Goal: Communication & Community: Answer question/provide support

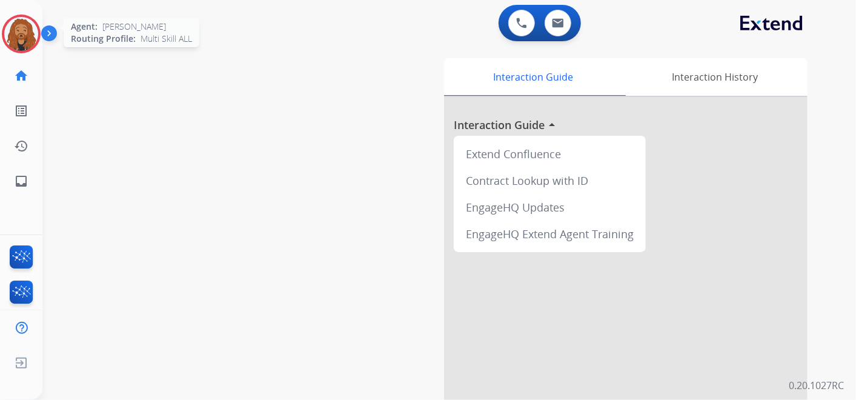
click at [12, 36] on img at bounding box center [21, 34] width 34 height 34
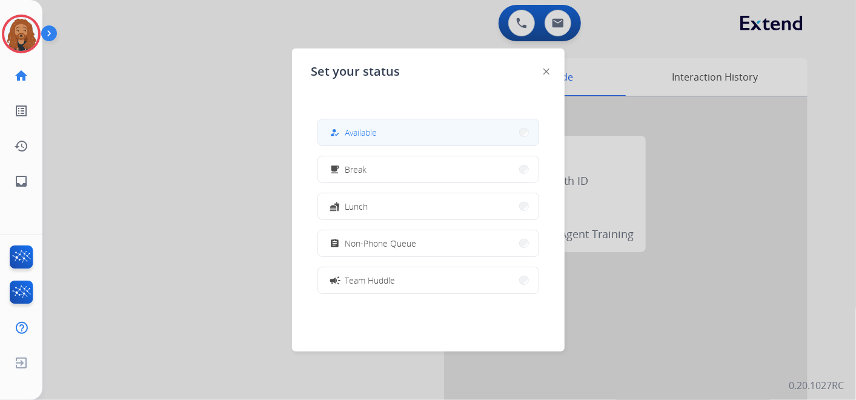
click at [411, 121] on button "how_to_reg Available" at bounding box center [428, 132] width 220 height 26
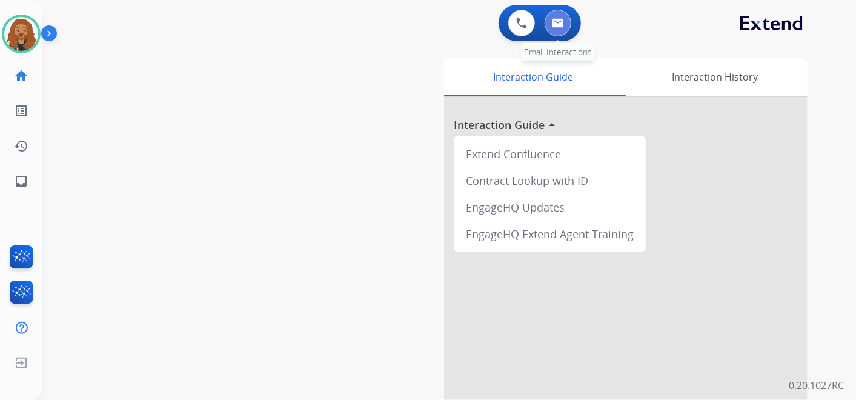
click at [561, 17] on button at bounding box center [558, 23] width 27 height 27
select select "**********"
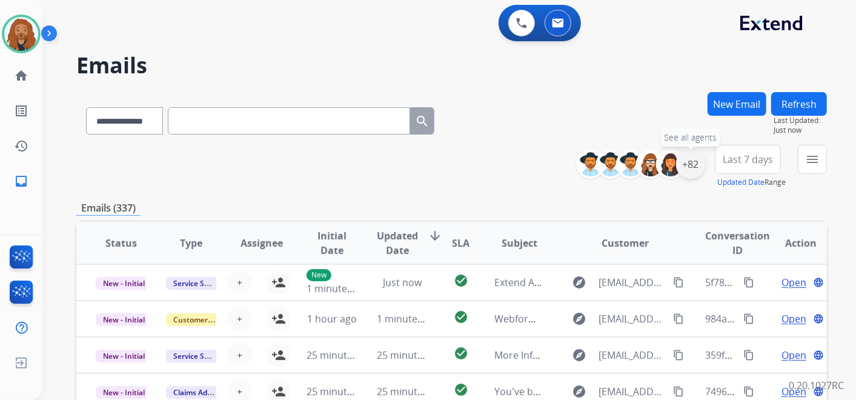
click at [692, 169] on div "+82" at bounding box center [690, 164] width 29 height 29
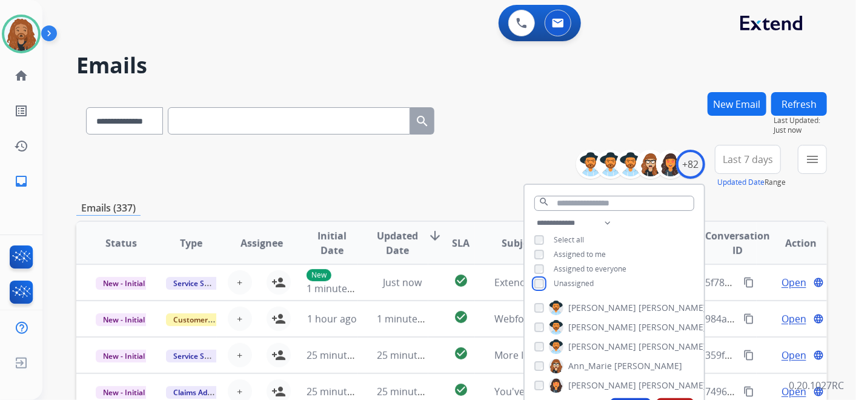
scroll to position [202, 0]
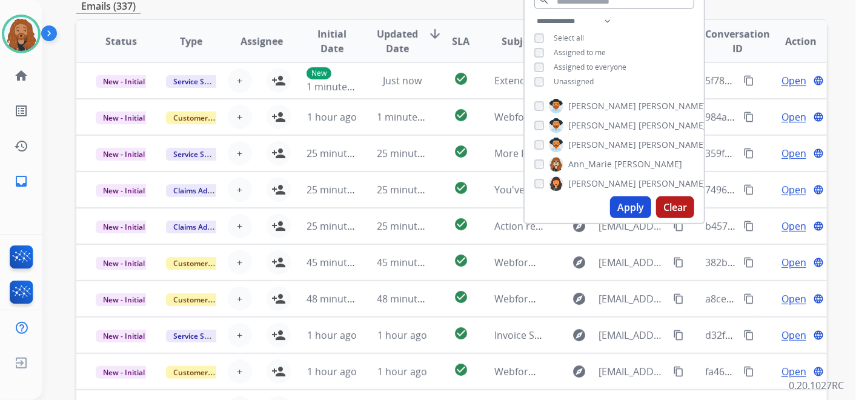
click at [634, 204] on button "Apply" at bounding box center [630, 207] width 41 height 22
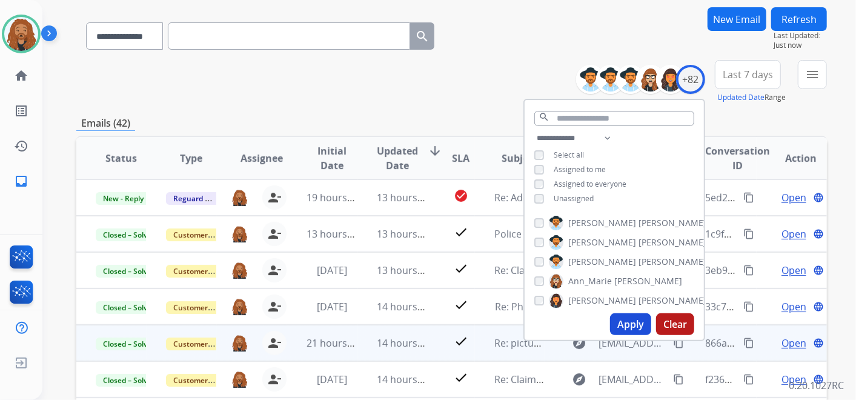
scroll to position [67, 0]
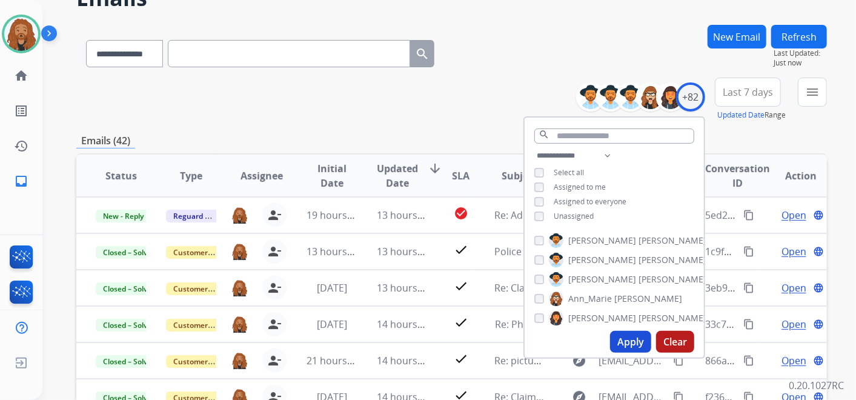
click at [748, 94] on span "Last 7 days" at bounding box center [748, 92] width 50 height 5
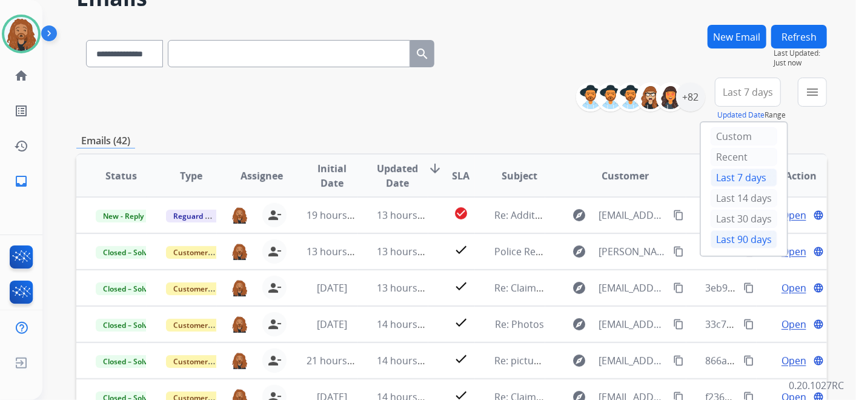
click at [749, 241] on div "Last 90 days" at bounding box center [743, 239] width 67 height 18
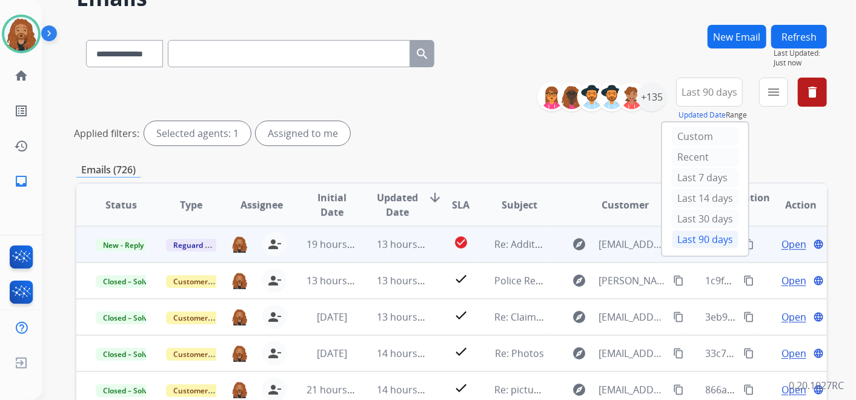
scroll to position [1, 0]
click at [428, 247] on td "check_circle" at bounding box center [451, 243] width 47 height 36
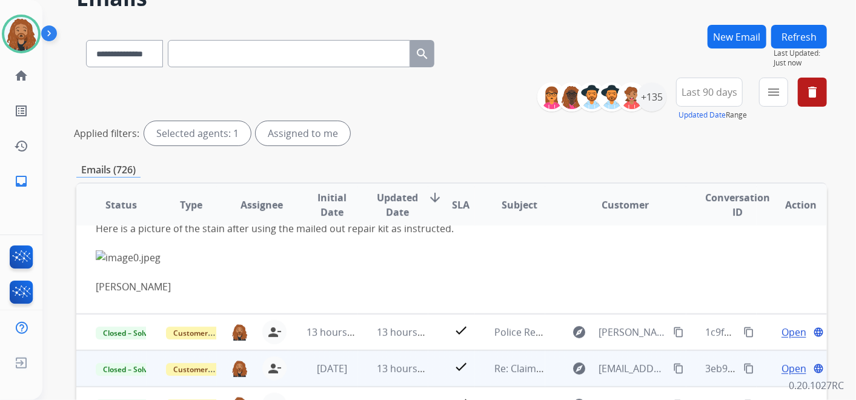
scroll to position [0, 0]
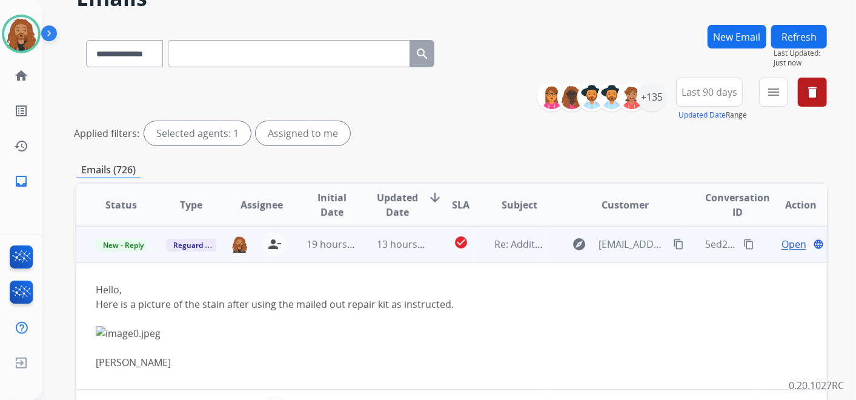
click at [781, 247] on span "Open" at bounding box center [793, 244] width 25 height 15
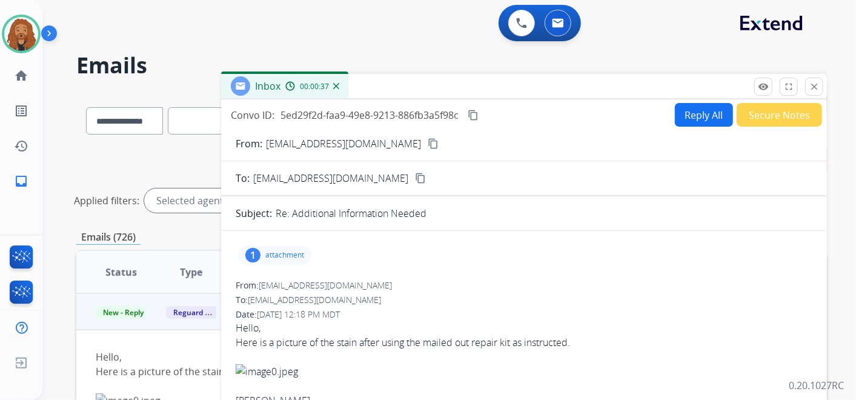
drag, startPoint x: 632, startPoint y: 265, endPoint x: 359, endPoint y: 248, distance: 273.7
click at [354, 250] on div "1 attachment" at bounding box center [524, 254] width 577 height 29
click at [815, 84] on mat-icon "close" at bounding box center [814, 86] width 11 height 11
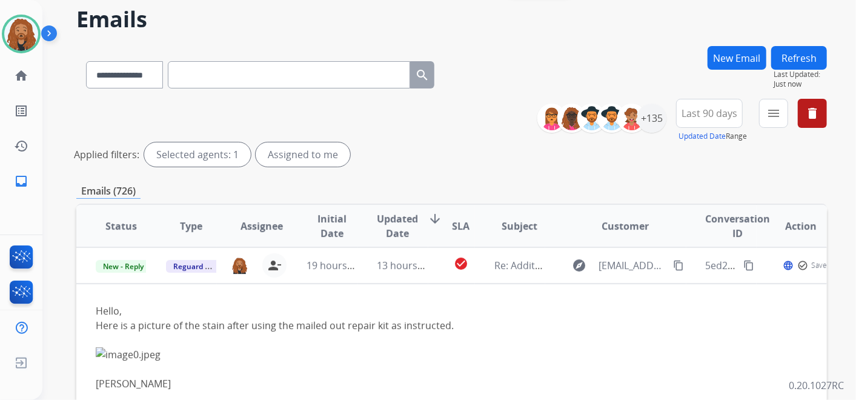
scroll to position [67, 0]
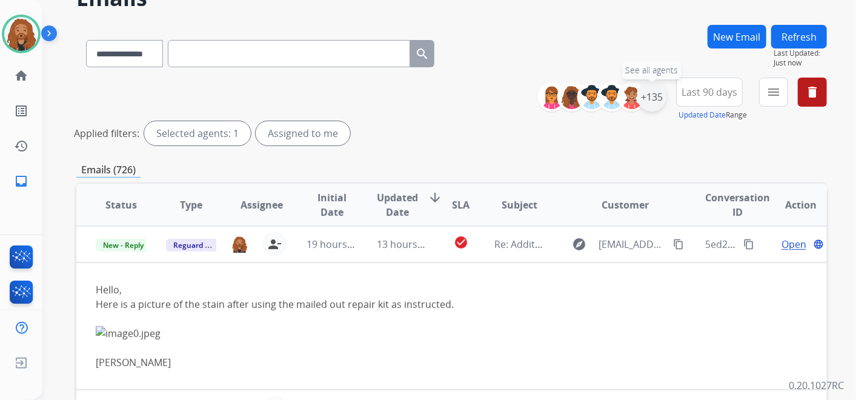
click at [658, 106] on div "+135" at bounding box center [651, 96] width 29 height 29
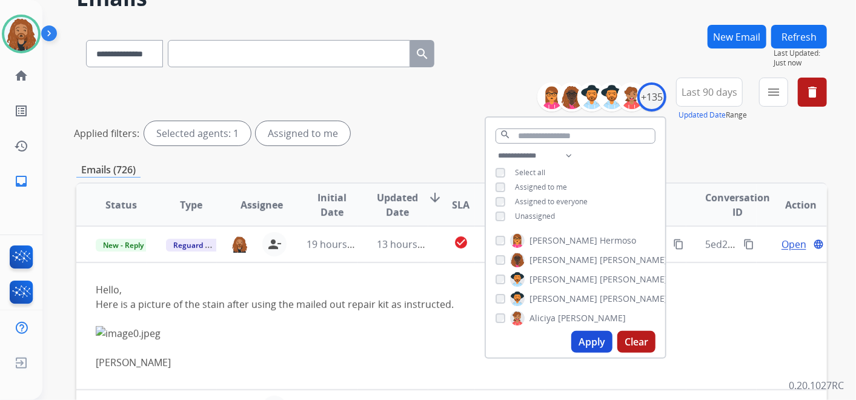
drag, startPoint x: 701, startPoint y: 149, endPoint x: 705, endPoint y: 124, distance: 25.8
click at [701, 148] on div "**********" at bounding box center [451, 114] width 750 height 73
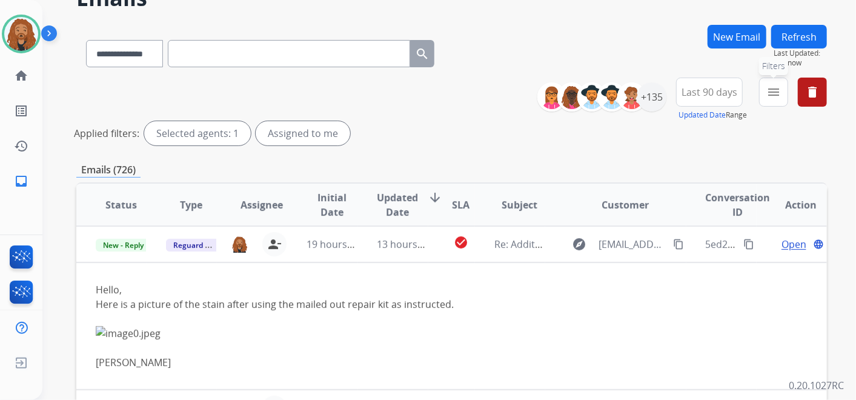
click at [771, 88] on mat-icon "menu" at bounding box center [773, 92] width 15 height 15
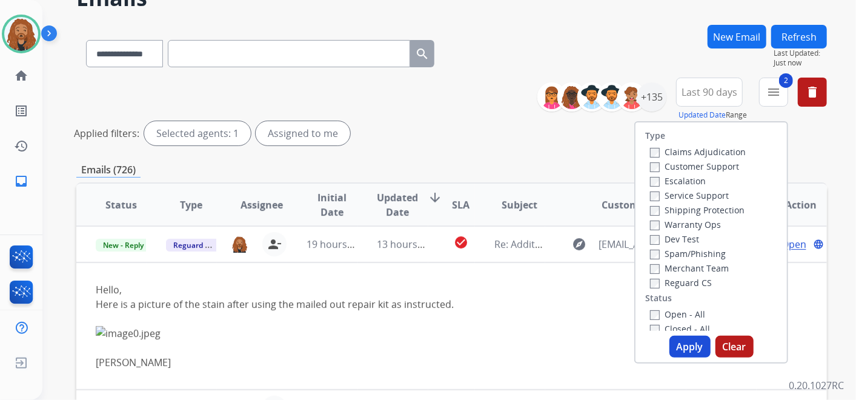
click at [654, 212] on label "Shipping Protection" at bounding box center [697, 210] width 94 height 12
click at [654, 168] on label "Customer Support" at bounding box center [694, 167] width 89 height 12
click at [690, 348] on button "Apply" at bounding box center [689, 347] width 41 height 22
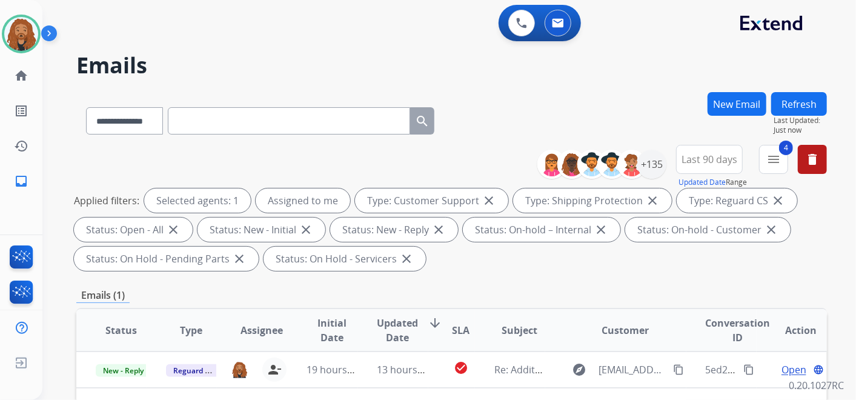
scroll to position [202, 0]
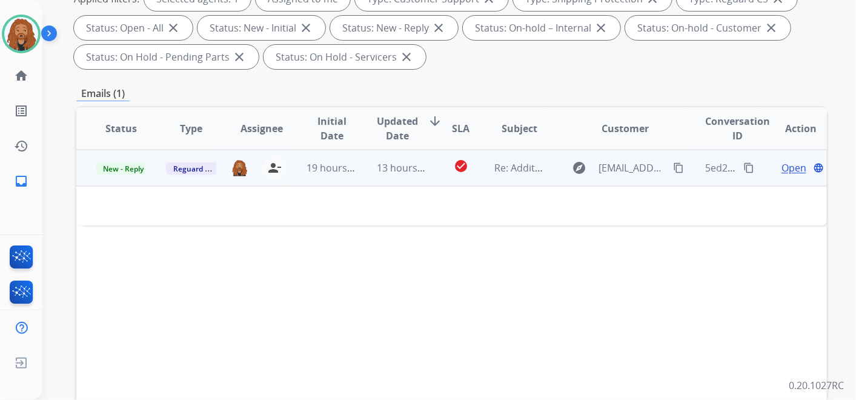
click at [376, 176] on td "13 hours ago" at bounding box center [393, 168] width 70 height 36
click at [783, 170] on span "Open" at bounding box center [793, 168] width 25 height 15
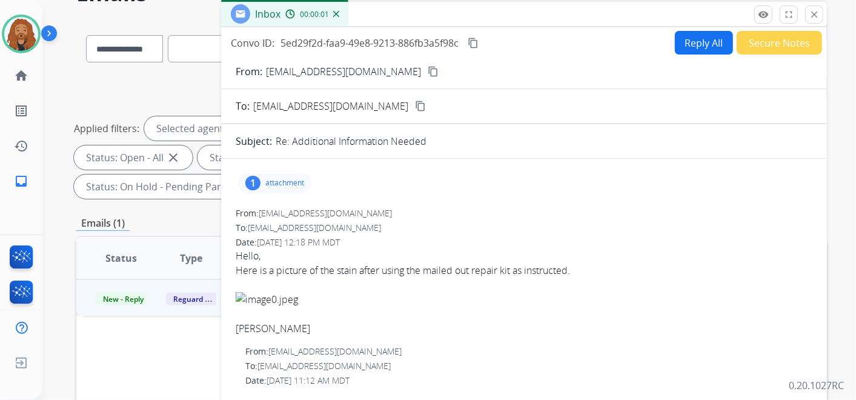
scroll to position [0, 0]
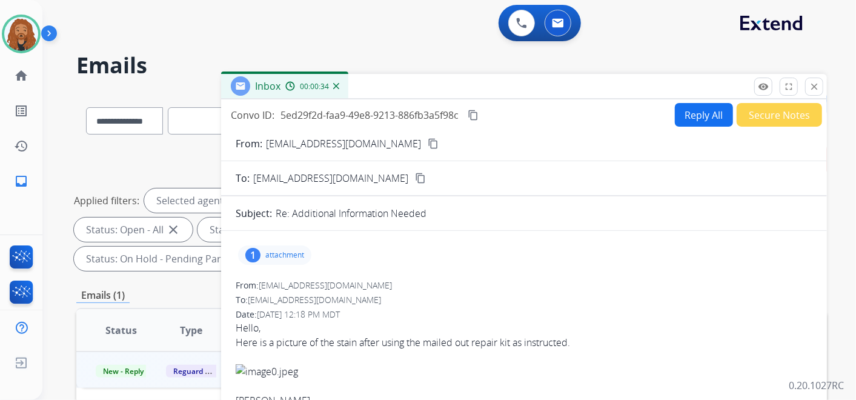
click at [428, 145] on mat-icon "content_copy" at bounding box center [433, 143] width 11 height 11
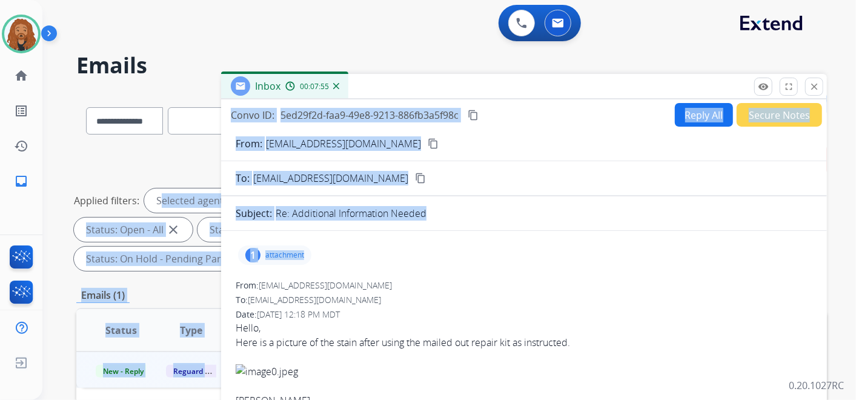
drag, startPoint x: 789, startPoint y: 106, endPoint x: 378, endPoint y: 250, distance: 435.2
drag, startPoint x: 378, startPoint y: 250, endPoint x: 437, endPoint y: 305, distance: 81.0
click at [437, 306] on div "From: angelineeb@gmail.com To: customerservice@reguardprotection.com Date: 09/0…" at bounding box center [524, 343] width 577 height 128
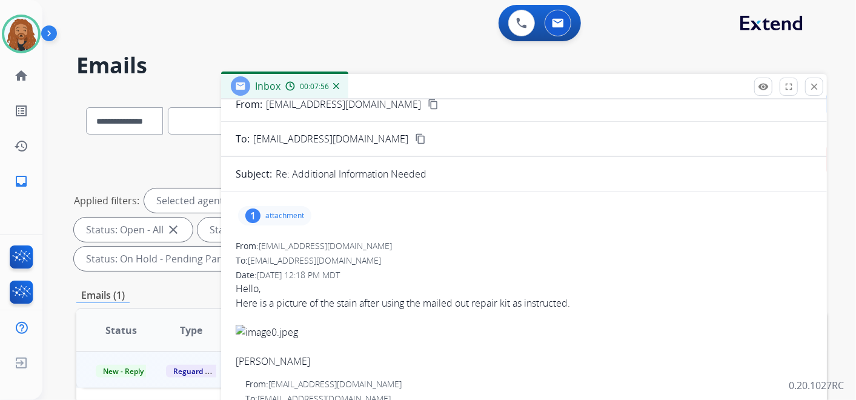
scroll to position [67, 0]
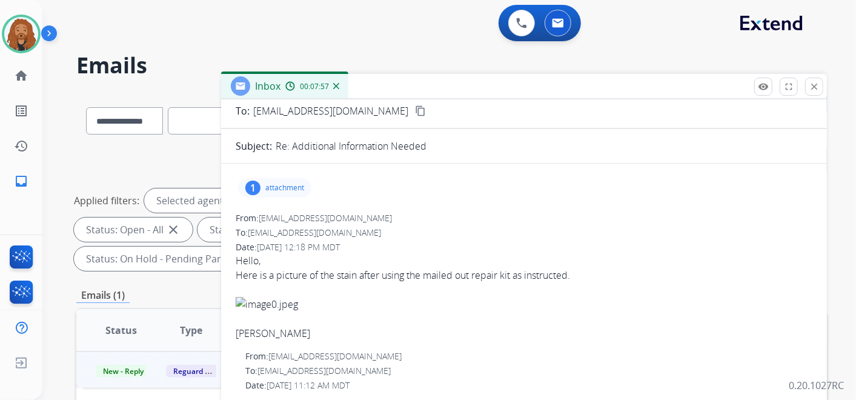
click at [238, 273] on div "Here is a picture of the stain after using the mailed out repair kit as instruc…" at bounding box center [524, 275] width 577 height 15
click at [237, 273] on div "Here is a picture of the stain after using the mailed out repair kit as instruc…" at bounding box center [524, 275] width 577 height 15
click at [571, 274] on div "Here is a picture of the stain after using the mailed out repair kit as instruc…" at bounding box center [524, 275] width 577 height 15
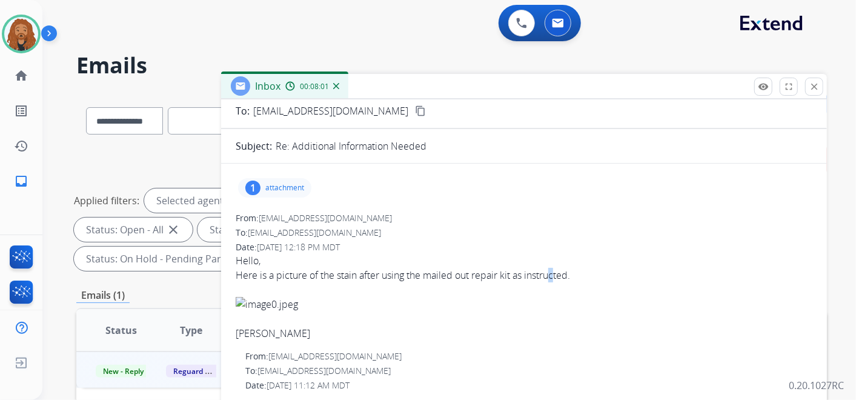
drag, startPoint x: 571, startPoint y: 274, endPoint x: 555, endPoint y: 277, distance: 15.6
click at [555, 277] on div "Here is a picture of the stain after using the mailed out repair kit as instruc…" at bounding box center [524, 275] width 577 height 15
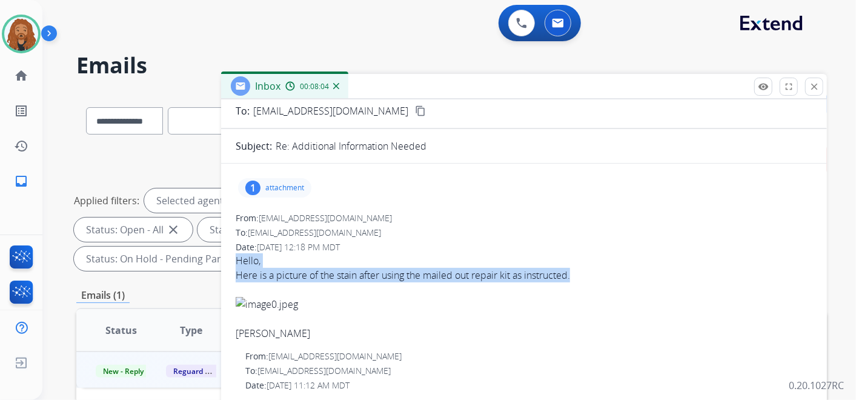
drag, startPoint x: 555, startPoint y: 277, endPoint x: 234, endPoint y: 263, distance: 321.3
click at [234, 263] on div "1 attachment From: angelineeb@gmail.com To: customerservice@reguardprotection.c…" at bounding box center [524, 400] width 606 height 455
copy span "Hello, Here is a picture of the stain after using the mailed out repair kit as …"
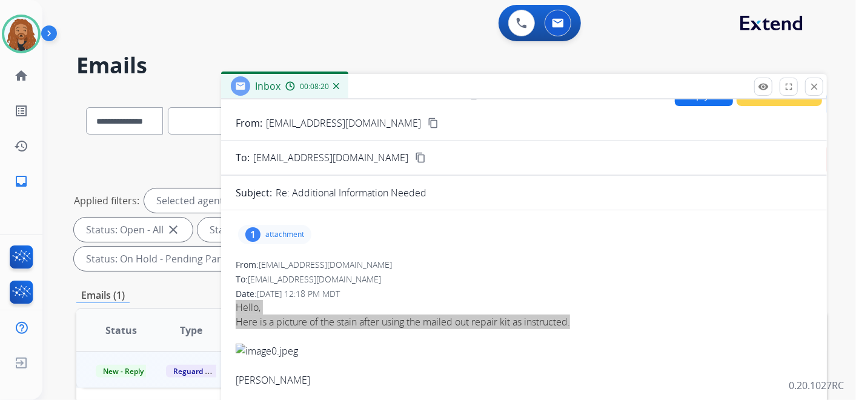
scroll to position [0, 0]
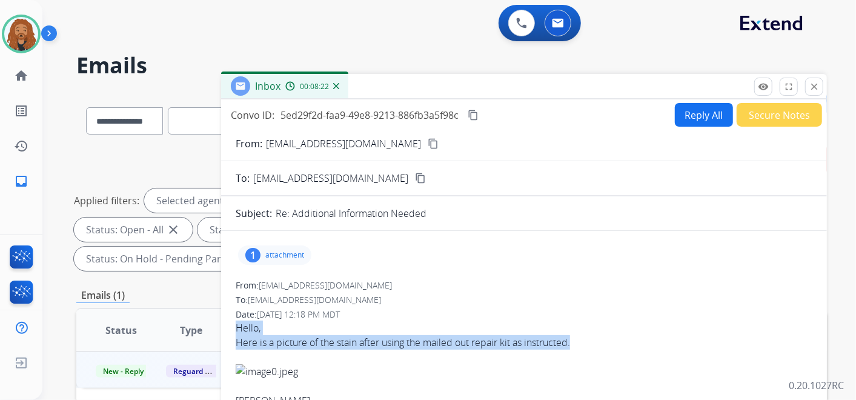
click at [476, 119] on mat-icon "content_copy" at bounding box center [473, 115] width 11 height 11
click at [695, 119] on button "Reply All" at bounding box center [704, 115] width 58 height 24
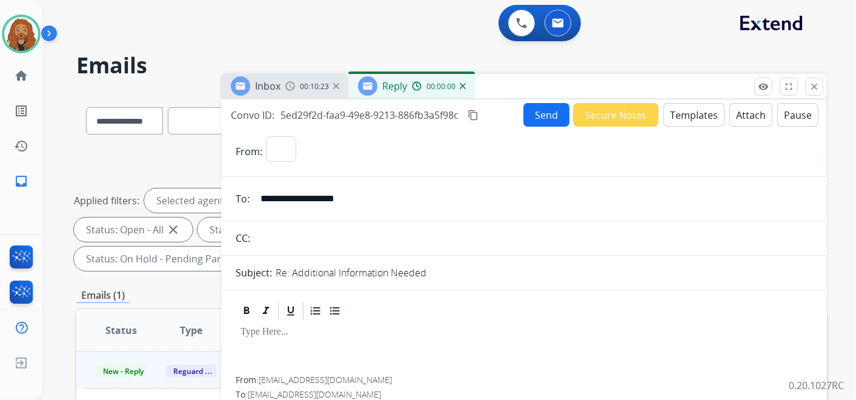
select select "**********"
click at [694, 121] on button "Templates" at bounding box center [693, 115] width 61 height 24
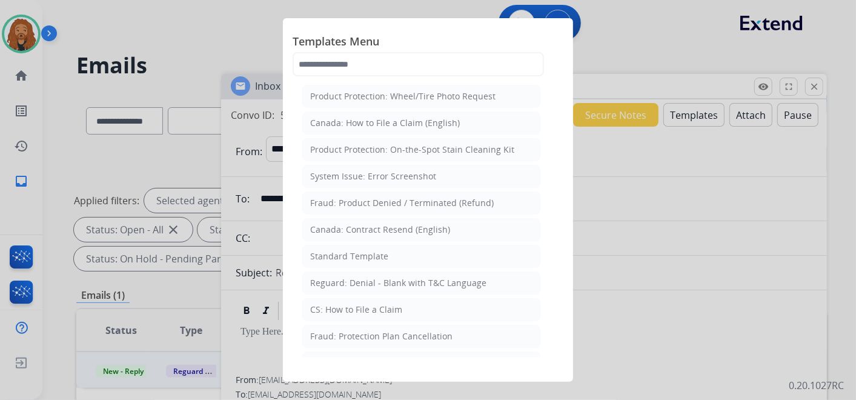
click at [365, 250] on div "Standard Template" at bounding box center [349, 256] width 78 height 12
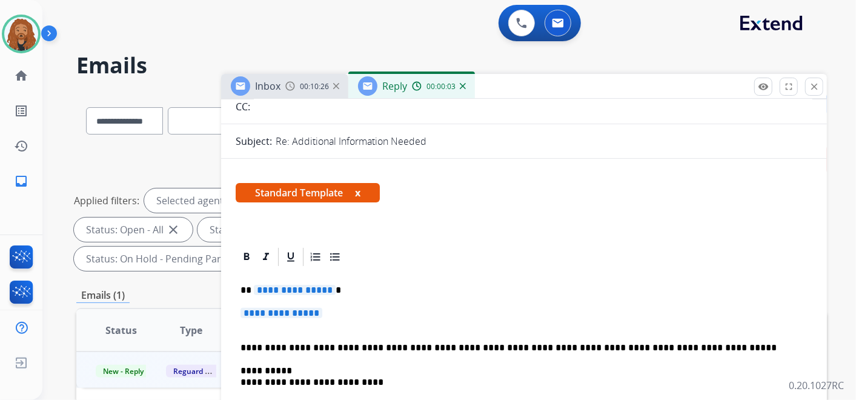
scroll to position [269, 0]
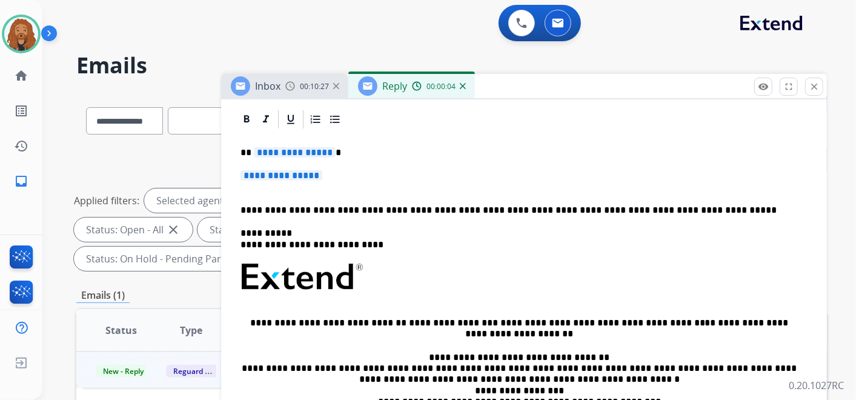
click at [328, 186] on p "**********" at bounding box center [523, 181] width 567 height 22
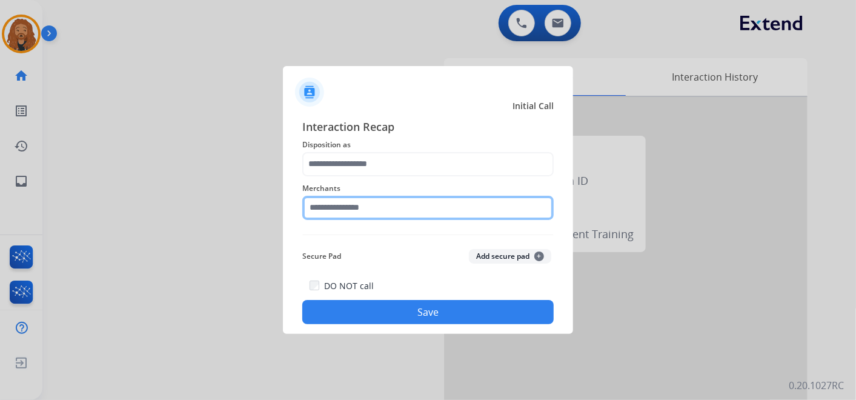
click at [360, 208] on input "text" at bounding box center [427, 208] width 251 height 24
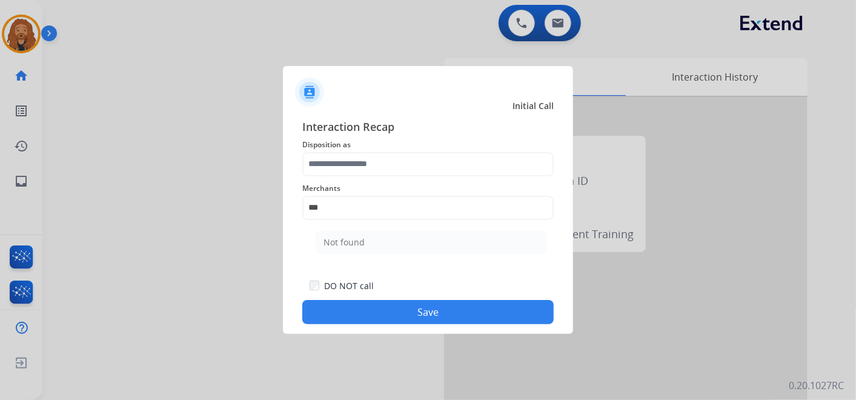
click at [393, 240] on li "Not found" at bounding box center [431, 242] width 231 height 23
type input "*********"
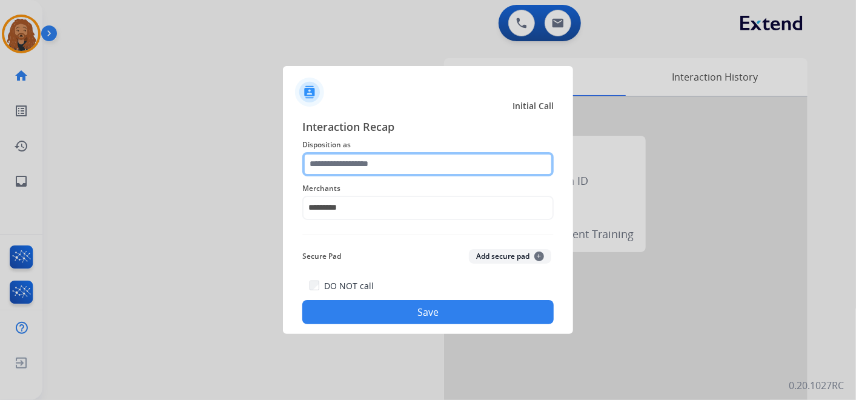
click at [386, 161] on input "text" at bounding box center [427, 164] width 251 height 24
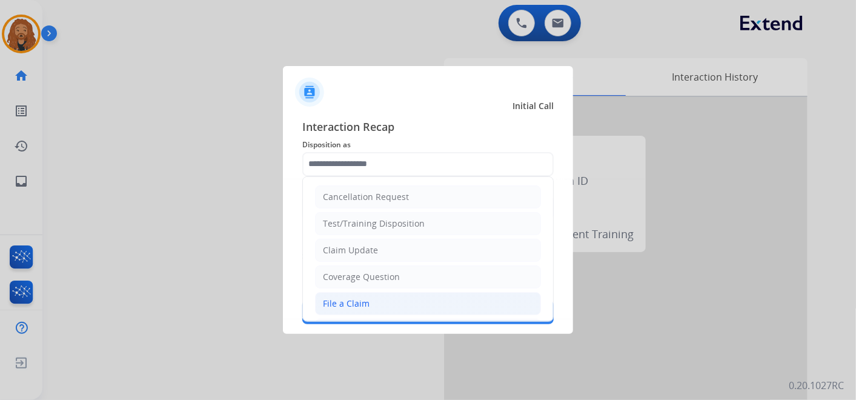
click at [391, 311] on li "File a Claim" at bounding box center [428, 303] width 226 height 23
type input "**********"
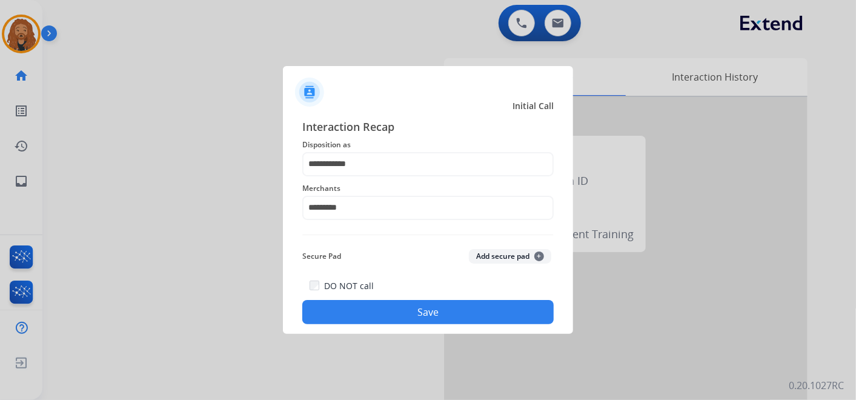
click at [394, 314] on button "Save" at bounding box center [427, 312] width 251 height 24
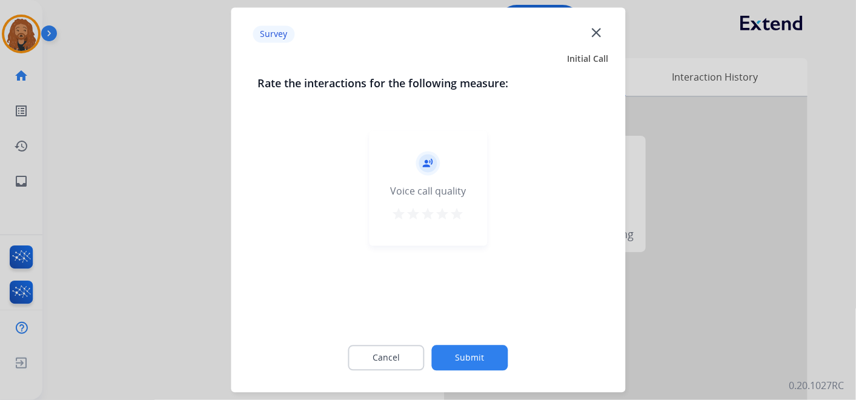
drag, startPoint x: 442, startPoint y: 209, endPoint x: 451, endPoint y: 213, distance: 9.8
click at [446, 210] on mat-icon "star" at bounding box center [442, 214] width 15 height 15
click at [457, 215] on mat-icon "star" at bounding box center [457, 214] width 15 height 15
click at [471, 355] on button "Submit" at bounding box center [470, 357] width 76 height 25
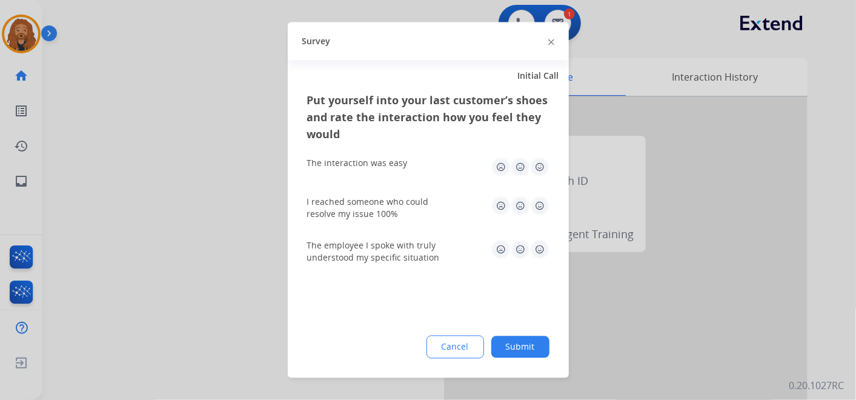
click at [540, 251] on img at bounding box center [539, 249] width 19 height 19
click at [541, 200] on img at bounding box center [539, 205] width 19 height 19
click at [541, 162] on img at bounding box center [539, 166] width 19 height 19
click at [518, 346] on button "Submit" at bounding box center [520, 347] width 58 height 22
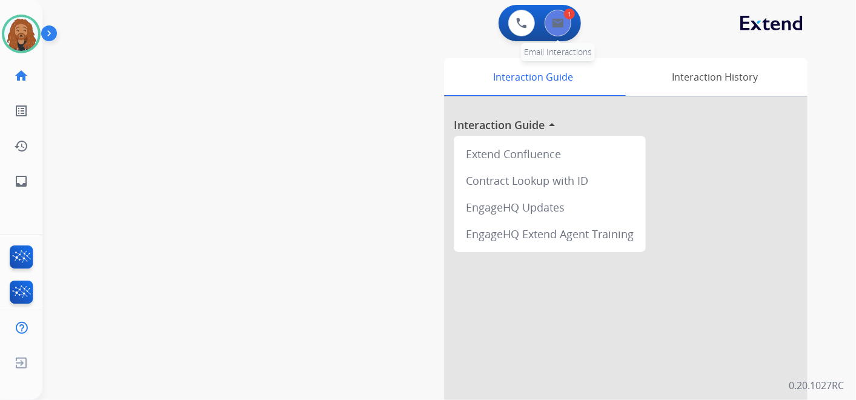
click at [566, 17] on div "1" at bounding box center [569, 13] width 11 height 11
click at [551, 35] on div "1 Email Interactions" at bounding box center [558, 23] width 36 height 27
click at [558, 27] on img at bounding box center [558, 23] width 12 height 10
select select "**********"
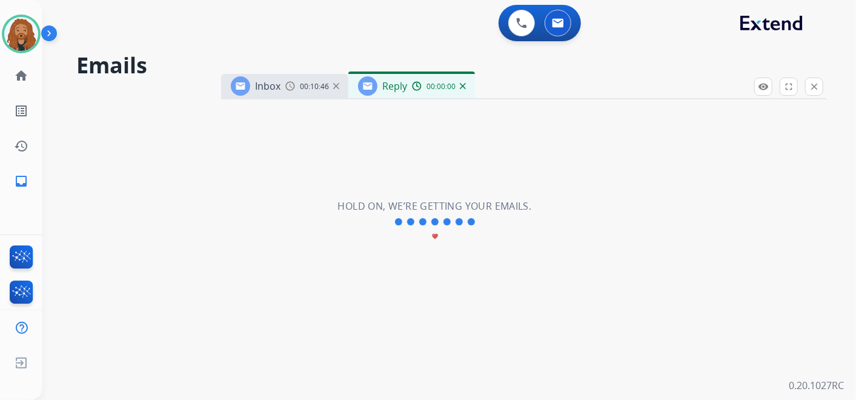
select select "**********"
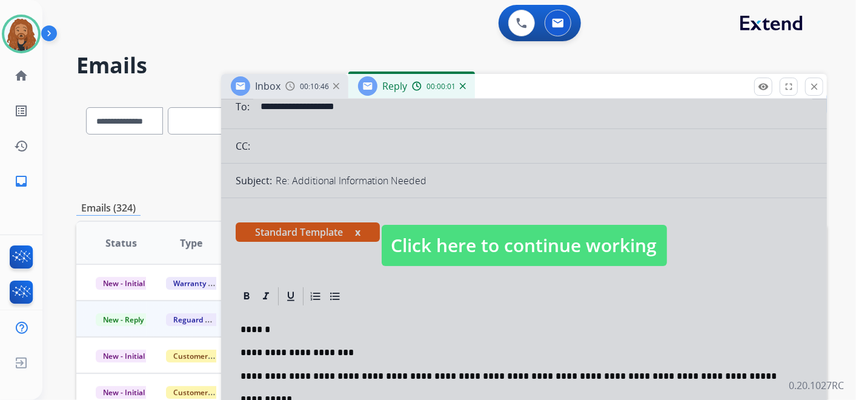
scroll to position [134, 0]
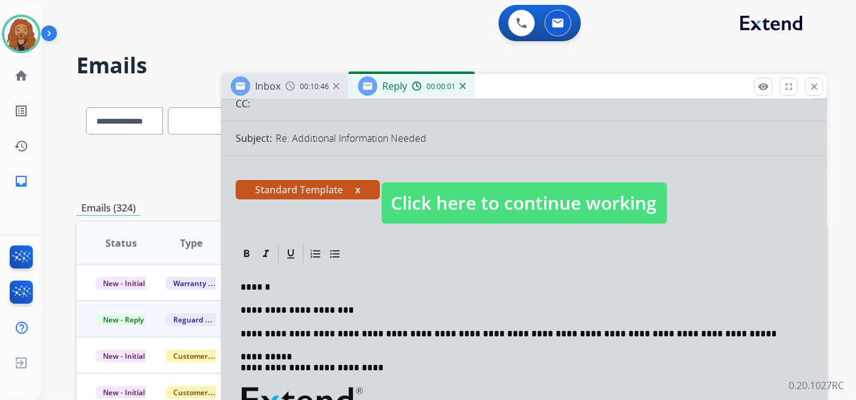
click at [472, 185] on span "Click here to continue working" at bounding box center [524, 202] width 285 height 41
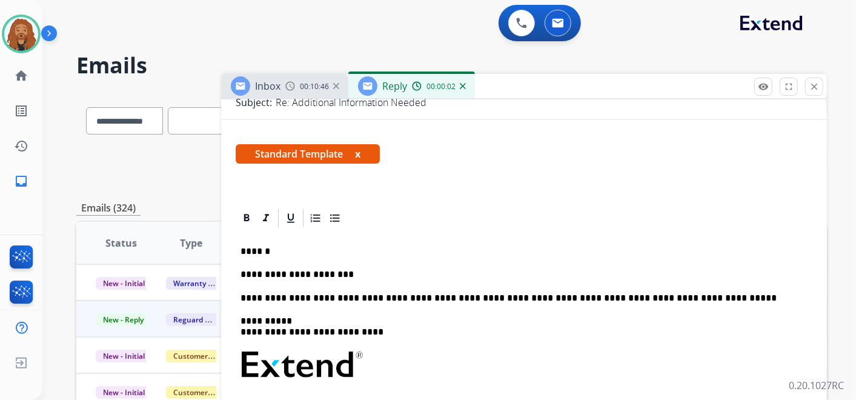
scroll to position [202, 0]
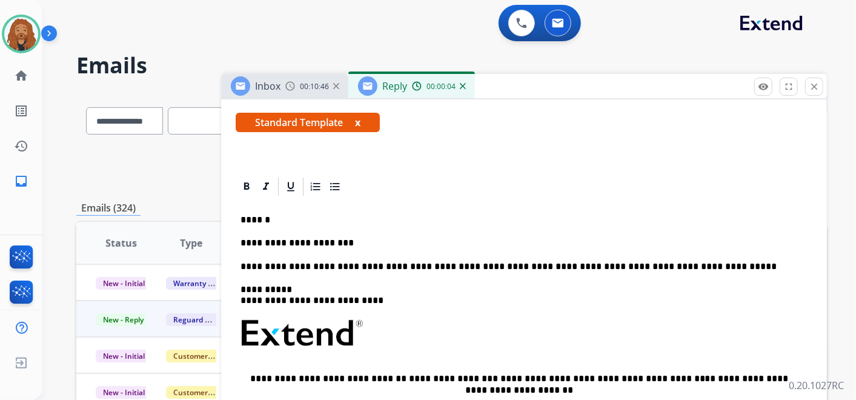
click at [368, 243] on p "**********" at bounding box center [518, 242] width 557 height 11
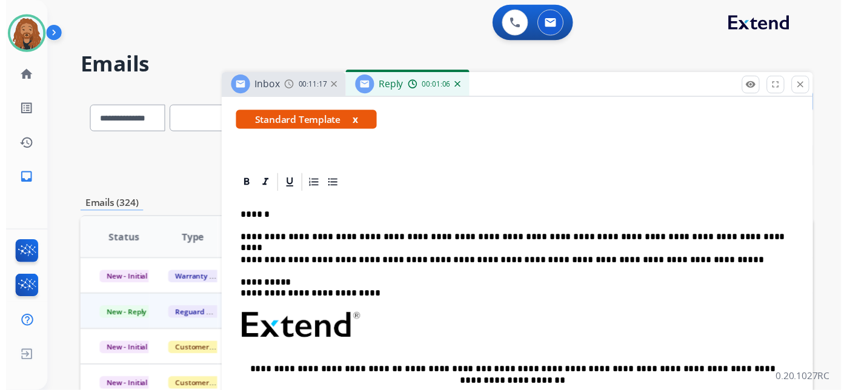
scroll to position [0, 0]
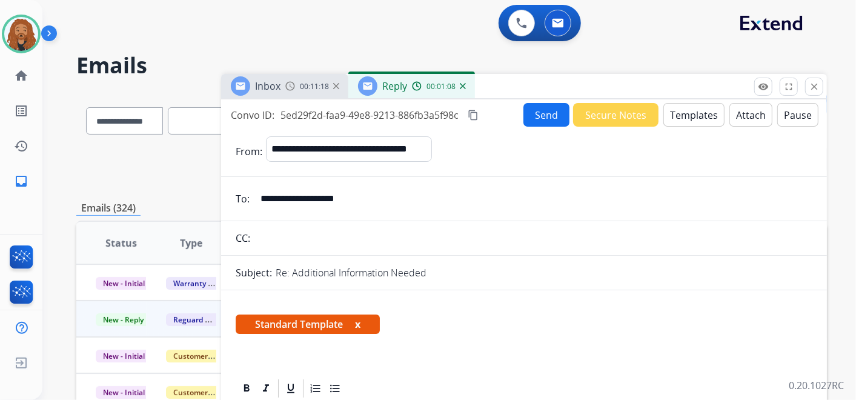
click at [545, 110] on button "Send" at bounding box center [546, 115] width 46 height 24
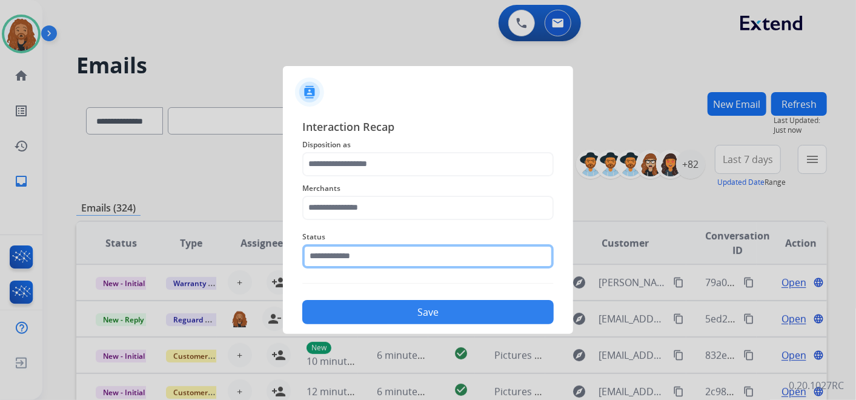
click at [360, 256] on input "text" at bounding box center [427, 256] width 251 height 24
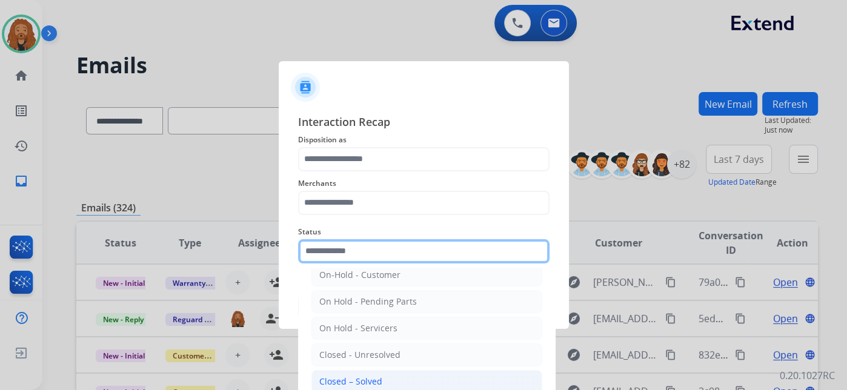
scroll to position [69, 0]
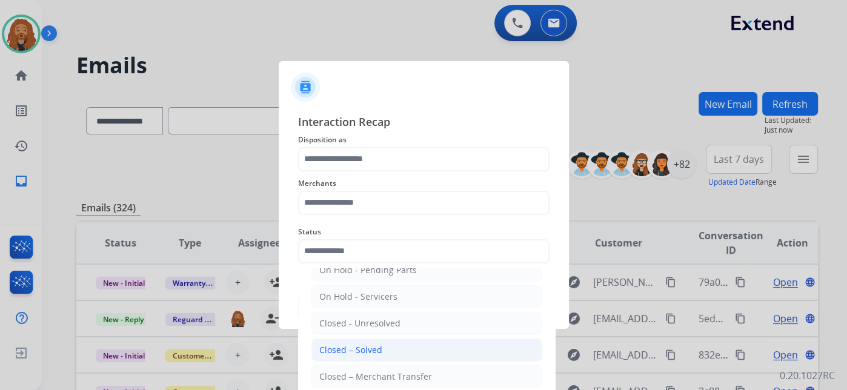
click at [378, 351] on div "Closed – Solved" at bounding box center [350, 350] width 63 height 12
type input "**********"
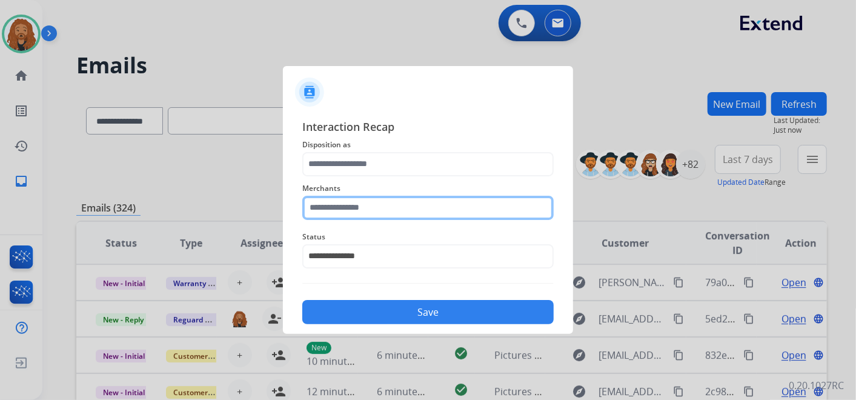
click at [355, 211] on input "text" at bounding box center [427, 208] width 251 height 24
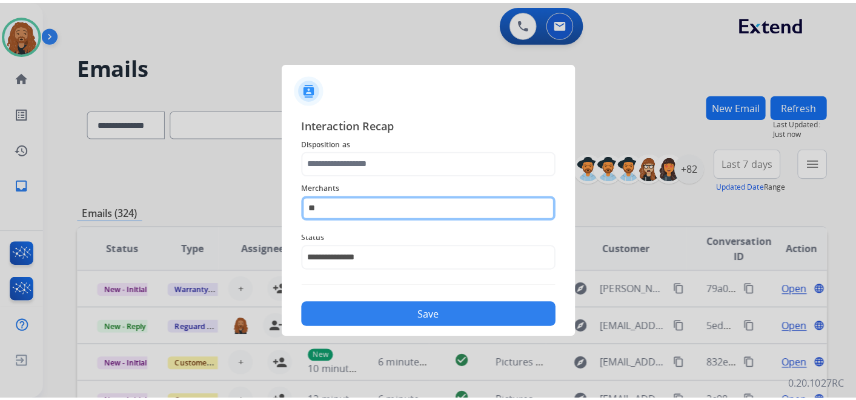
scroll to position [0, 0]
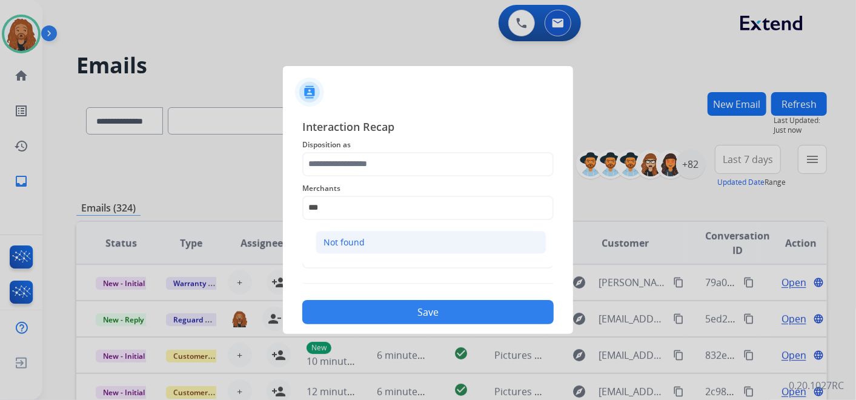
click at [402, 245] on li "Not found" at bounding box center [431, 242] width 231 height 23
type input "*********"
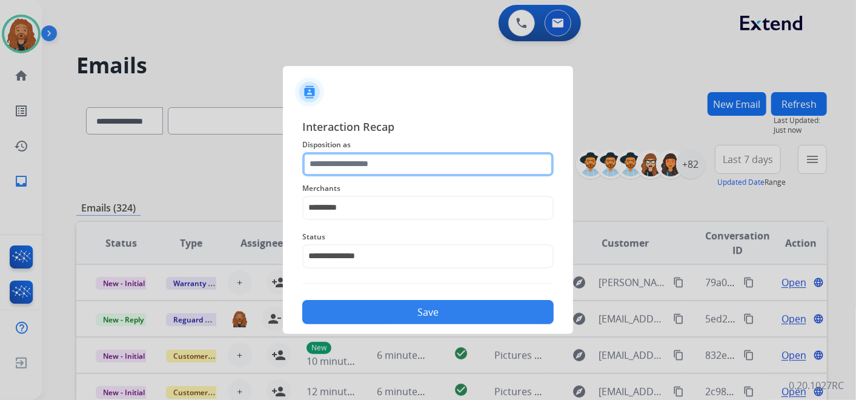
click at [377, 171] on input "text" at bounding box center [427, 164] width 251 height 24
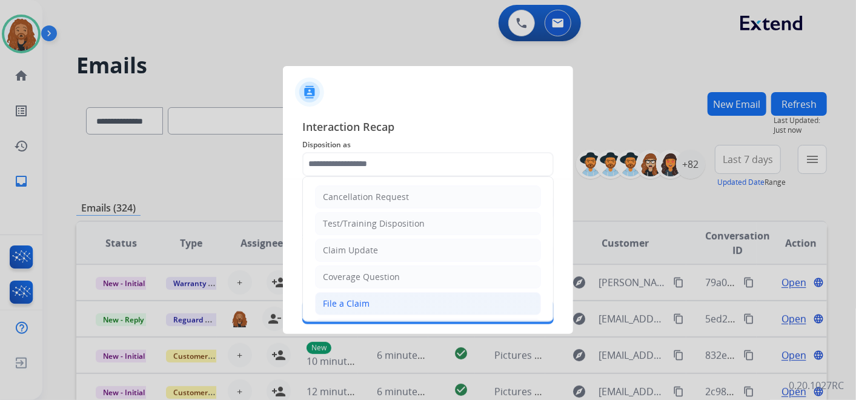
click at [377, 308] on li "File a Claim" at bounding box center [428, 303] width 226 height 23
type input "**********"
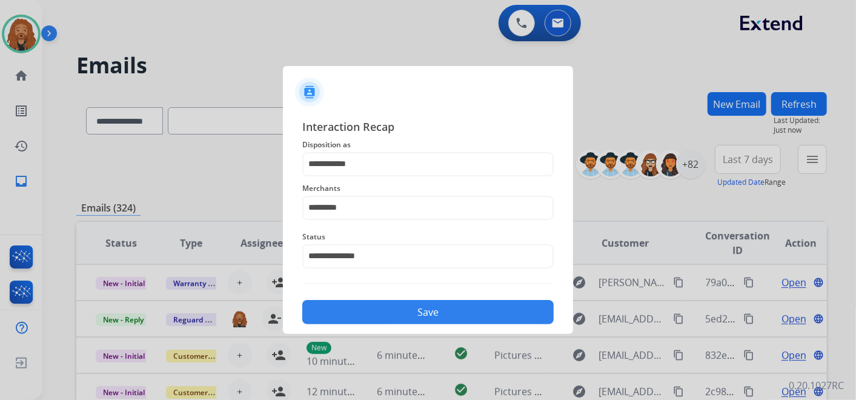
click at [380, 299] on div "Save" at bounding box center [427, 308] width 251 height 31
click at [425, 308] on button "Save" at bounding box center [427, 312] width 251 height 24
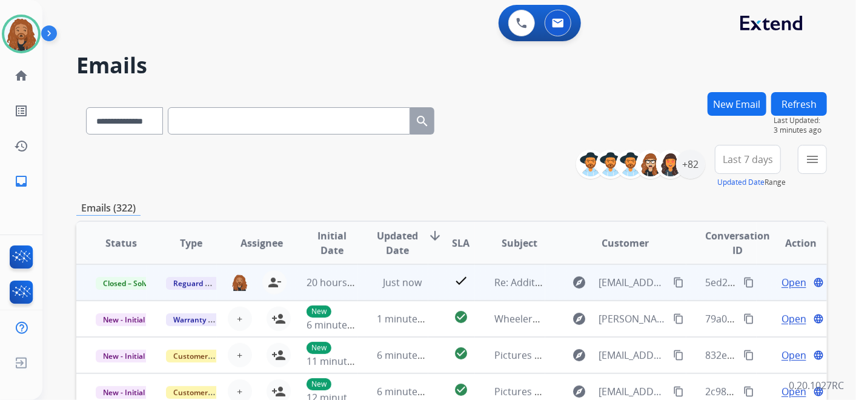
click at [785, 283] on span "Open" at bounding box center [793, 282] width 25 height 15
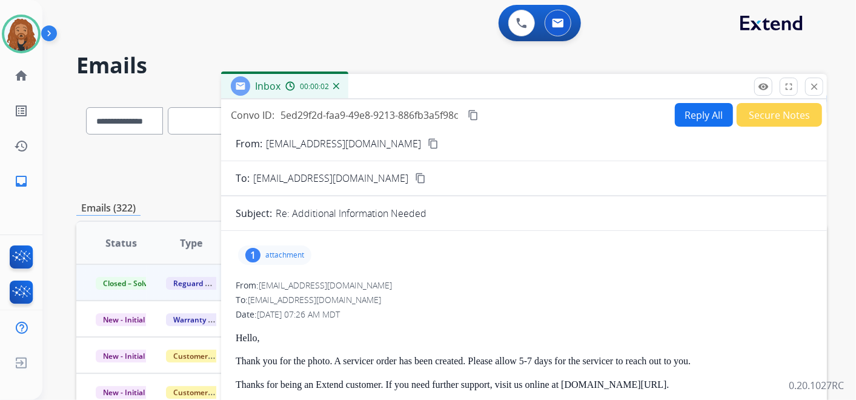
click at [299, 248] on div "1 attachment" at bounding box center [274, 254] width 73 height 19
click at [372, 289] on div "image0.jpeg download" at bounding box center [347, 286] width 79 height 15
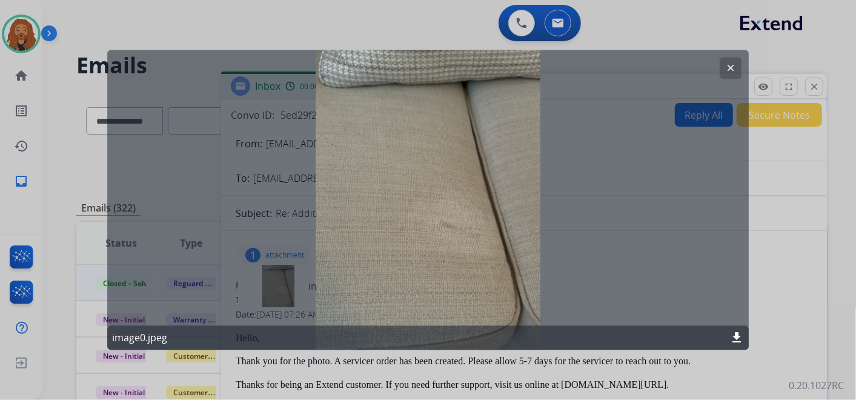
click at [740, 339] on mat-icon "download" at bounding box center [736, 338] width 15 height 15
click at [732, 67] on mat-icon "clear" at bounding box center [730, 68] width 11 height 11
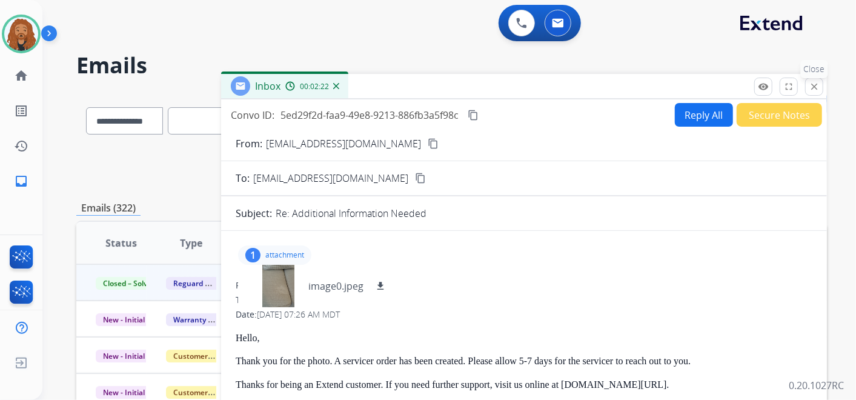
click at [812, 91] on mat-icon "close" at bounding box center [814, 86] width 11 height 11
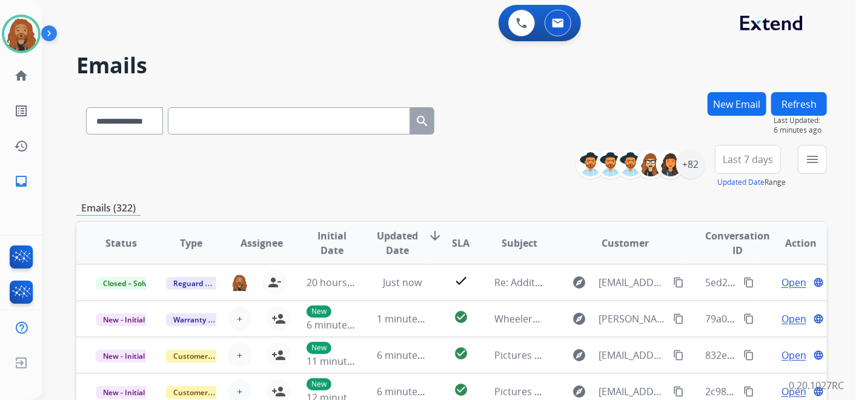
scroll to position [1, 0]
click at [688, 161] on div "+82" at bounding box center [690, 164] width 29 height 29
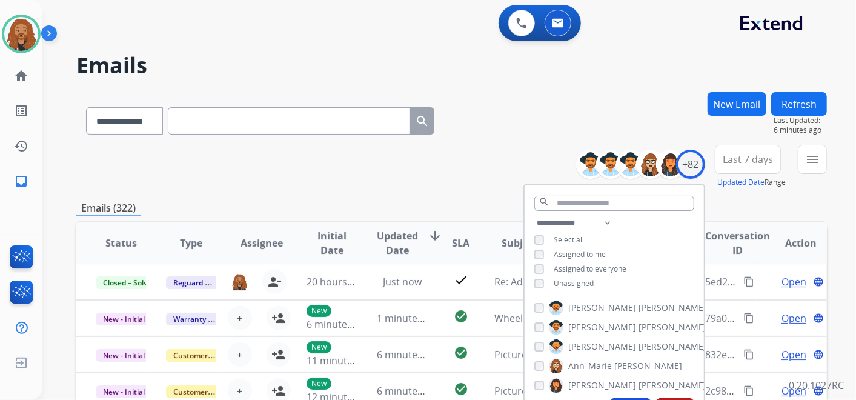
scroll to position [269, 0]
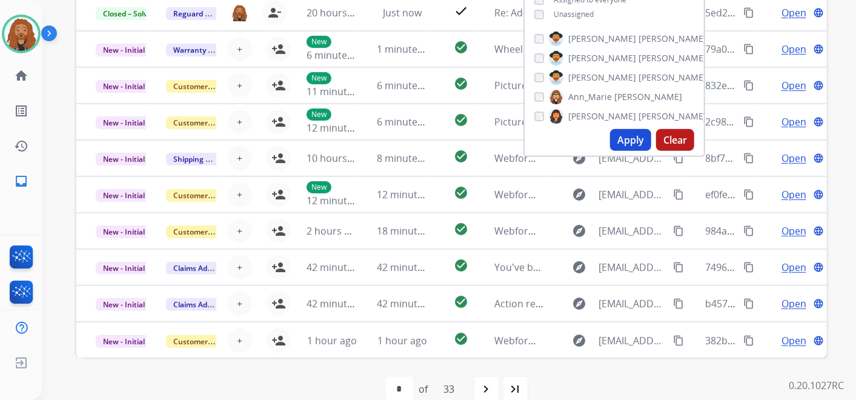
drag, startPoint x: 632, startPoint y: 141, endPoint x: 632, endPoint y: 134, distance: 6.1
click at [632, 136] on button "Apply" at bounding box center [630, 140] width 41 height 22
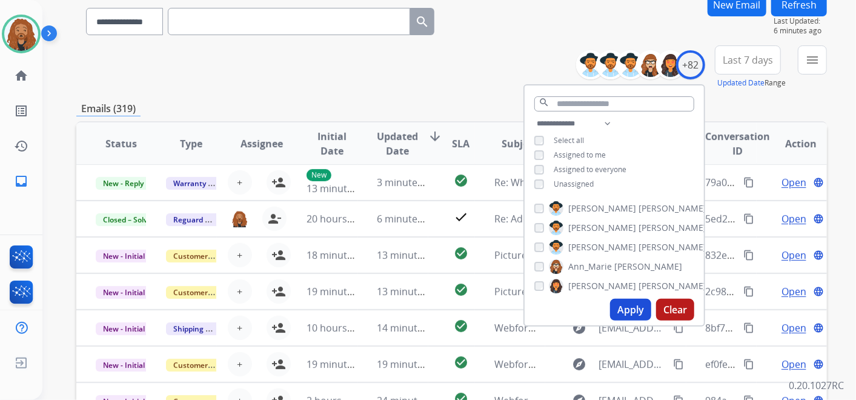
scroll to position [0, 0]
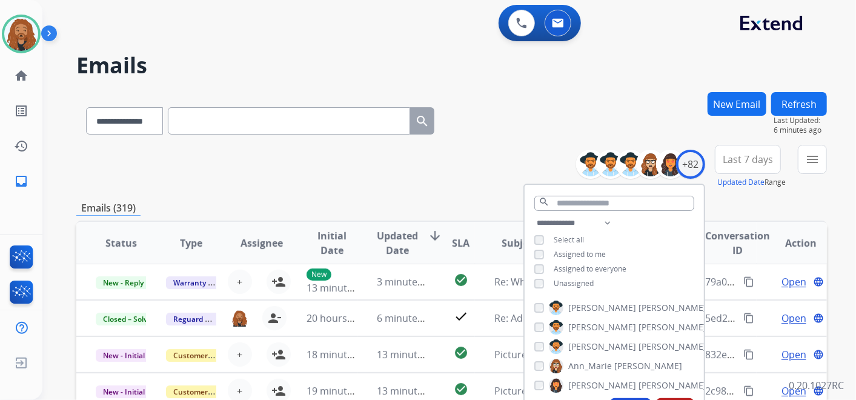
click at [750, 159] on span "Last 7 days" at bounding box center [748, 159] width 50 height 5
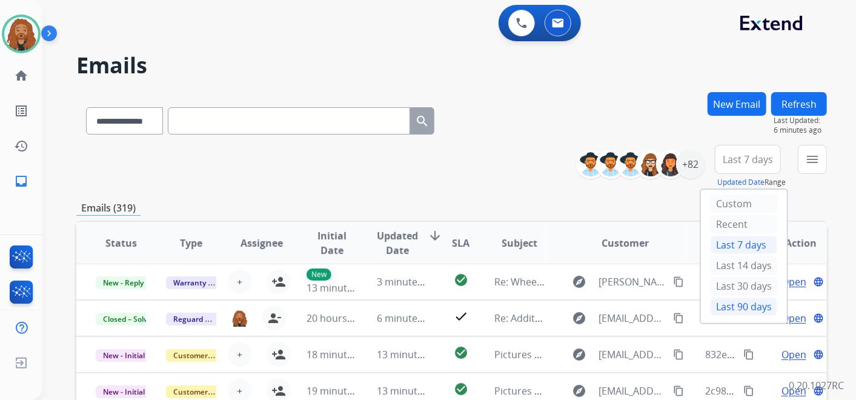
click at [746, 300] on div "Last 90 days" at bounding box center [743, 306] width 67 height 18
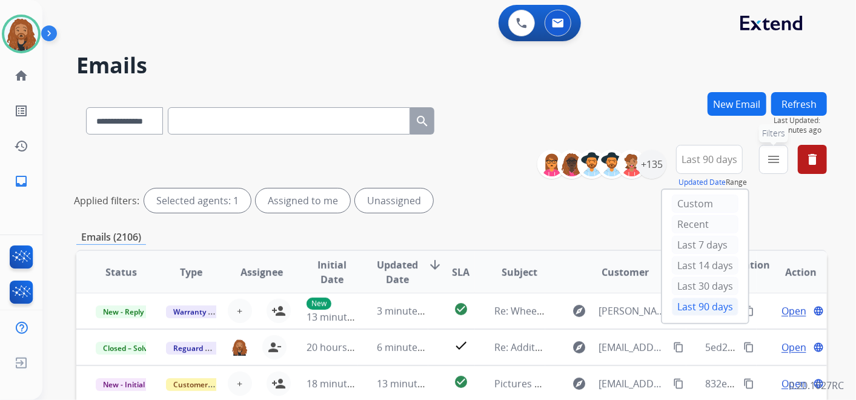
click at [770, 159] on mat-icon "menu" at bounding box center [773, 159] width 15 height 15
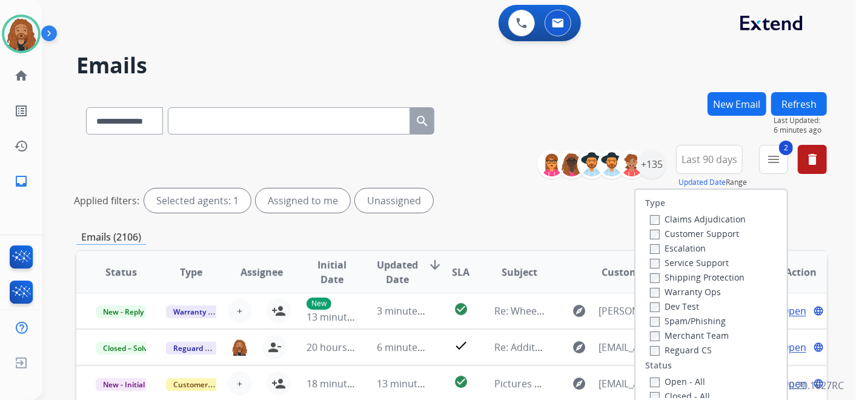
click at [654, 275] on label "Shipping Protection" at bounding box center [697, 277] width 94 height 12
click at [661, 231] on label "Customer Support" at bounding box center [694, 234] width 89 height 12
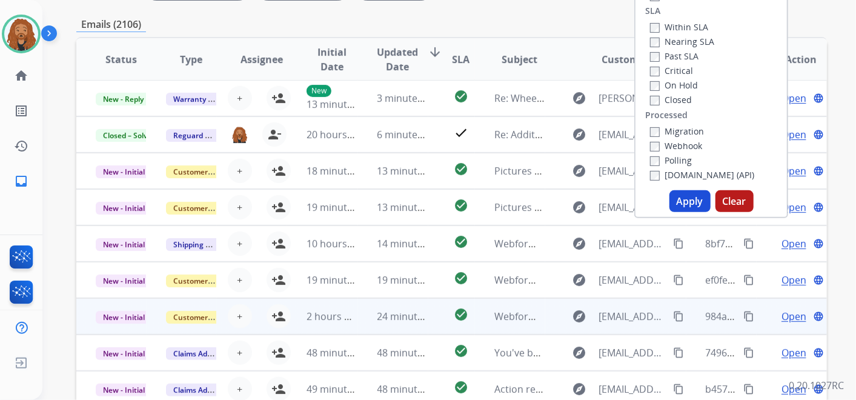
scroll to position [269, 0]
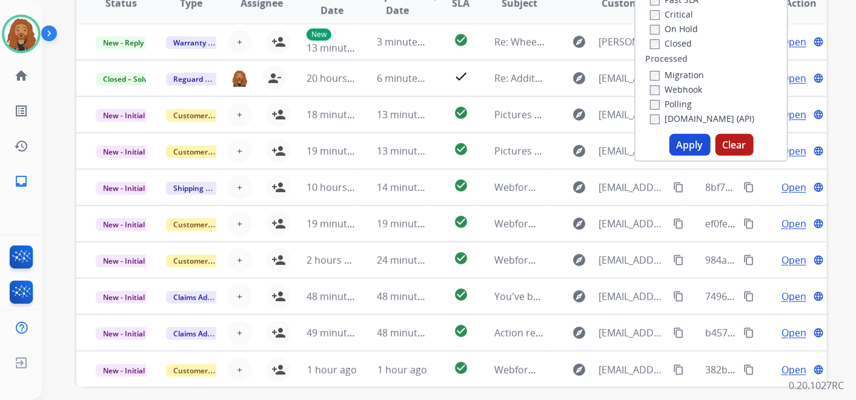
click at [686, 148] on button "Apply" at bounding box center [689, 145] width 41 height 22
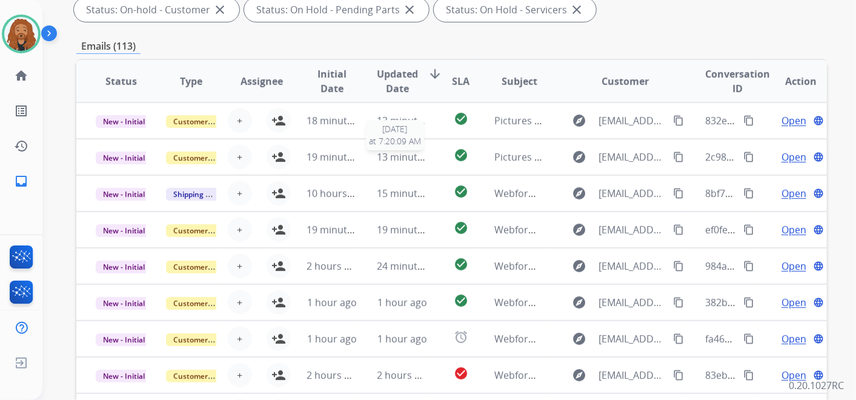
scroll to position [39, 0]
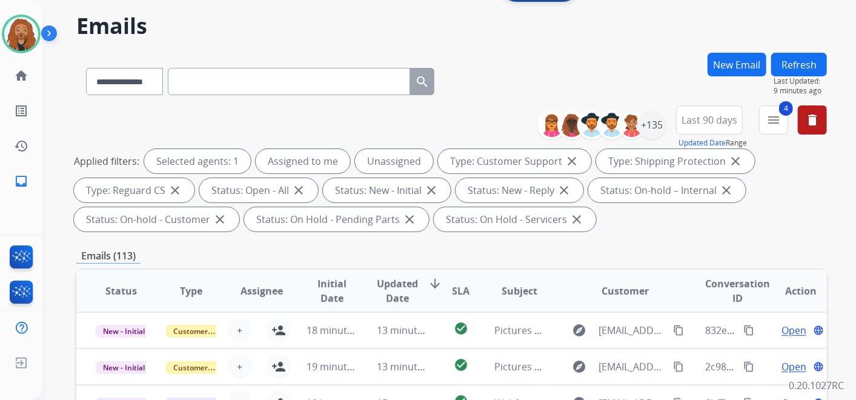
click at [730, 64] on button "New Email" at bounding box center [736, 65] width 59 height 24
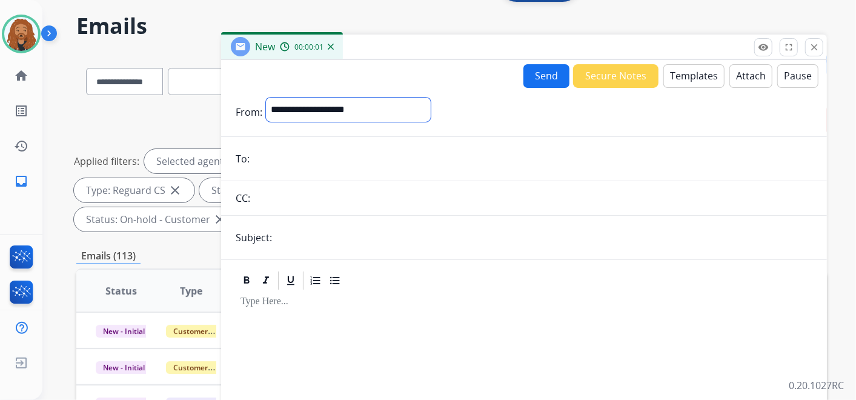
click at [354, 116] on select "**********" at bounding box center [348, 110] width 165 height 24
select select "**********"
click at [266, 98] on select "**********" at bounding box center [348, 110] width 165 height 24
drag, startPoint x: 260, startPoint y: 155, endPoint x: 268, endPoint y: 154, distance: 7.4
click at [260, 155] on input "email" at bounding box center [532, 160] width 559 height 24
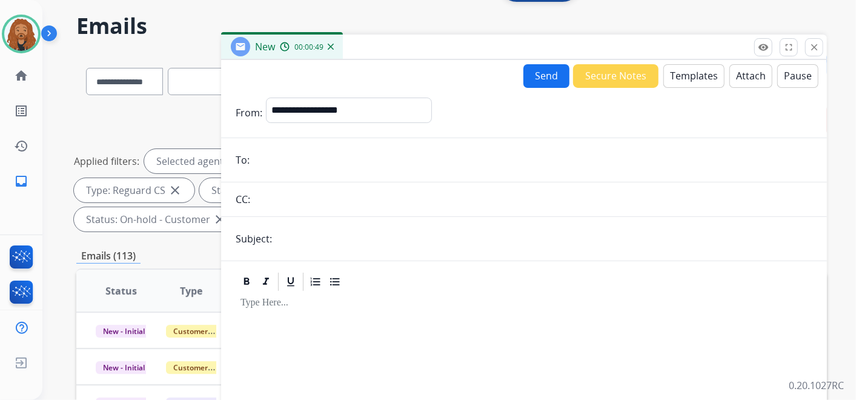
paste input "**********"
type input "**********"
click at [681, 84] on button "Templates" at bounding box center [693, 76] width 61 height 24
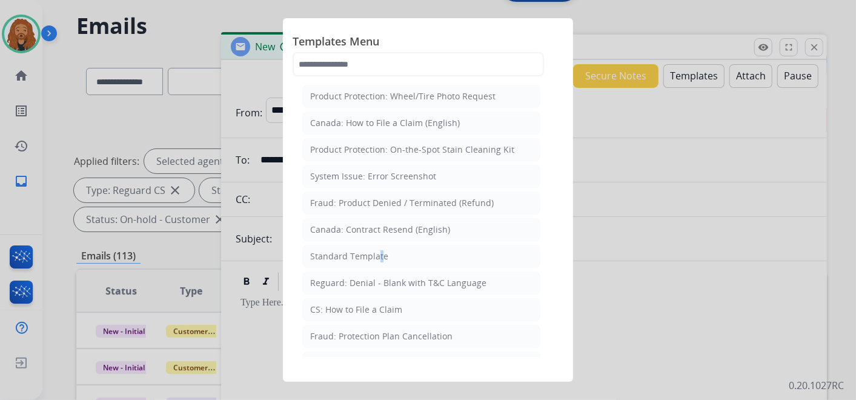
click at [376, 259] on div "Standard Template" at bounding box center [349, 256] width 78 height 12
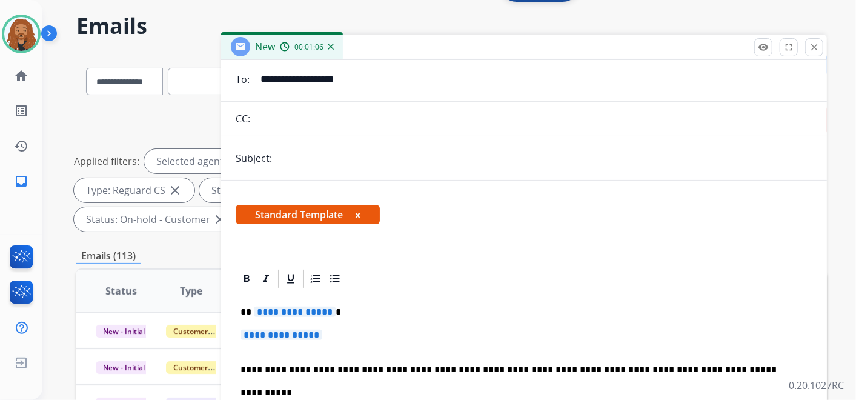
scroll to position [143, 0]
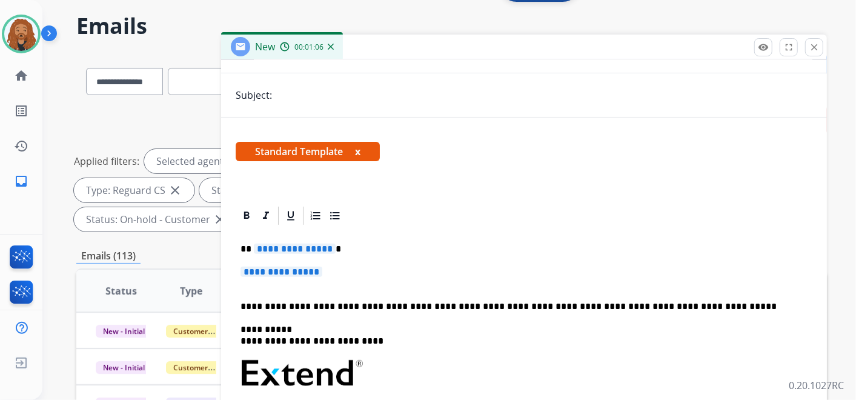
click at [329, 278] on p "**********" at bounding box center [523, 278] width 567 height 22
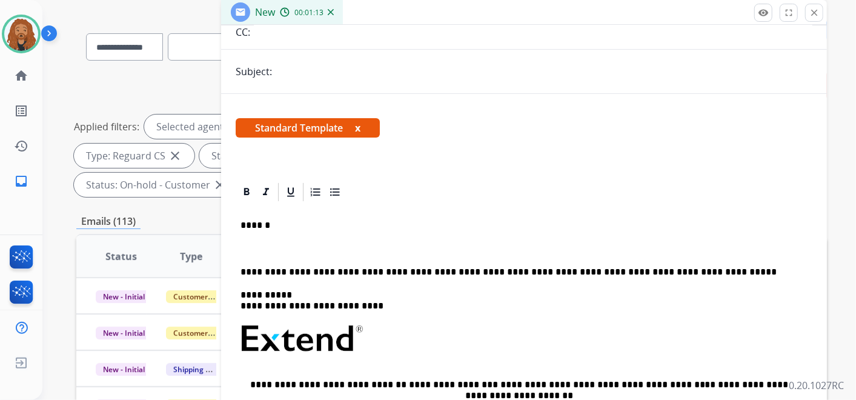
scroll to position [50, 0]
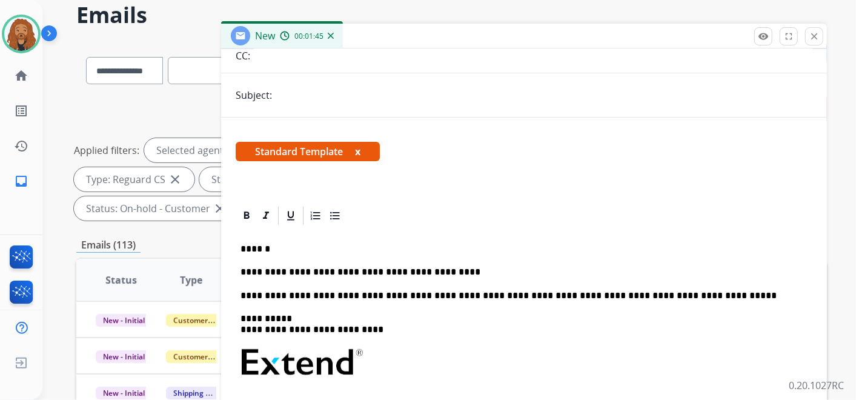
click at [376, 271] on p "**********" at bounding box center [518, 272] width 557 height 11
click at [382, 273] on p "**********" at bounding box center [518, 272] width 557 height 11
click at [503, 267] on p "**********" at bounding box center [518, 272] width 557 height 11
click at [439, 270] on p "**********" at bounding box center [518, 272] width 557 height 11
click at [578, 270] on p "**********" at bounding box center [518, 272] width 557 height 11
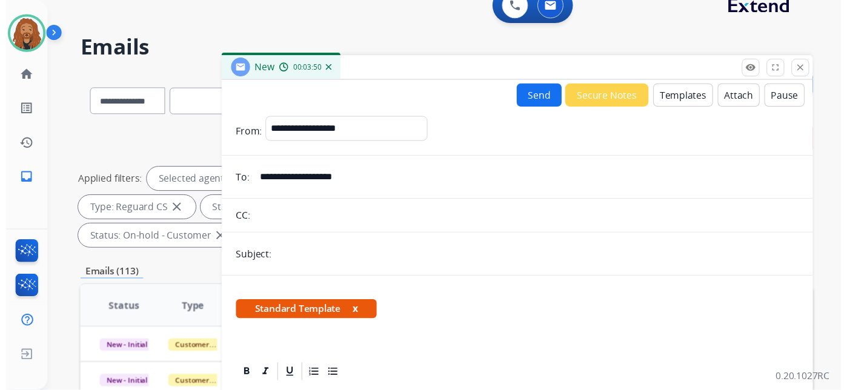
scroll to position [0, 0]
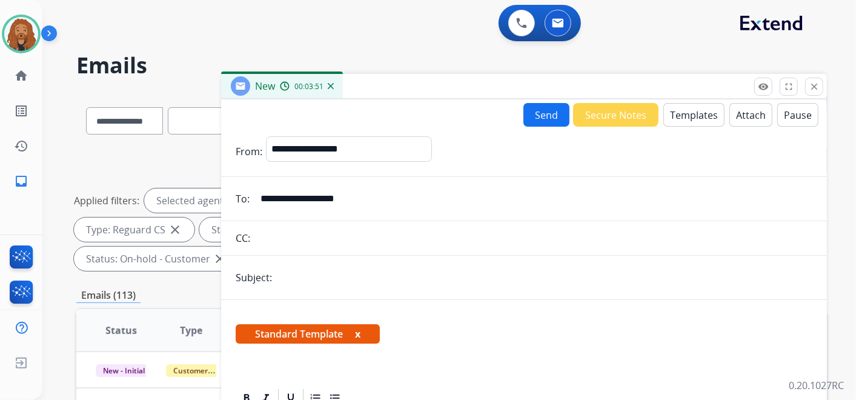
click at [327, 280] on input "text" at bounding box center [544, 277] width 537 height 24
type input "*****"
click at [543, 115] on button "Send" at bounding box center [546, 115] width 46 height 24
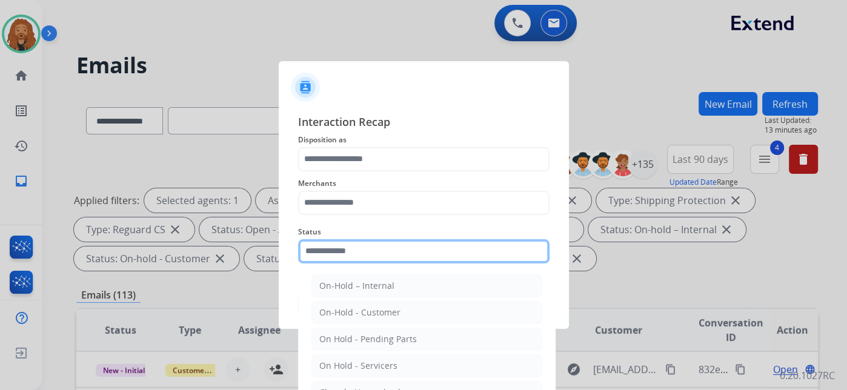
click at [409, 251] on input "text" at bounding box center [423, 251] width 251 height 24
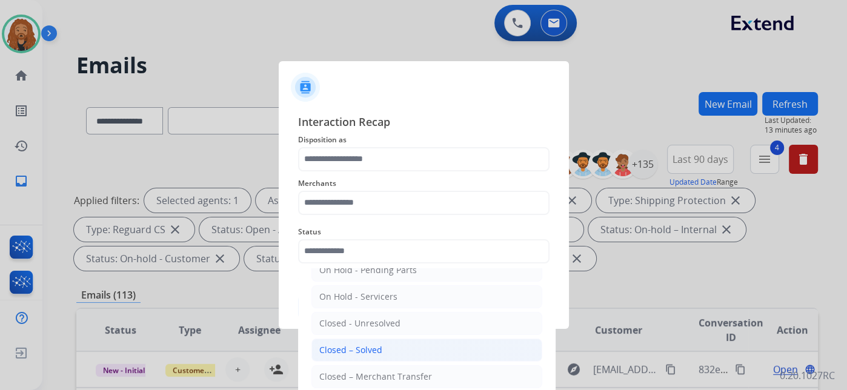
click at [359, 346] on div "Closed – Solved" at bounding box center [350, 350] width 63 height 12
type input "**********"
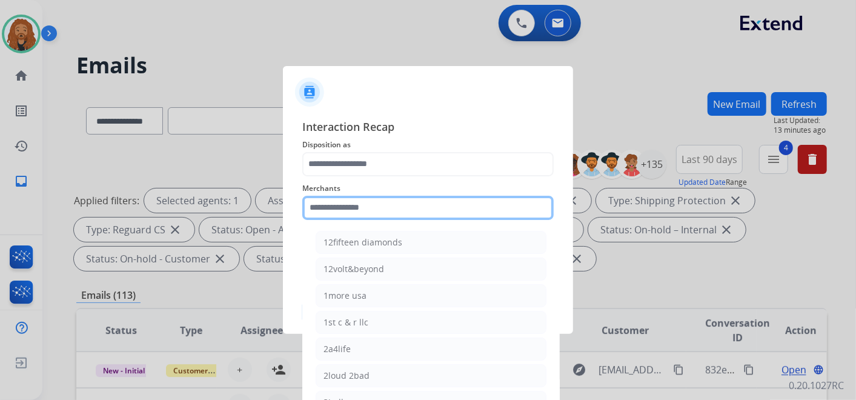
click at [373, 208] on input "text" at bounding box center [427, 208] width 251 height 24
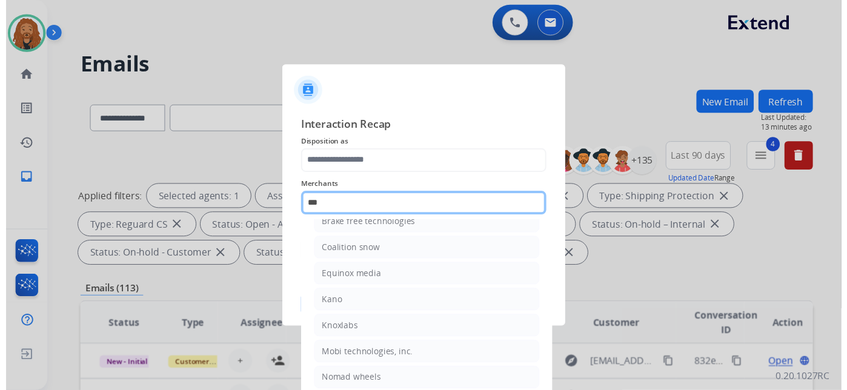
scroll to position [0, 0]
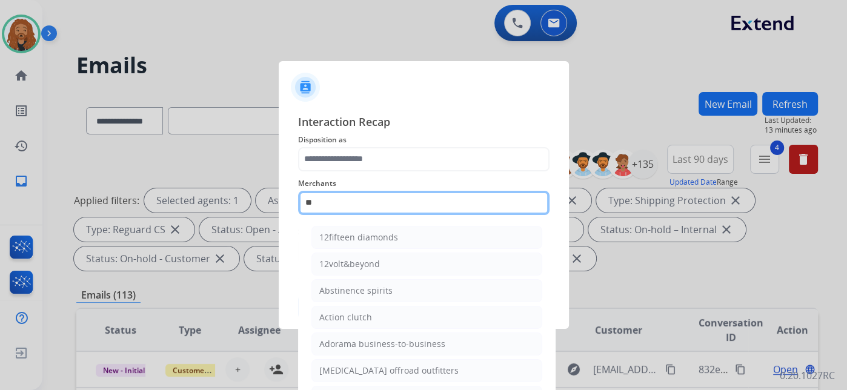
type input "*"
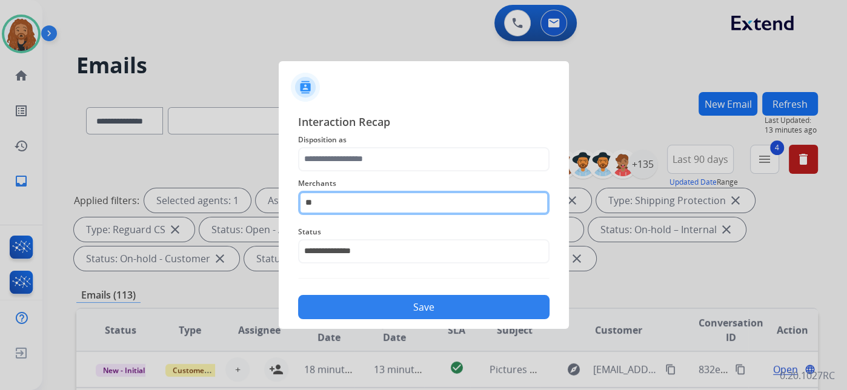
click at [360, 198] on input "**" at bounding box center [423, 203] width 251 height 24
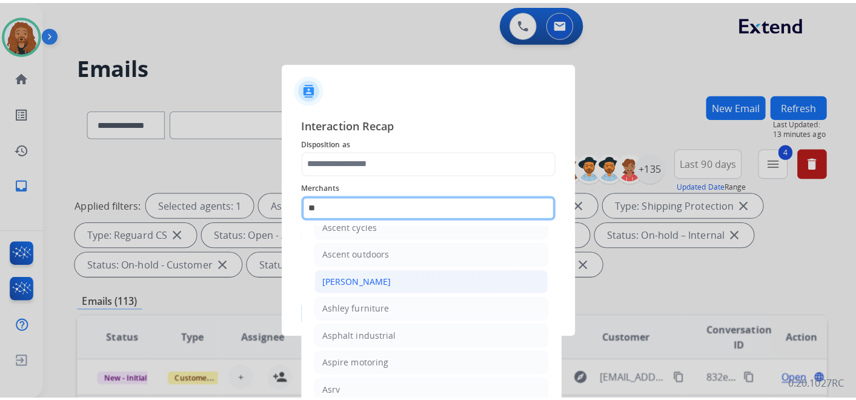
scroll to position [96, 0]
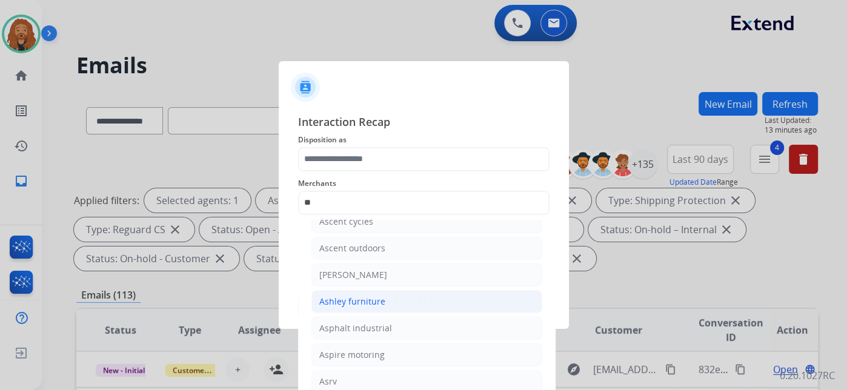
click at [386, 295] on li "Ashley furniture" at bounding box center [426, 301] width 231 height 23
type input "**********"
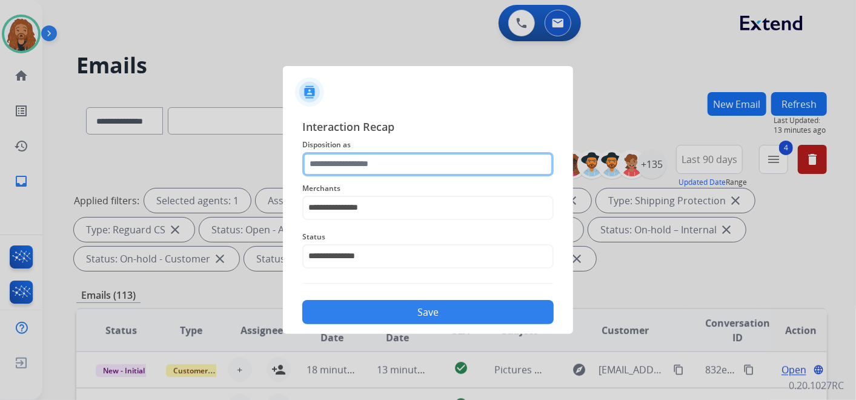
click at [330, 168] on input "text" at bounding box center [427, 164] width 251 height 24
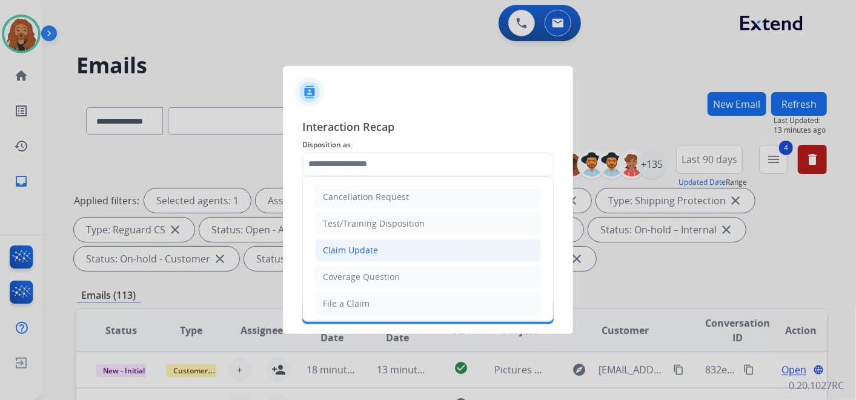
click at [343, 256] on li "Claim Update" at bounding box center [428, 250] width 226 height 23
type input "**********"
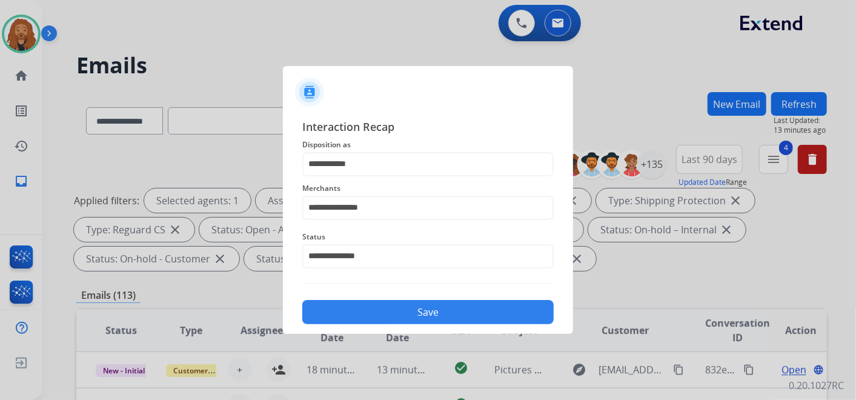
click at [370, 310] on button "Save" at bounding box center [427, 312] width 251 height 24
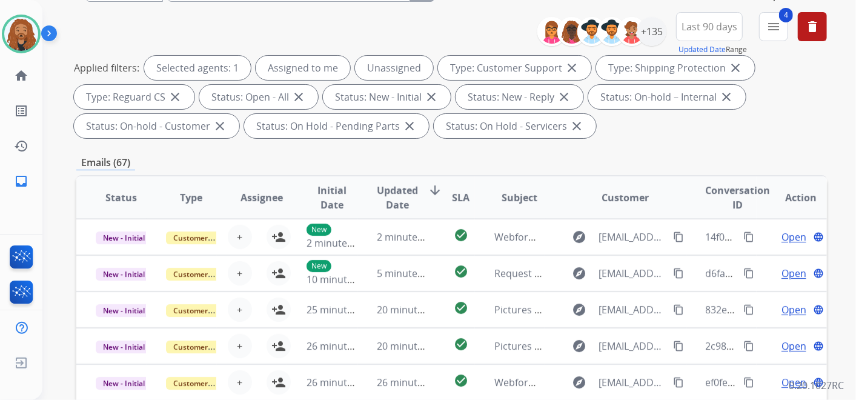
scroll to position [0, 0]
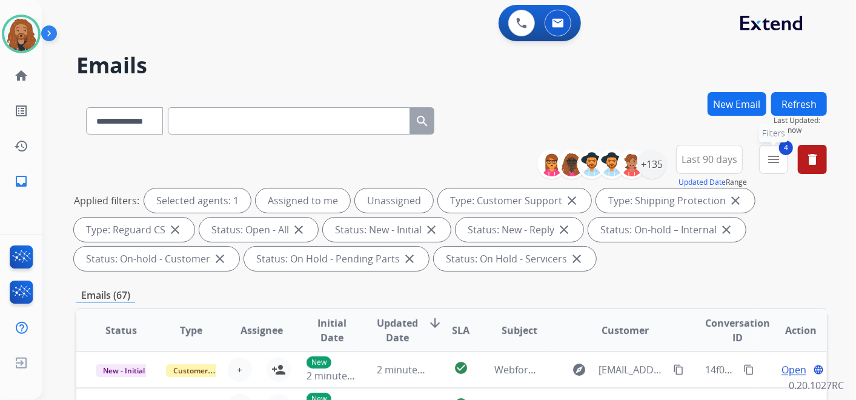
drag, startPoint x: 780, startPoint y: 151, endPoint x: 775, endPoint y: 159, distance: 8.9
click at [780, 151] on span "4" at bounding box center [786, 148] width 14 height 15
click at [773, 161] on mat-icon "menu" at bounding box center [773, 159] width 15 height 15
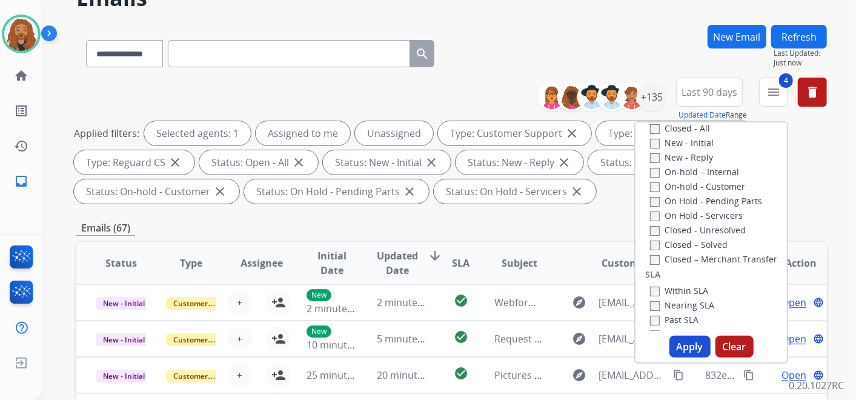
scroll to position [117, 0]
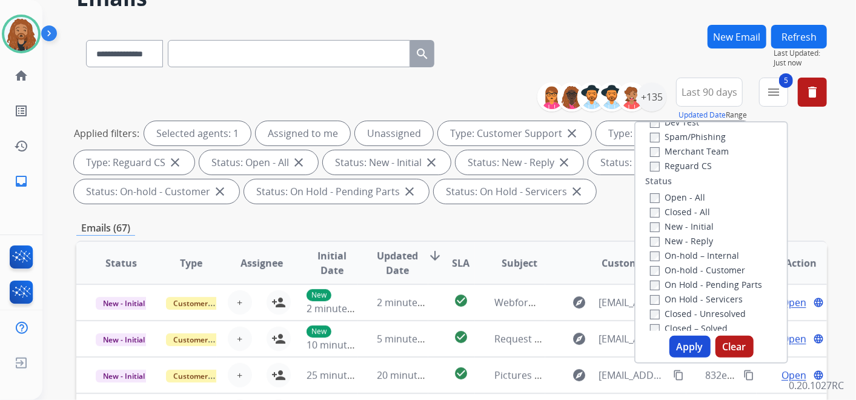
click at [687, 339] on button "Apply" at bounding box center [689, 347] width 41 height 22
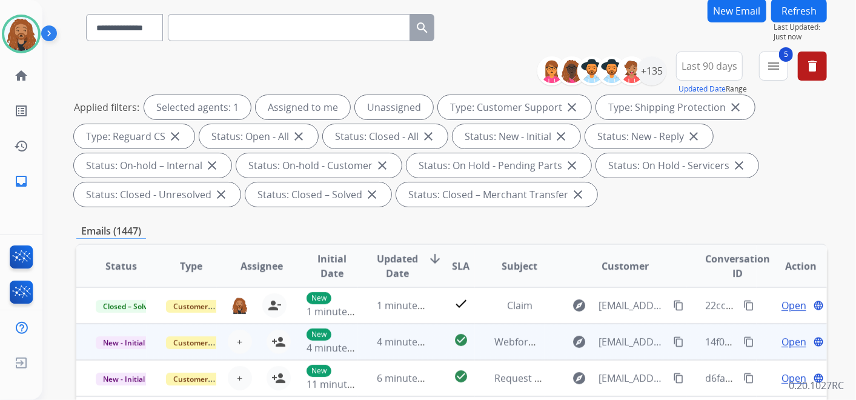
scroll to position [134, 0]
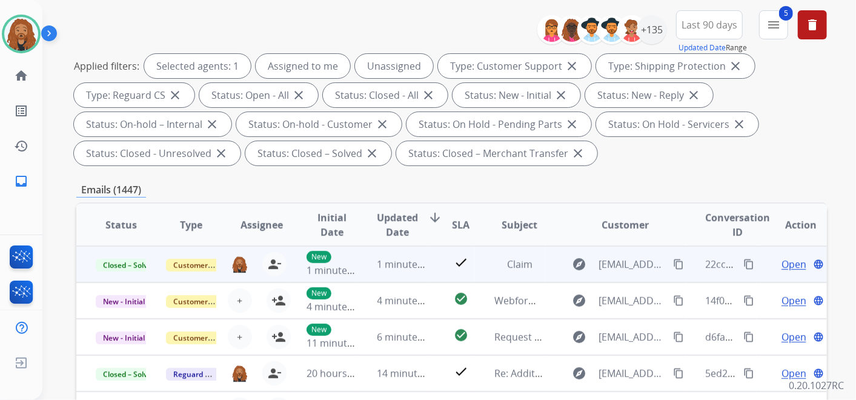
click at [745, 264] on button "content_copy" at bounding box center [748, 264] width 15 height 15
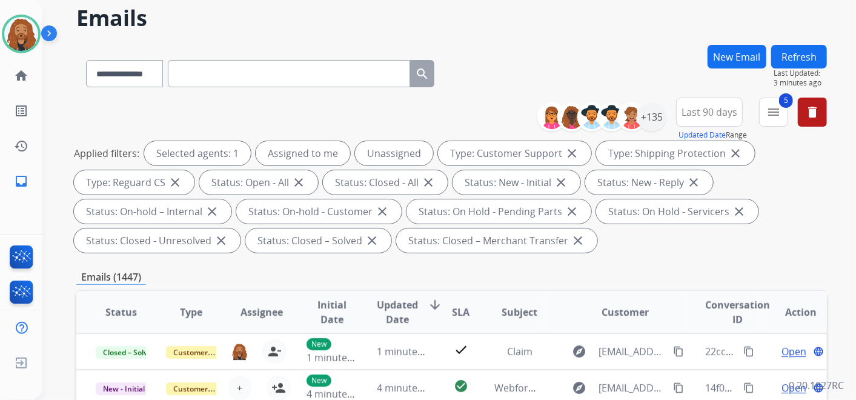
scroll to position [0, 0]
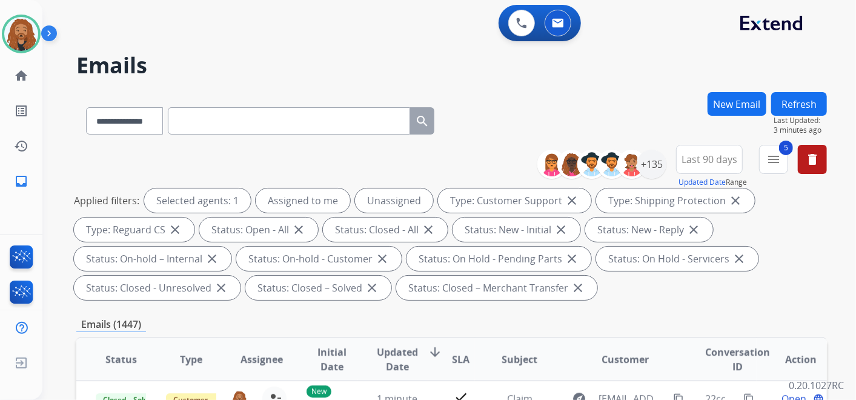
click at [505, 37] on app-action-bar "0 Voice Interactions 0 Email Interactions" at bounding box center [539, 23] width 82 height 36
click at [517, 28] on button at bounding box center [521, 23] width 27 height 27
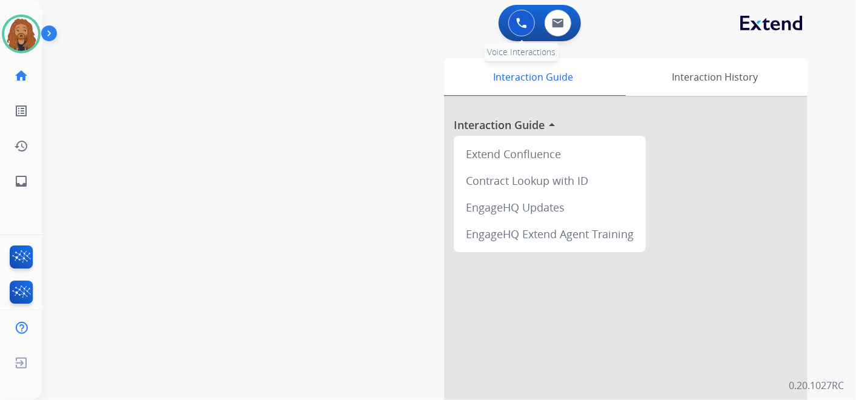
click at [523, 10] on button at bounding box center [521, 23] width 27 height 27
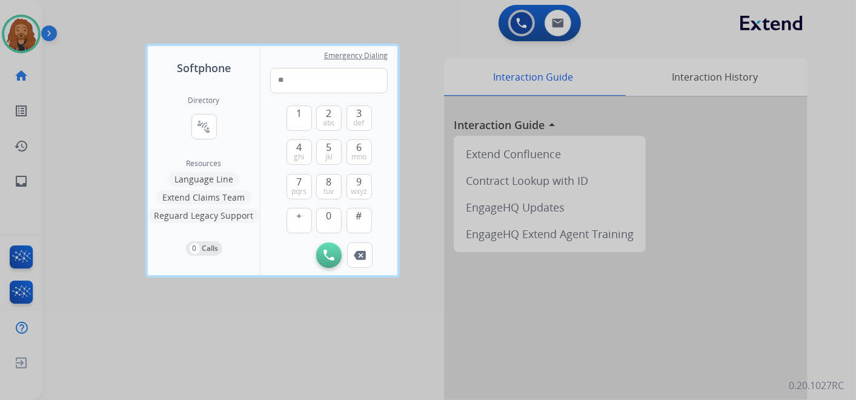
type input "*"
click at [323, 84] on input "tel" at bounding box center [329, 80] width 118 height 25
type input "**********"
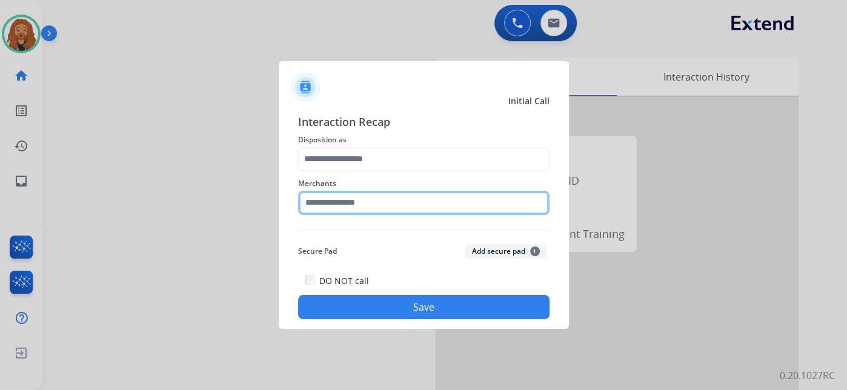
click at [392, 206] on input "text" at bounding box center [423, 203] width 251 height 24
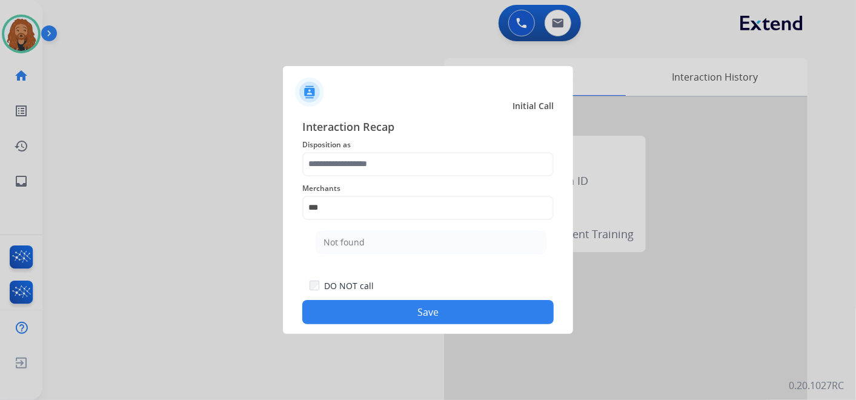
click at [437, 230] on ul "Not found" at bounding box center [431, 245] width 238 height 41
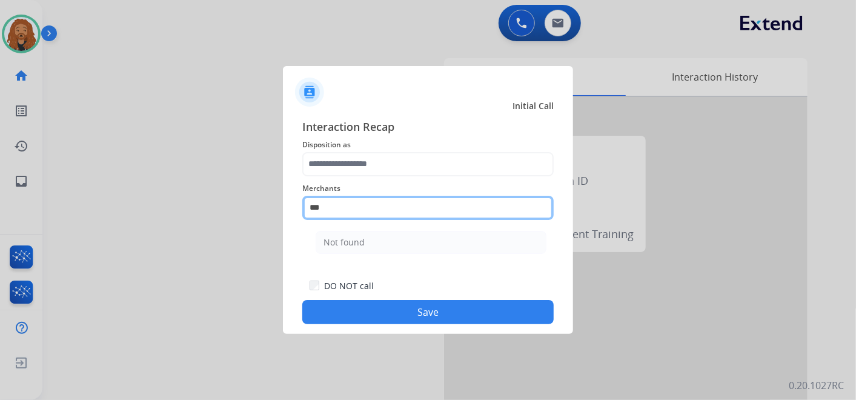
drag, startPoint x: 349, startPoint y: 203, endPoint x: 156, endPoint y: 213, distance: 193.5
click at [0, 211] on app-contact-recap-modal "Initial Call Interaction Recap Disposition as Merchants *** Not found Secure Pa…" at bounding box center [0, 200] width 0 height 400
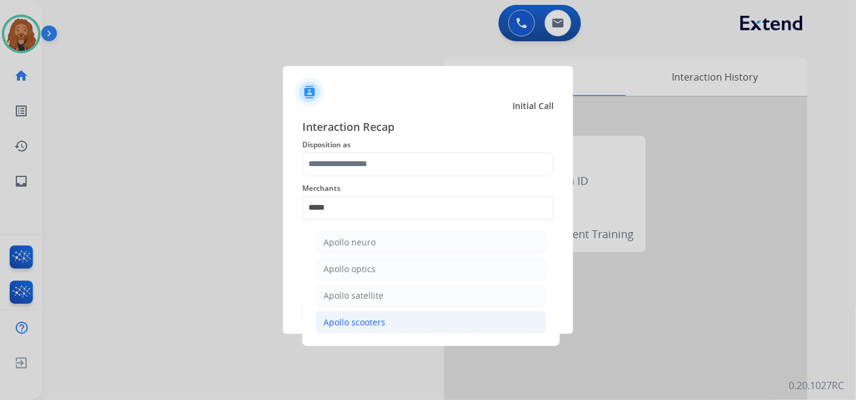
click at [368, 320] on div "Apollo scooters" at bounding box center [354, 322] width 62 height 12
type input "**********"
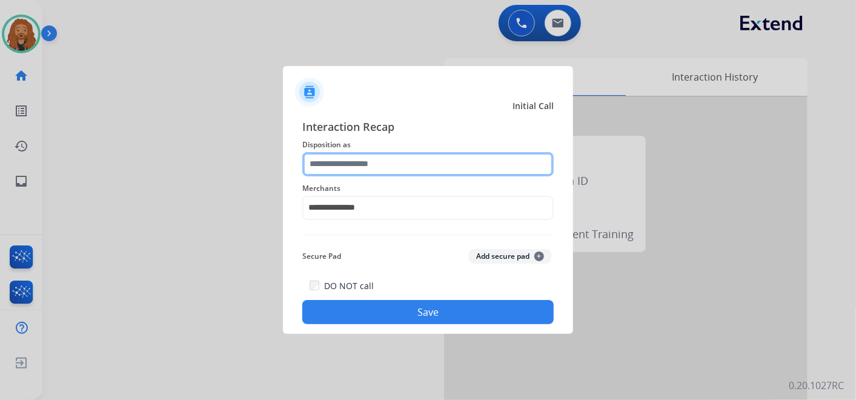
click at [372, 167] on input "text" at bounding box center [427, 164] width 251 height 24
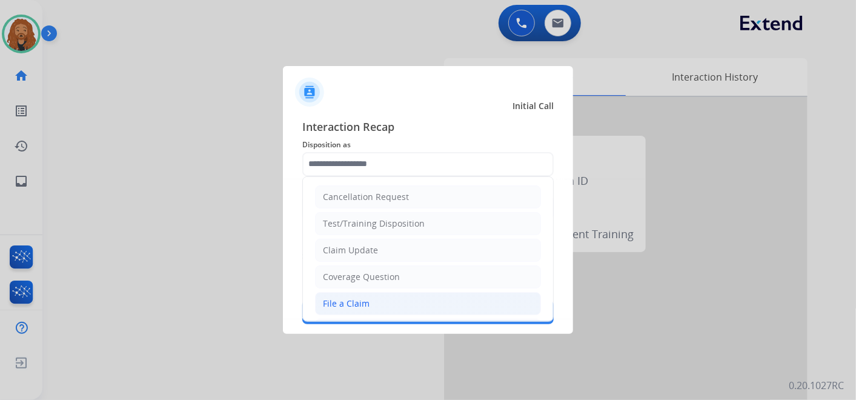
click at [360, 297] on div "File a Claim" at bounding box center [346, 303] width 47 height 12
type input "**********"
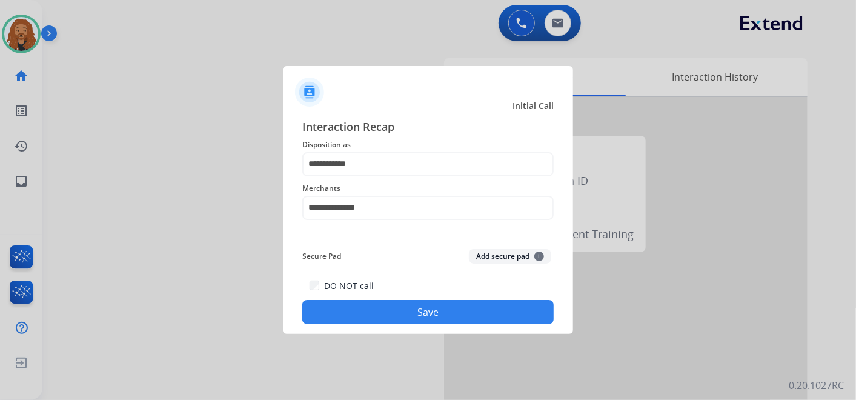
click at [380, 314] on button "Save" at bounding box center [427, 312] width 251 height 24
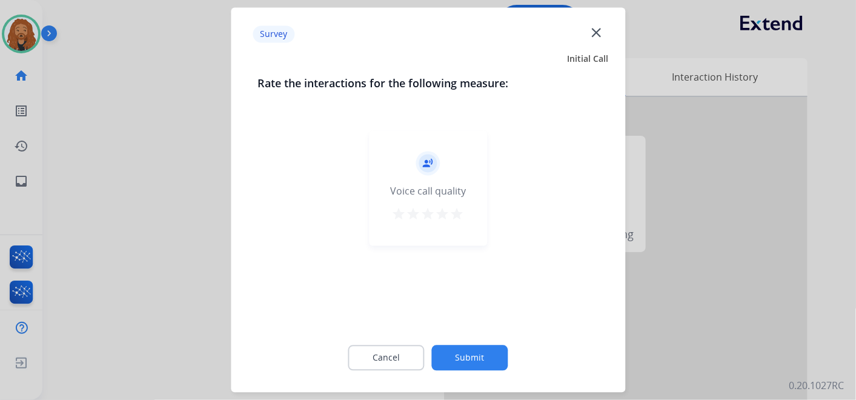
click at [457, 219] on mat-icon "star" at bounding box center [457, 214] width 15 height 15
click at [490, 359] on button "Submit" at bounding box center [470, 357] width 76 height 25
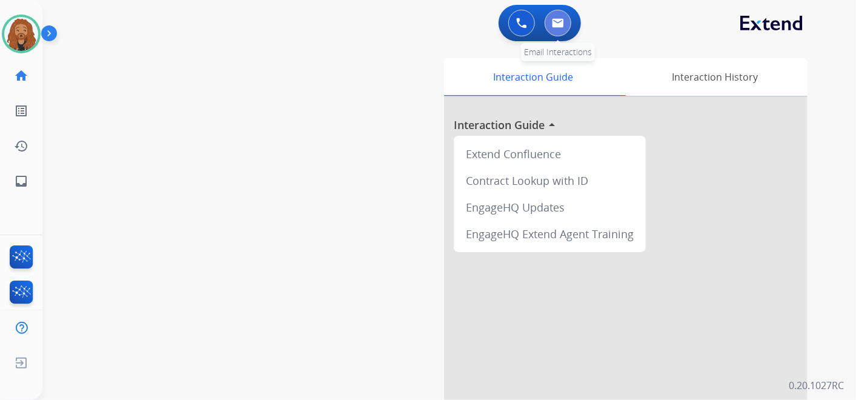
click at [560, 22] on img at bounding box center [558, 23] width 12 height 10
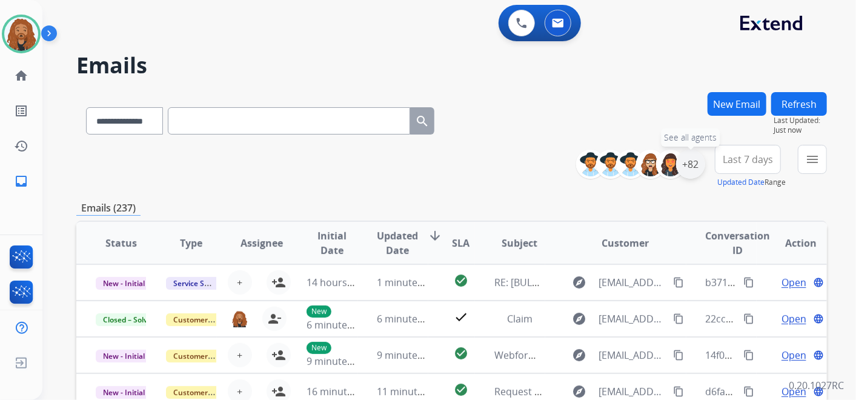
click at [683, 160] on div "+82" at bounding box center [690, 164] width 29 height 29
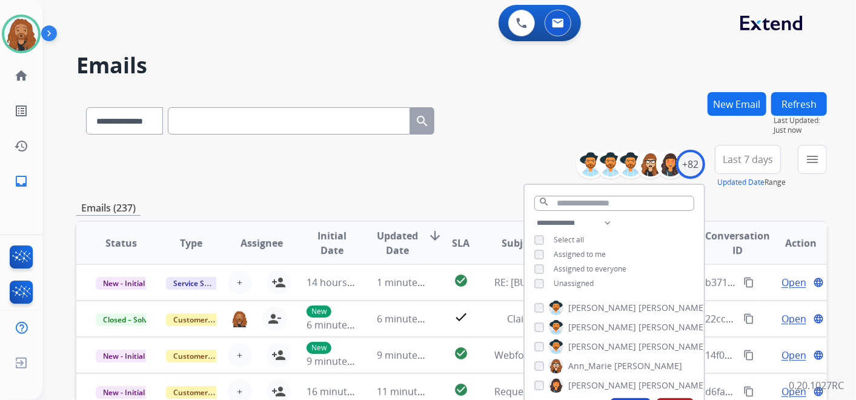
click at [753, 173] on div "Last 7 days Updated Date Range Custom Recent Last 7 days Last 14 days Last 30 d…" at bounding box center [751, 167] width 73 height 44
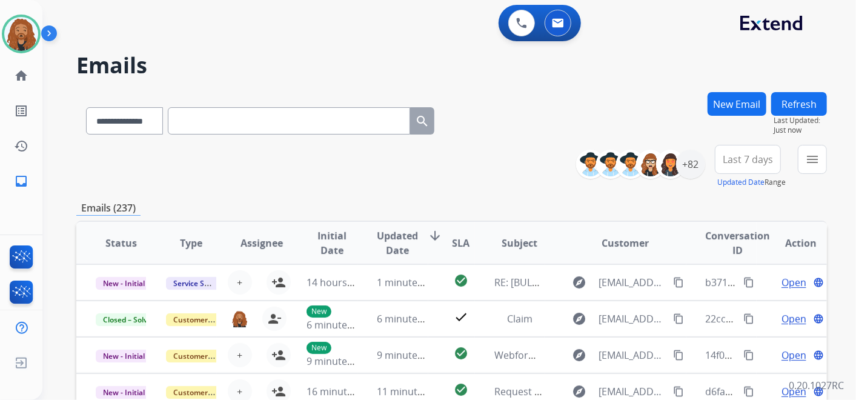
click at [753, 172] on button "Last 7 days" at bounding box center [748, 159] width 66 height 29
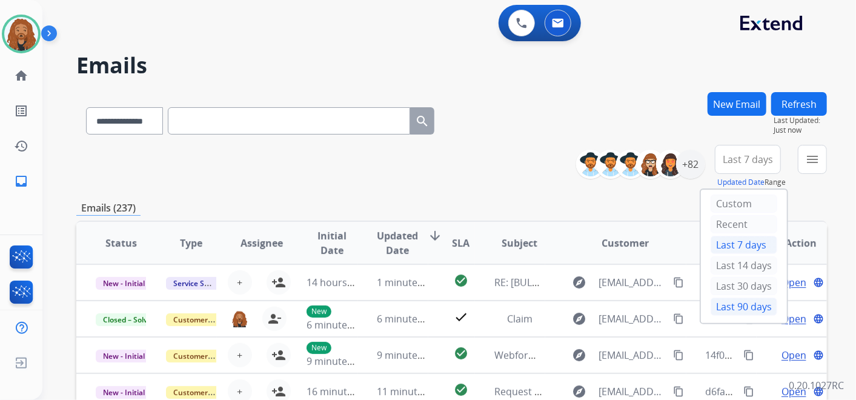
click at [723, 303] on div "Last 90 days" at bounding box center [743, 306] width 67 height 18
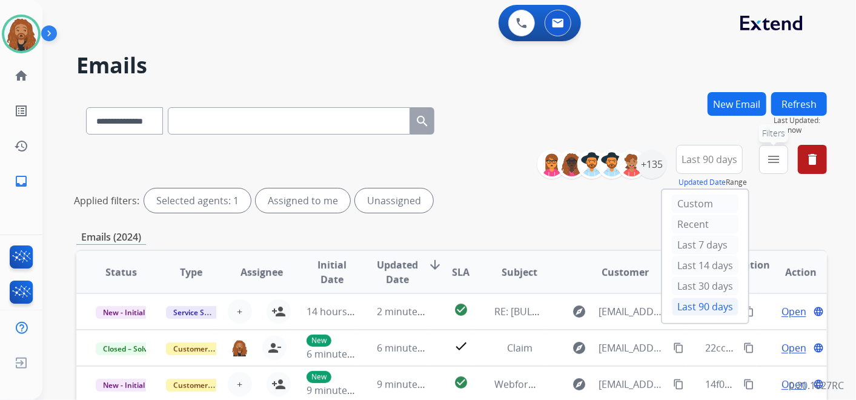
click at [780, 161] on button "menu Filters" at bounding box center [773, 159] width 29 height 29
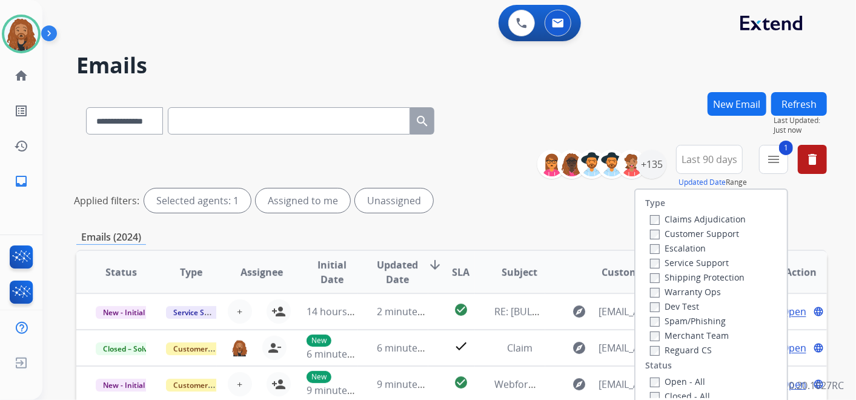
click at [653, 348] on label "Reguard CS" at bounding box center [681, 350] width 62 height 12
click at [671, 276] on label "Shipping Protection" at bounding box center [697, 277] width 94 height 12
click at [674, 234] on label "Customer Support" at bounding box center [694, 234] width 89 height 12
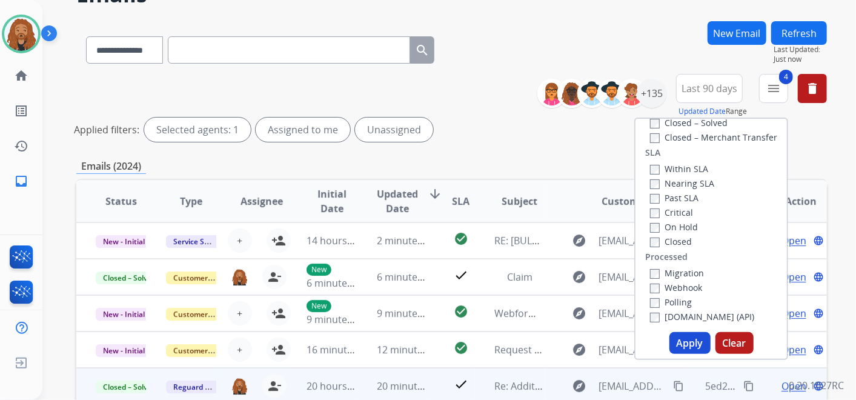
scroll to position [134, 0]
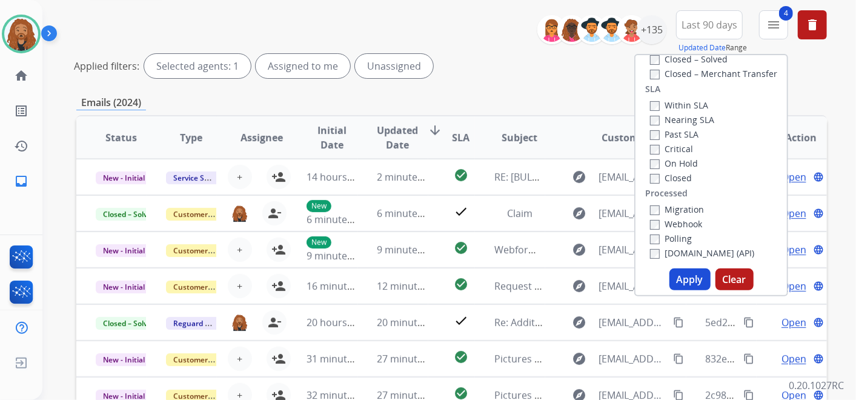
click at [678, 268] on button "Apply" at bounding box center [689, 279] width 41 height 22
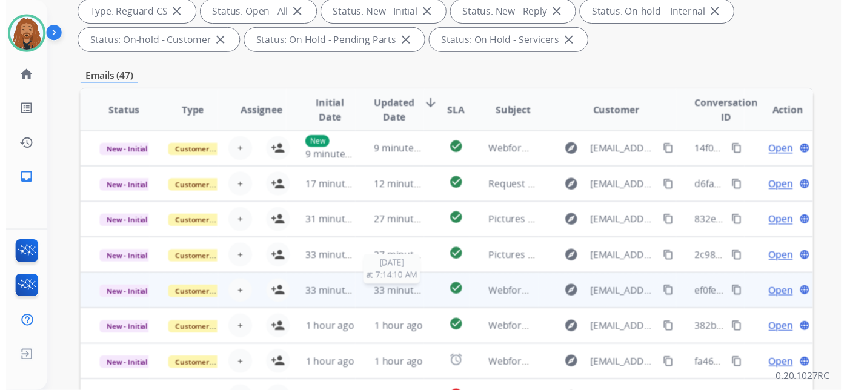
scroll to position [107, 0]
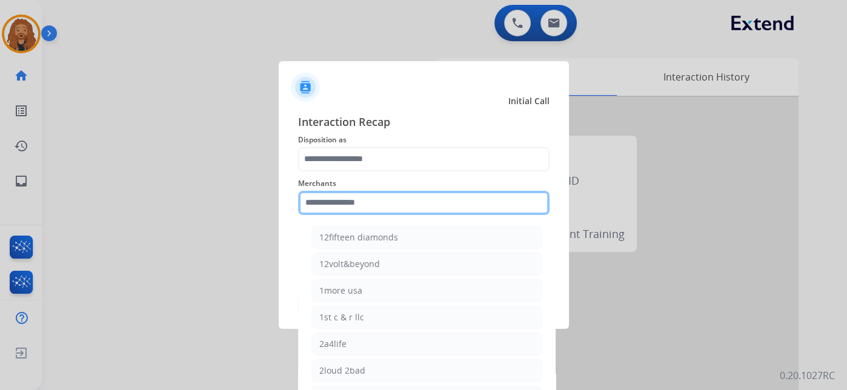
click at [360, 202] on input "text" at bounding box center [423, 203] width 251 height 24
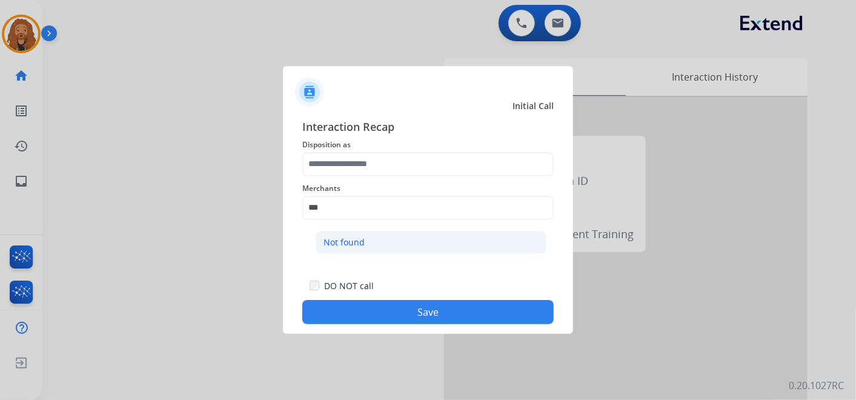
click at [360, 239] on div "Not found" at bounding box center [343, 242] width 41 height 12
type input "*********"
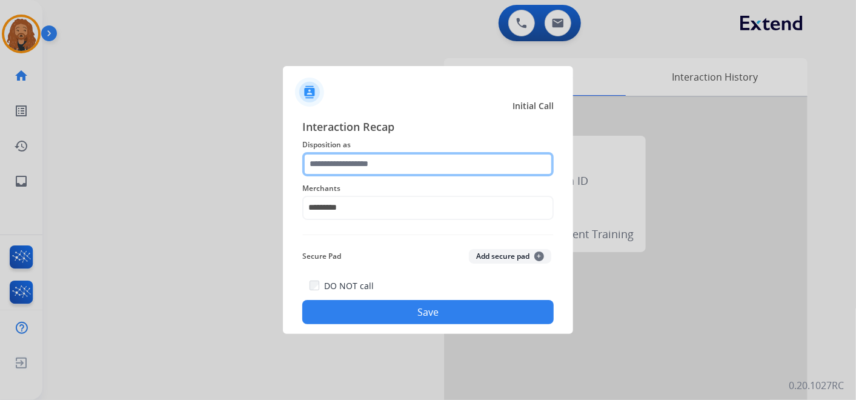
click at [423, 159] on input "text" at bounding box center [427, 164] width 251 height 24
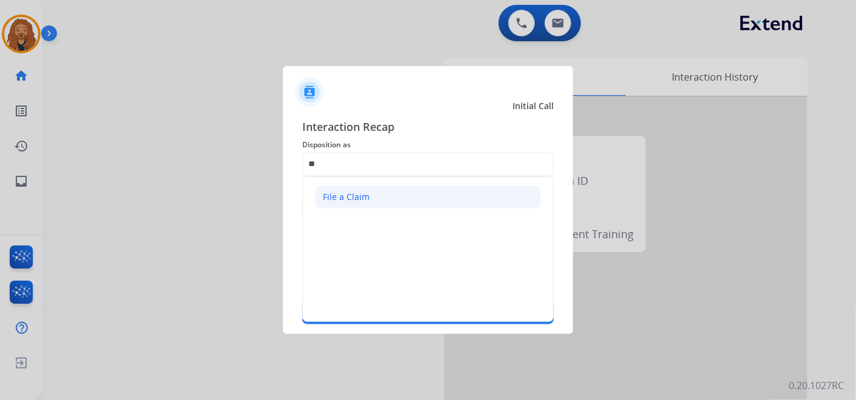
click at [349, 194] on div "File a Claim" at bounding box center [346, 197] width 47 height 12
type input "**********"
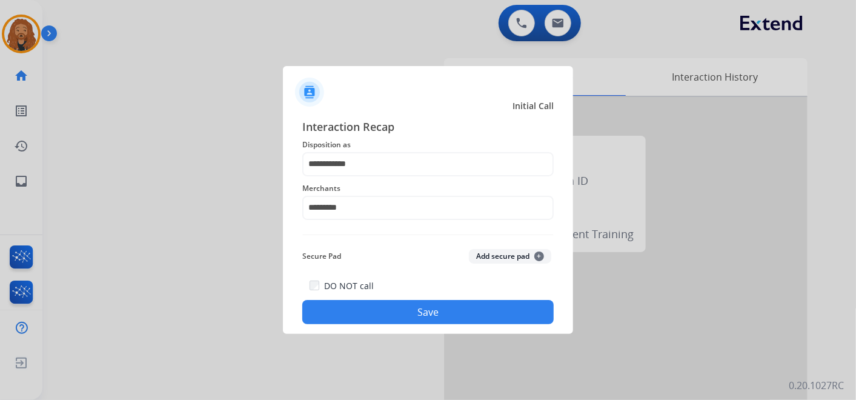
click at [399, 320] on button "Save" at bounding box center [427, 312] width 251 height 24
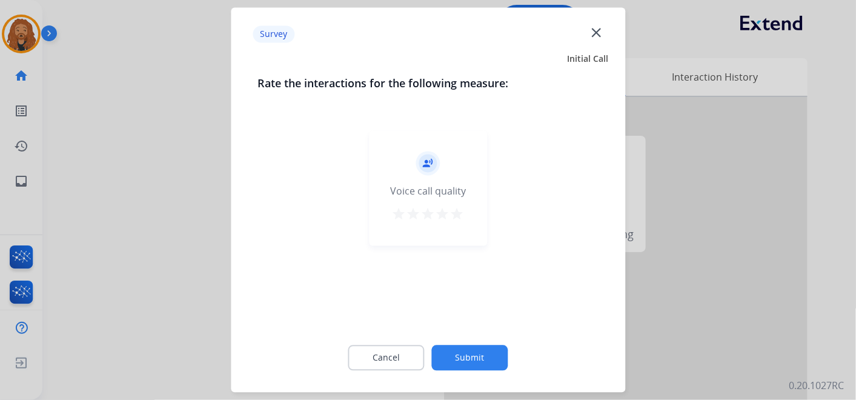
click at [450, 217] on mat-icon "star" at bounding box center [457, 214] width 15 height 15
click at [477, 351] on button "Submit" at bounding box center [470, 357] width 76 height 25
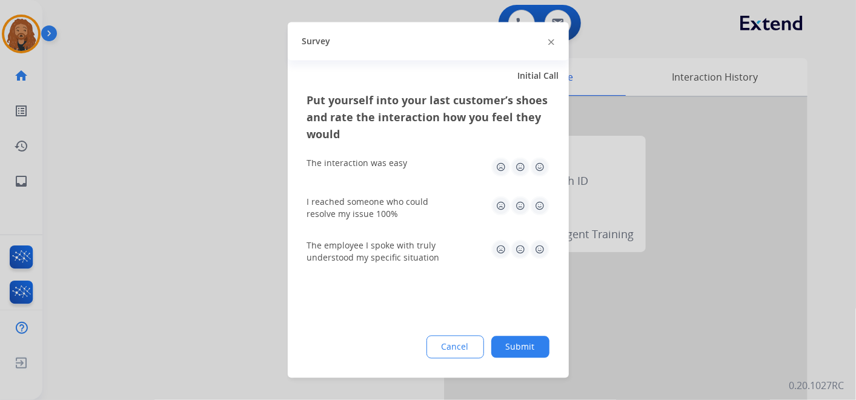
click at [535, 250] on img at bounding box center [539, 249] width 19 height 19
click at [538, 168] on img at bounding box center [539, 166] width 19 height 19
click at [517, 339] on button "Submit" at bounding box center [520, 347] width 58 height 22
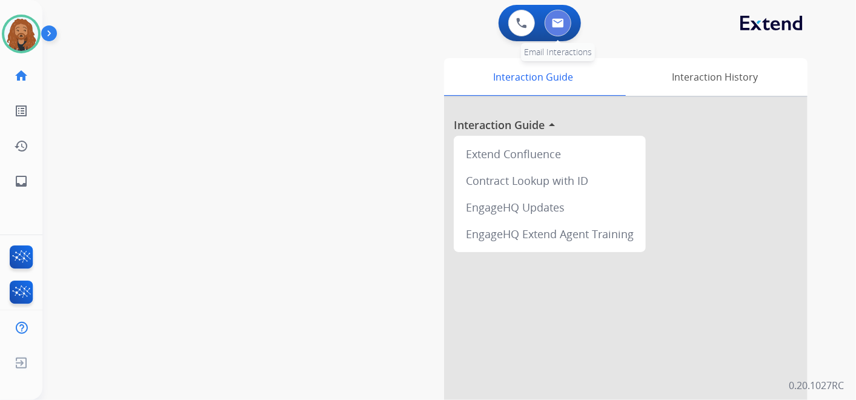
click at [560, 31] on button at bounding box center [558, 23] width 27 height 27
select select "**********"
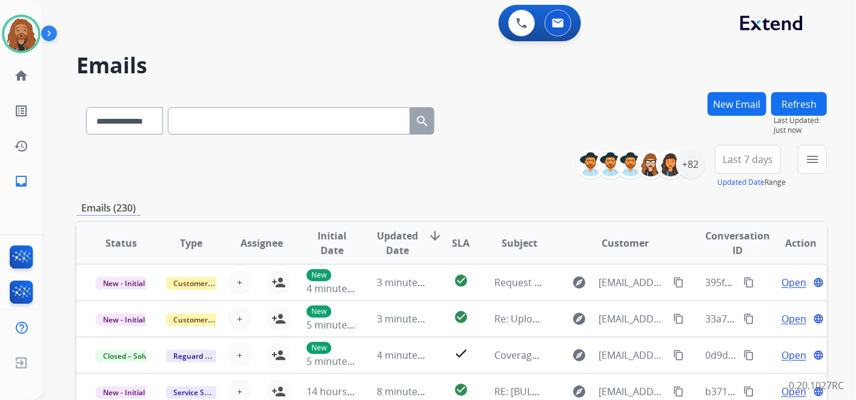
click at [207, 113] on input "text" at bounding box center [289, 120] width 242 height 27
paste input "**********"
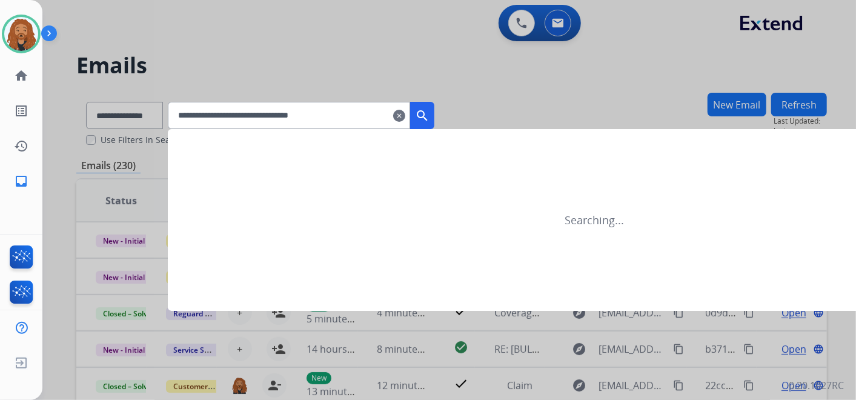
type input "**********"
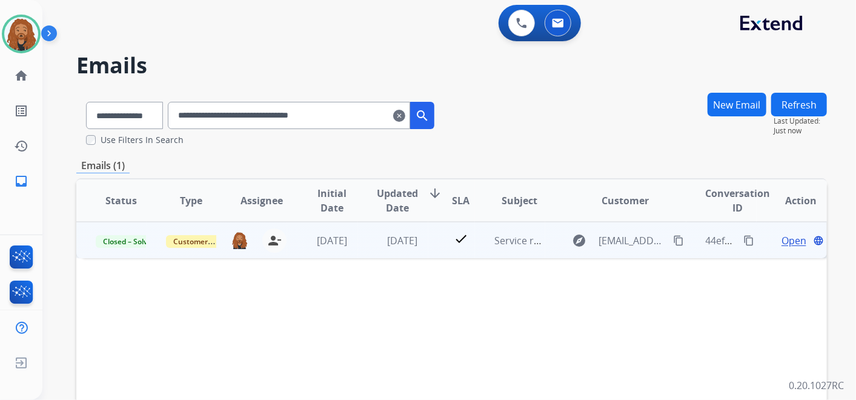
click at [784, 243] on span "Open" at bounding box center [793, 240] width 25 height 15
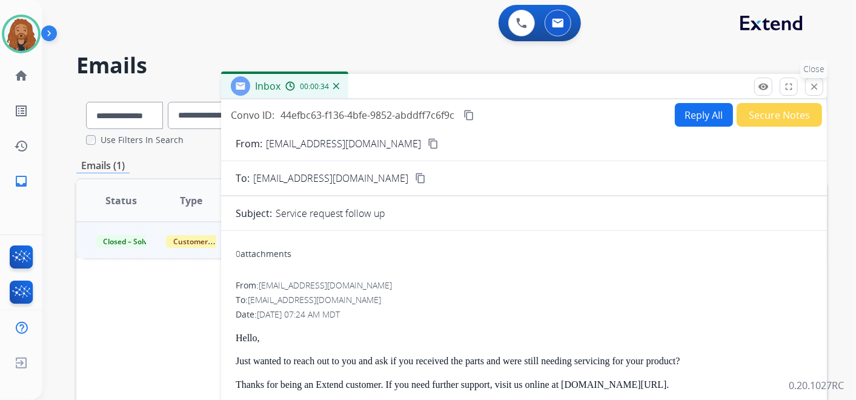
click at [818, 88] on mat-icon "close" at bounding box center [814, 86] width 11 height 11
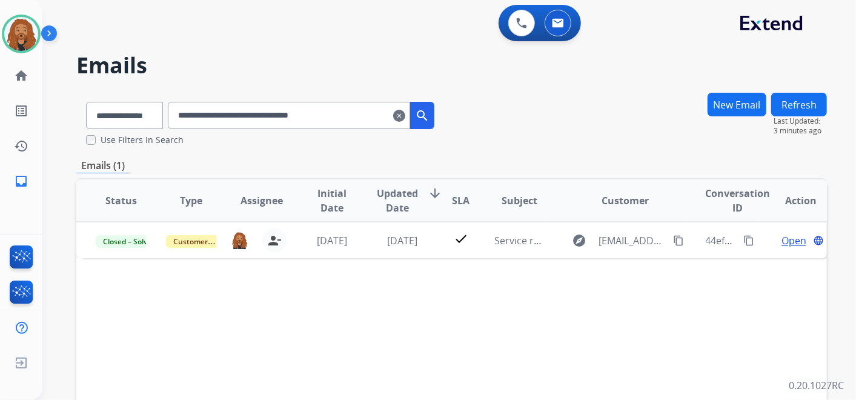
click at [405, 111] on mat-icon "clear" at bounding box center [399, 115] width 12 height 15
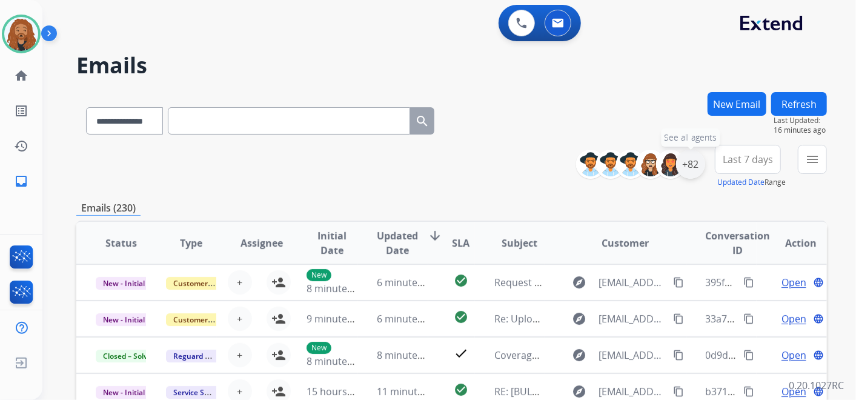
click at [689, 168] on div "+82" at bounding box center [690, 164] width 29 height 29
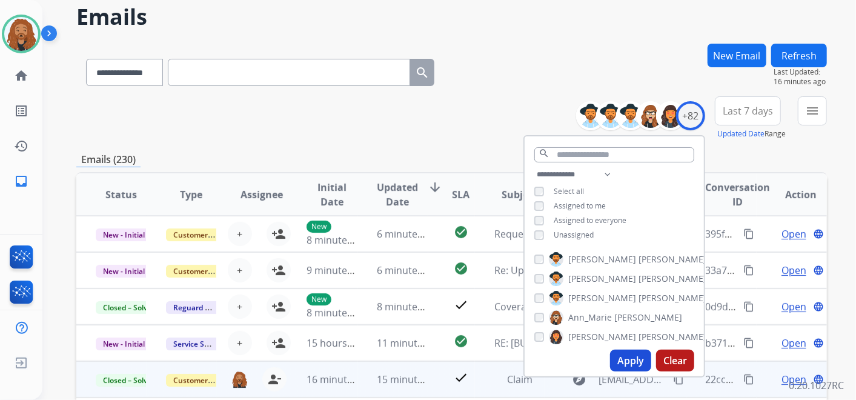
scroll to position [134, 0]
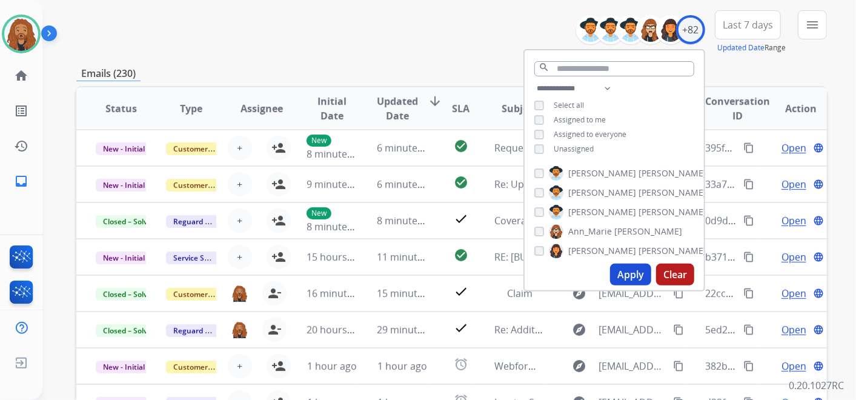
click at [747, 25] on span "Last 7 days" at bounding box center [748, 24] width 50 height 5
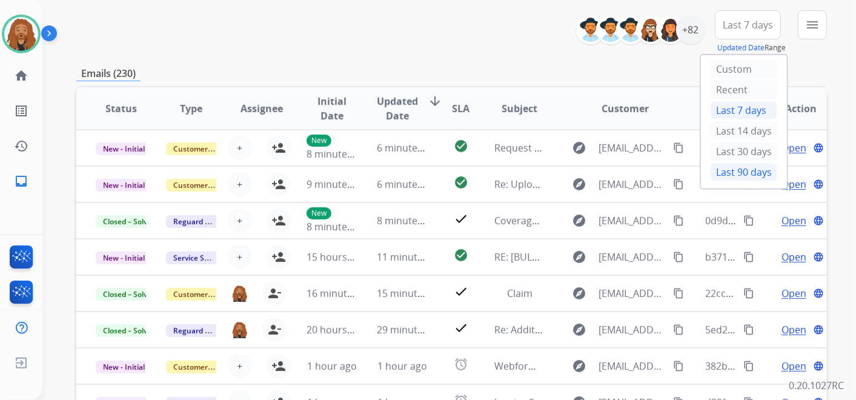
click at [723, 176] on div "Last 90 days" at bounding box center [743, 172] width 67 height 18
click at [723, 176] on div "**********" at bounding box center [434, 109] width 784 height 400
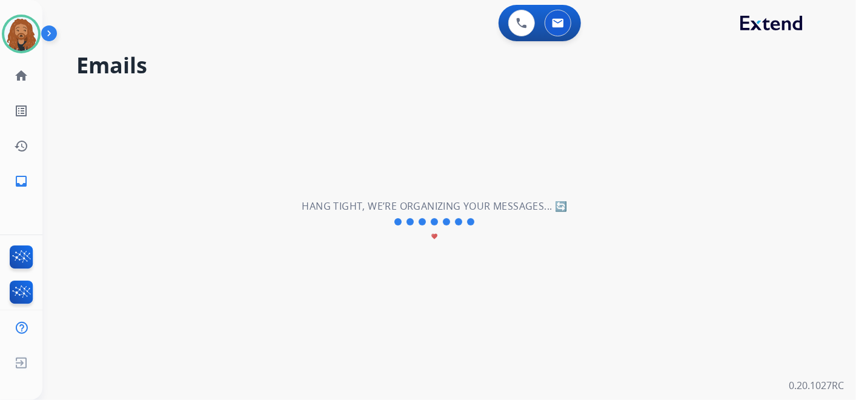
scroll to position [0, 0]
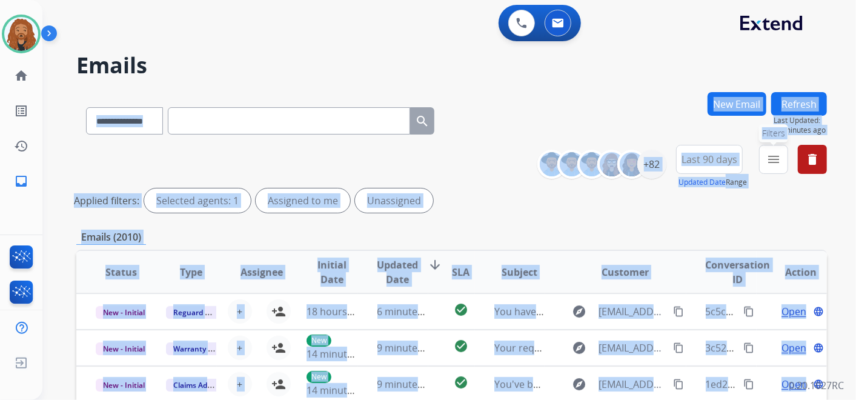
click at [770, 162] on mat-icon "menu" at bounding box center [773, 159] width 15 height 15
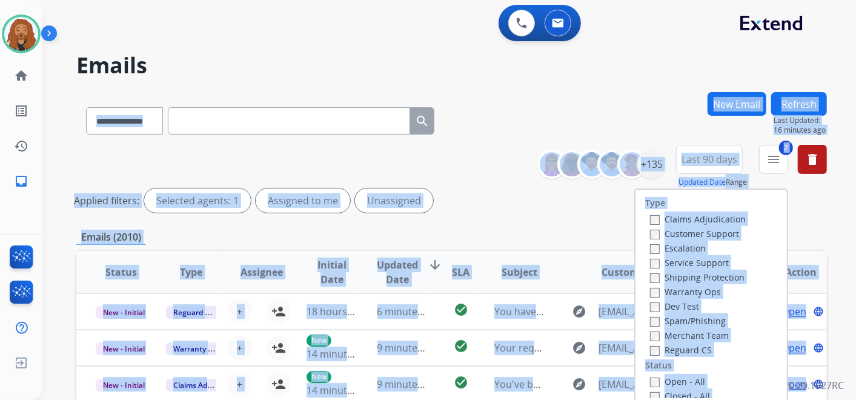
click at [756, 227] on div "Type Claims Adjudication Customer Support Escalation Service Support Shipping P…" at bounding box center [710, 294] width 151 height 208
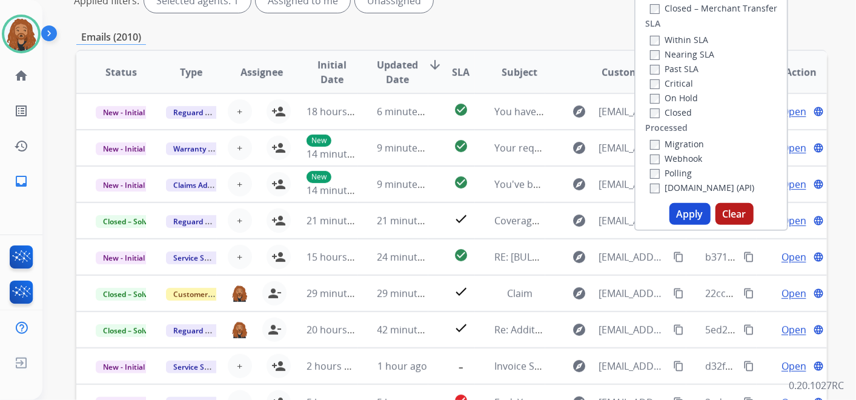
scroll to position [202, 0]
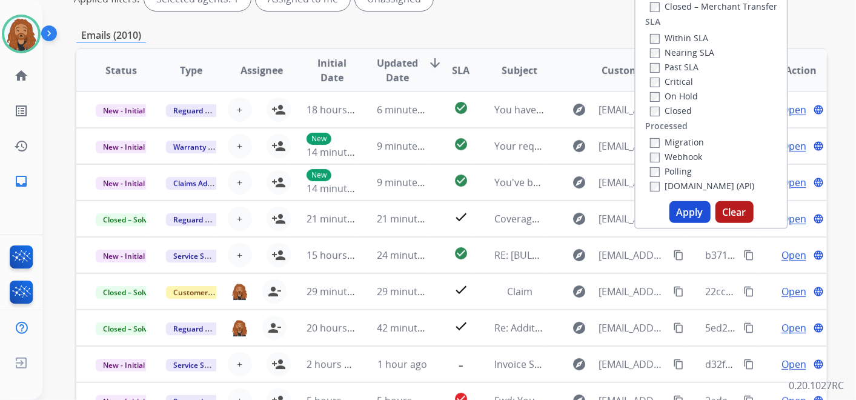
click at [683, 211] on button "Apply" at bounding box center [689, 212] width 41 height 22
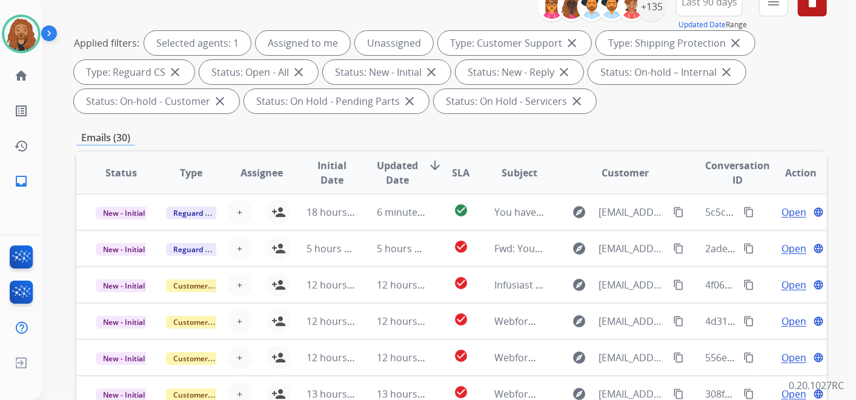
scroll to position [0, 0]
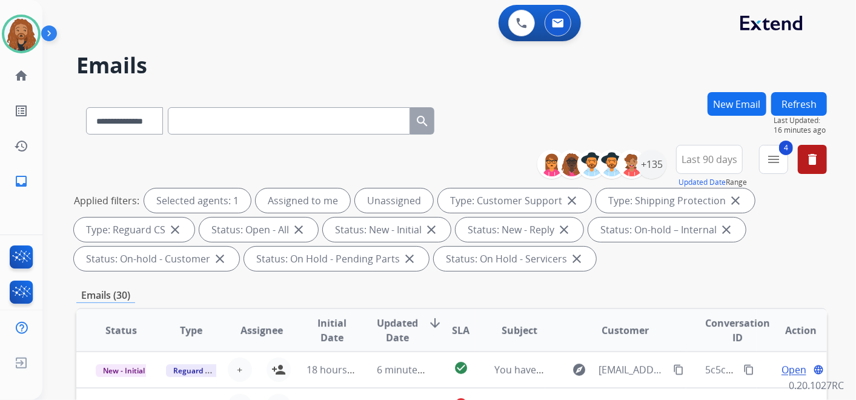
click at [664, 164] on div "**********" at bounding box center [686, 167] width 280 height 44
click at [658, 172] on div "+135" at bounding box center [651, 164] width 29 height 29
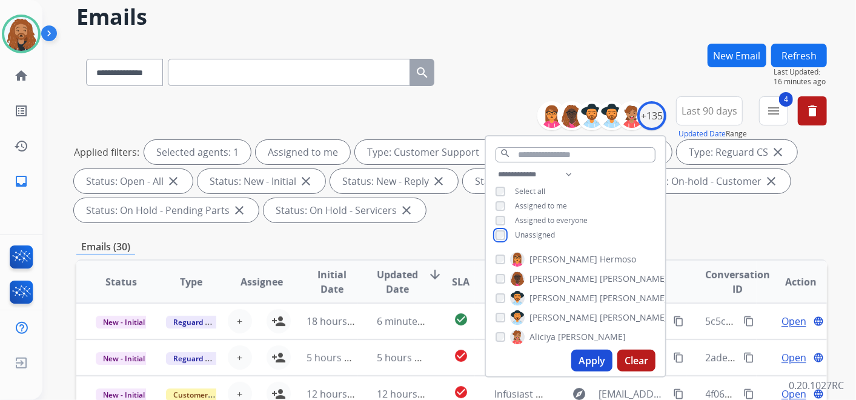
scroll to position [134, 0]
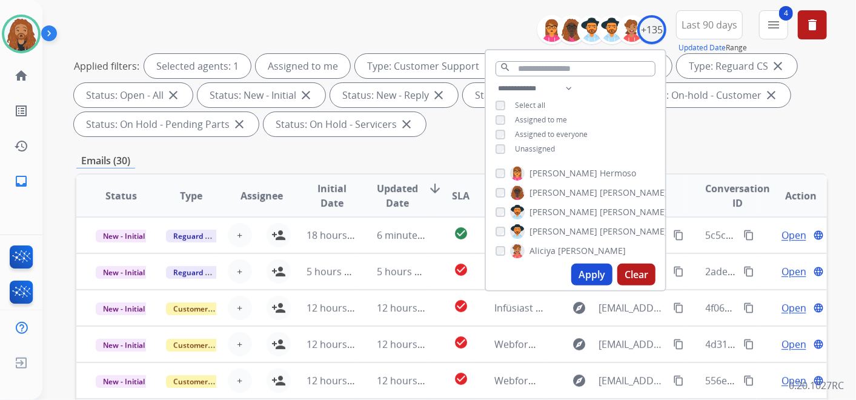
click at [584, 277] on button "Apply" at bounding box center [591, 274] width 41 height 22
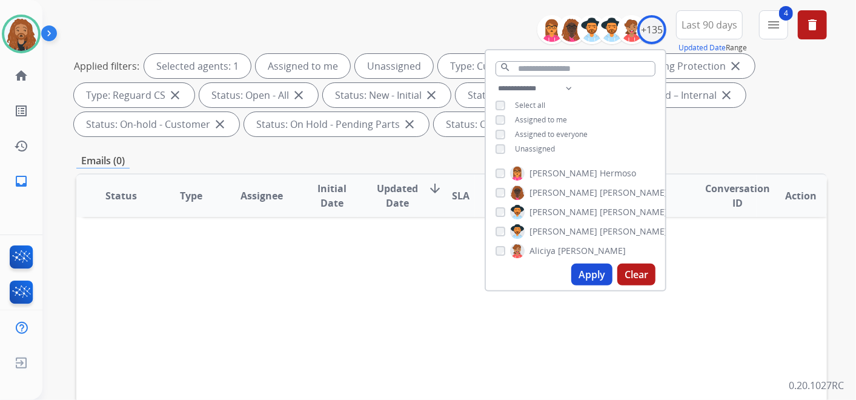
click at [582, 265] on button "Apply" at bounding box center [591, 274] width 41 height 22
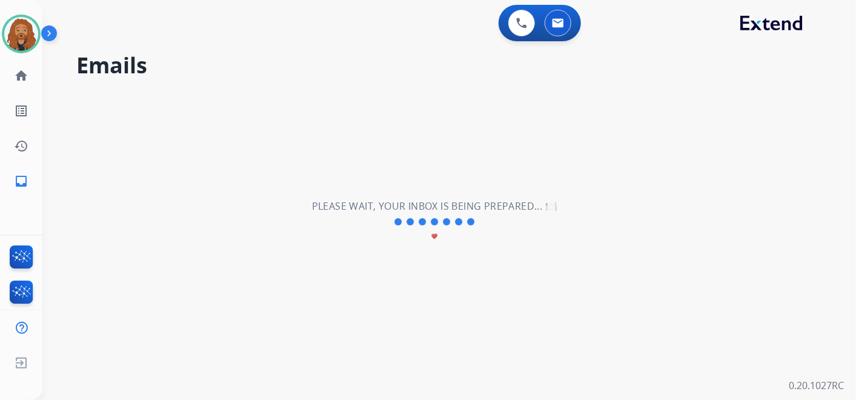
scroll to position [0, 0]
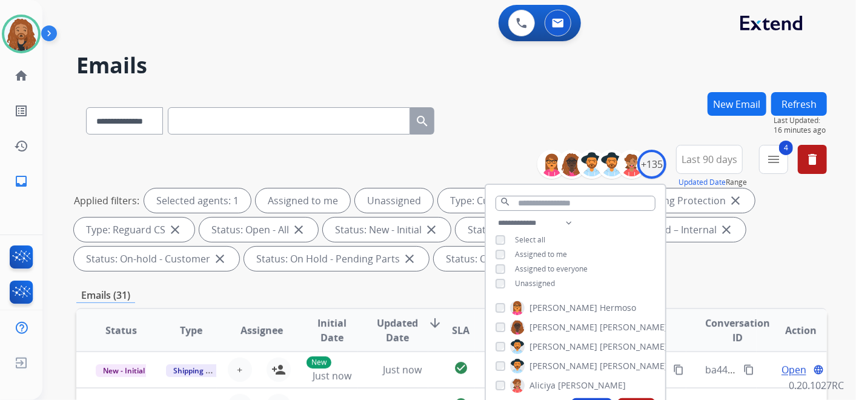
click at [606, 77] on h2 "Emails" at bounding box center [451, 65] width 750 height 24
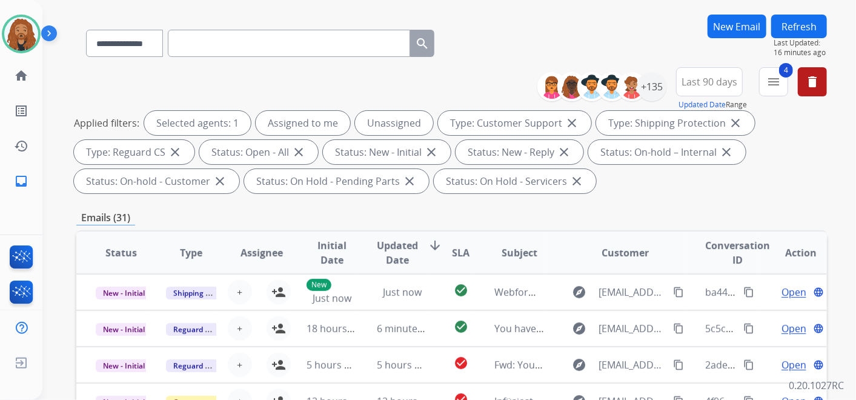
scroll to position [134, 0]
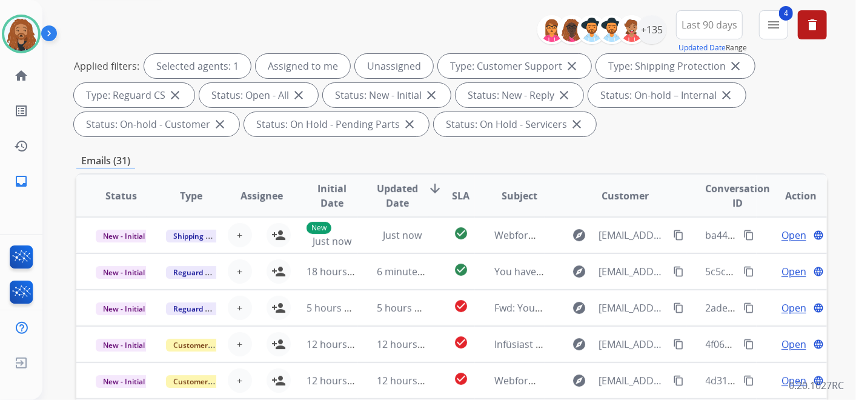
click at [396, 190] on span "Updated Date" at bounding box center [397, 195] width 41 height 29
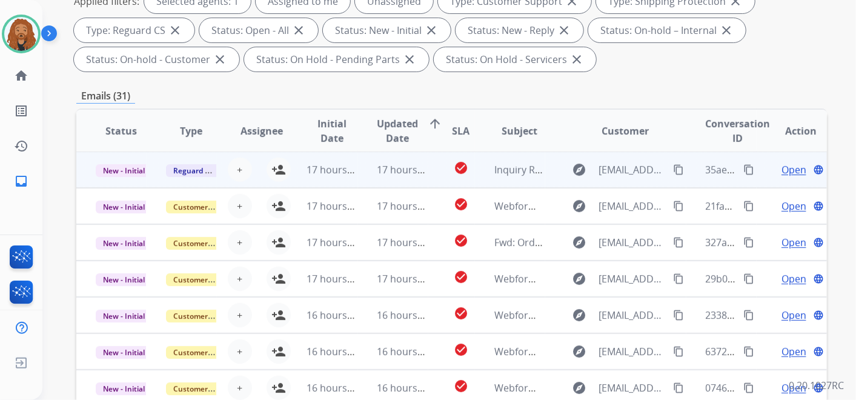
scroll to position [202, 0]
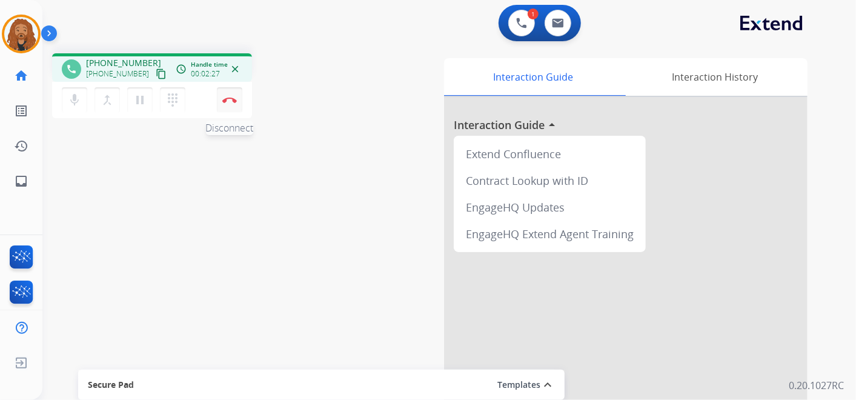
click at [224, 98] on img at bounding box center [229, 100] width 15 height 6
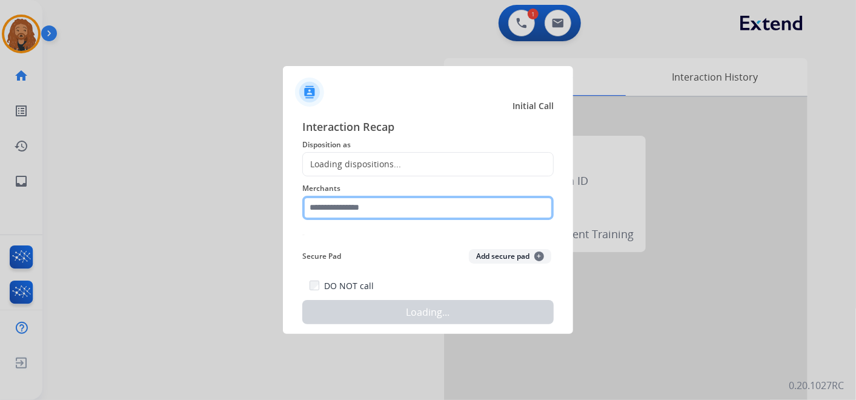
click at [334, 208] on input "text" at bounding box center [427, 208] width 251 height 24
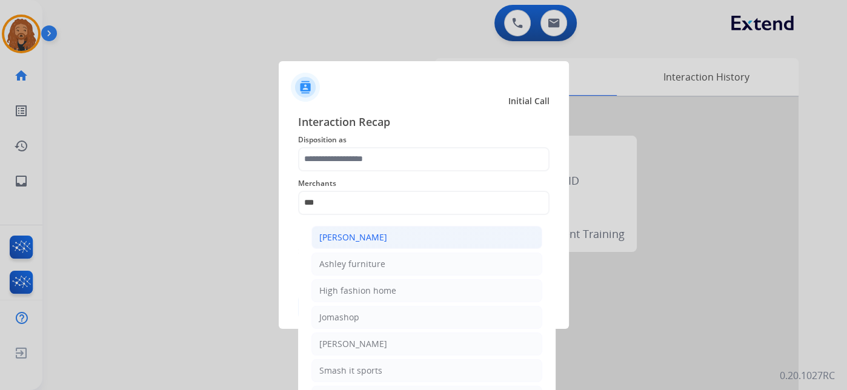
click at [386, 233] on li "Ashley - Reguard" at bounding box center [426, 237] width 231 height 23
type input "**********"
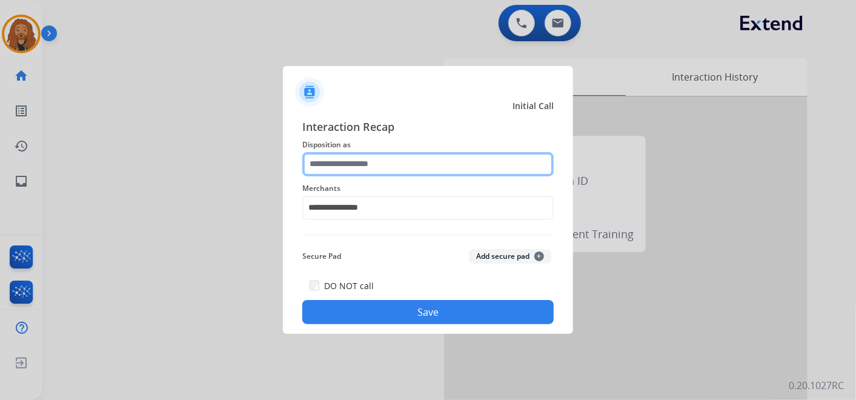
click at [371, 153] on input "text" at bounding box center [427, 164] width 251 height 24
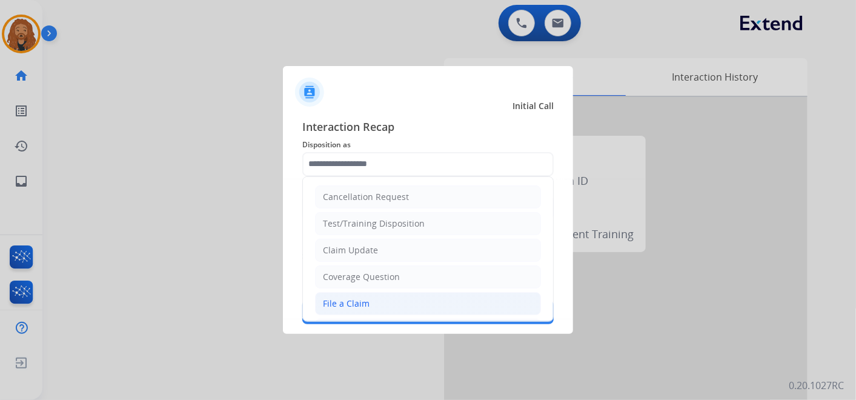
click at [379, 297] on li "File a Claim" at bounding box center [428, 303] width 226 height 23
type input "**********"
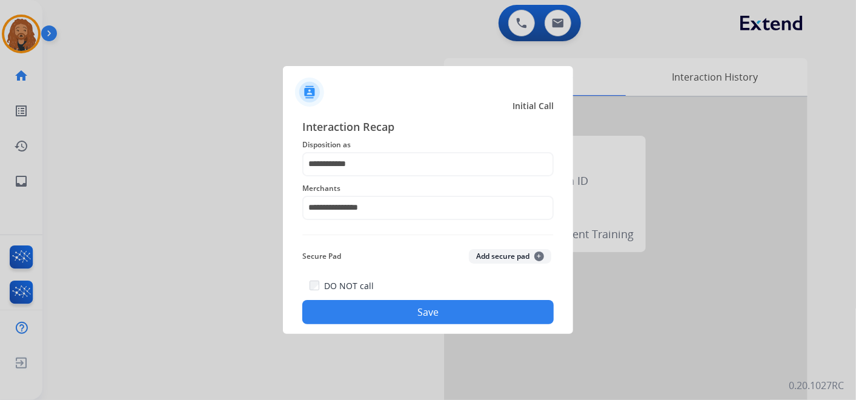
click at [386, 308] on button "Save" at bounding box center [427, 312] width 251 height 24
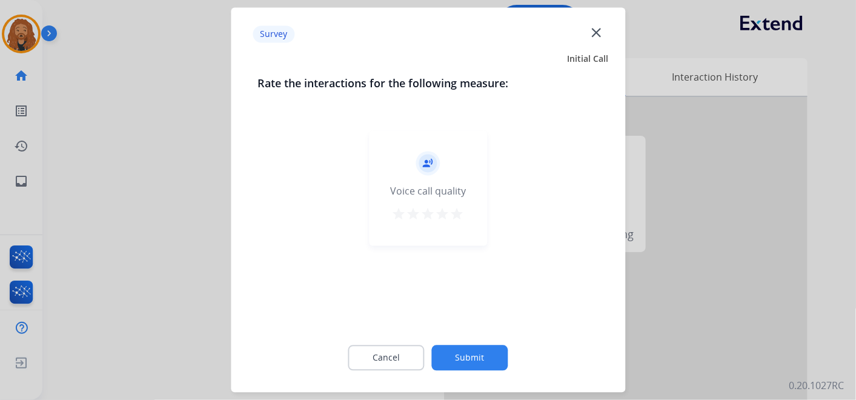
click at [457, 215] on mat-icon "star" at bounding box center [457, 214] width 15 height 15
click at [468, 361] on button "Submit" at bounding box center [470, 357] width 76 height 25
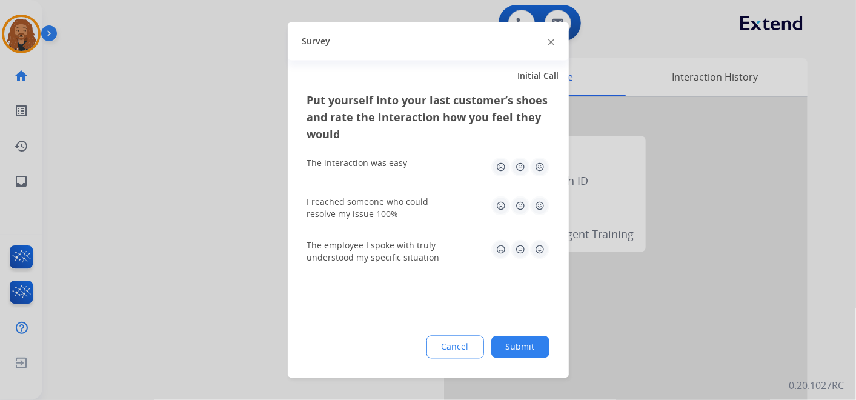
drag, startPoint x: 538, startPoint y: 248, endPoint x: 535, endPoint y: 207, distance: 40.7
click at [537, 247] on img at bounding box center [539, 249] width 19 height 19
click at [536, 206] on img at bounding box center [539, 205] width 19 height 19
click at [538, 168] on img at bounding box center [539, 166] width 19 height 19
drag, startPoint x: 526, startPoint y: 351, endPoint x: 522, endPoint y: 291, distance: 60.1
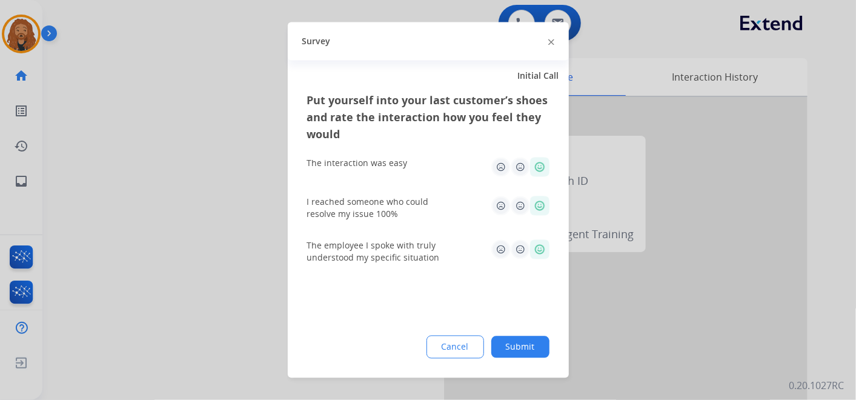
click at [527, 352] on button "Submit" at bounding box center [520, 347] width 58 height 22
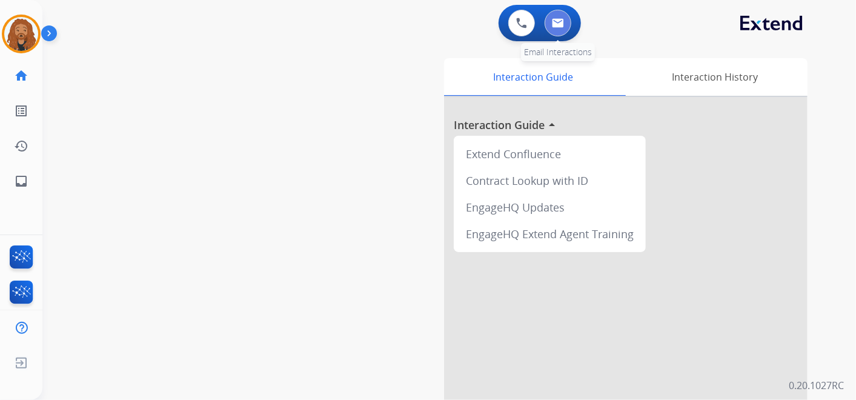
click at [555, 17] on button at bounding box center [558, 23] width 27 height 27
click at [558, 21] on img at bounding box center [558, 23] width 12 height 10
select select "**********"
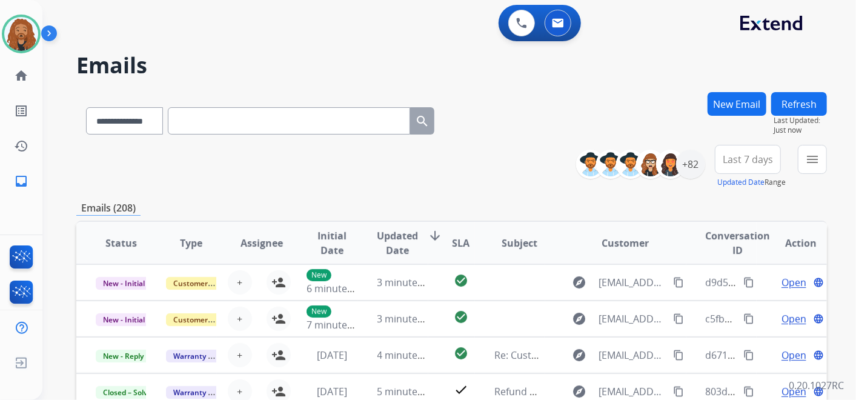
click at [253, 124] on input "text" at bounding box center [289, 120] width 242 height 27
paste input "**********"
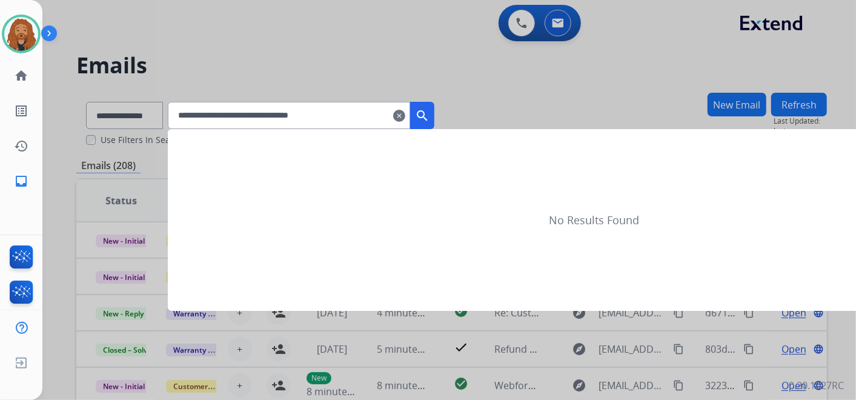
type input "**********"
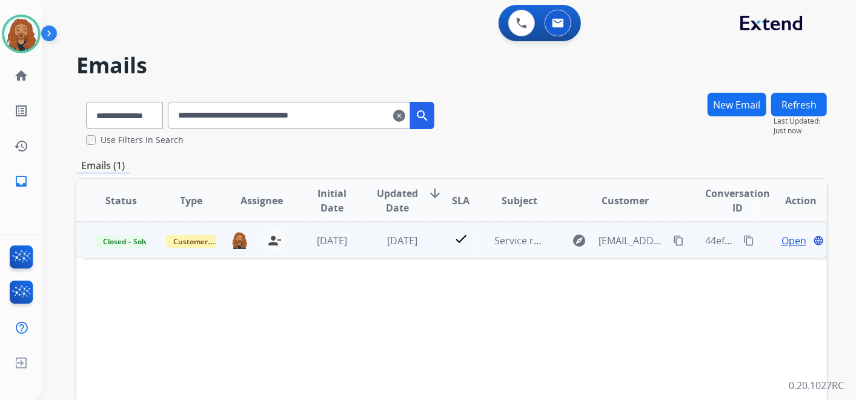
click at [784, 242] on span "Open" at bounding box center [793, 240] width 25 height 15
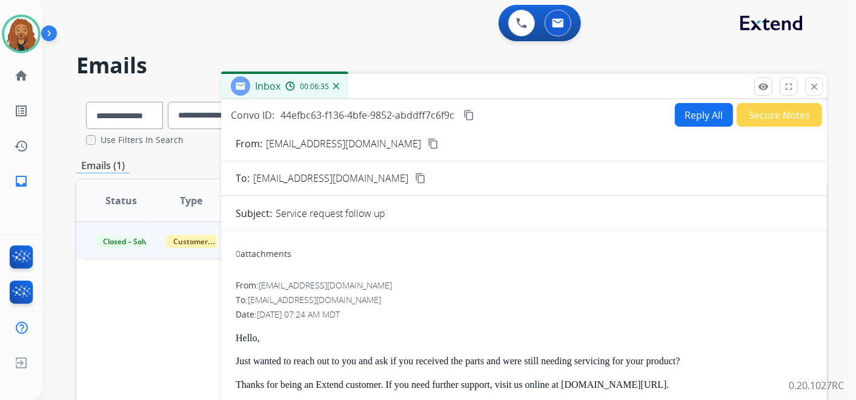
click at [815, 90] on mat-icon "close" at bounding box center [814, 86] width 11 height 11
click at [815, 90] on div "**********" at bounding box center [434, 244] width 784 height 400
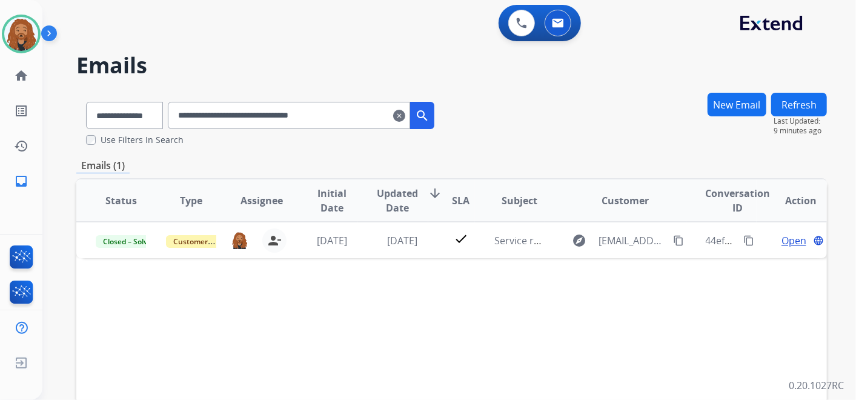
click at [405, 116] on mat-icon "clear" at bounding box center [399, 115] width 12 height 15
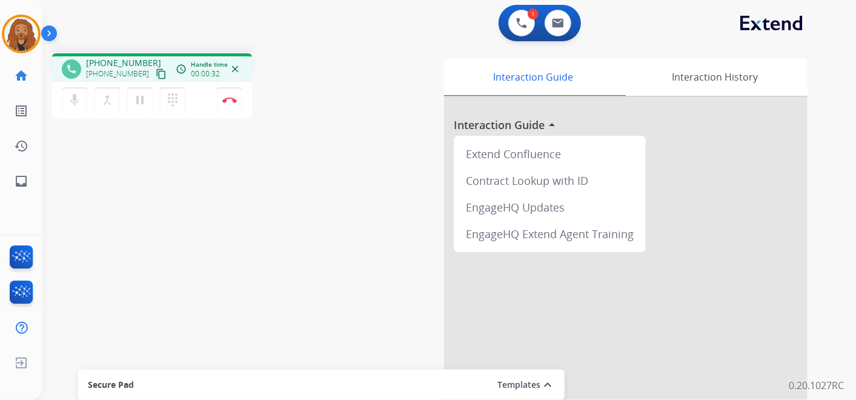
click at [156, 77] on mat-icon "content_copy" at bounding box center [161, 73] width 11 height 11
click at [224, 98] on img at bounding box center [229, 100] width 15 height 6
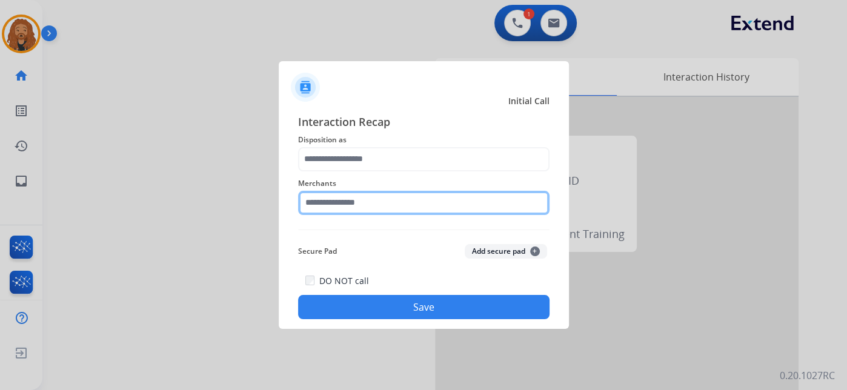
click at [372, 200] on input "text" at bounding box center [423, 203] width 251 height 24
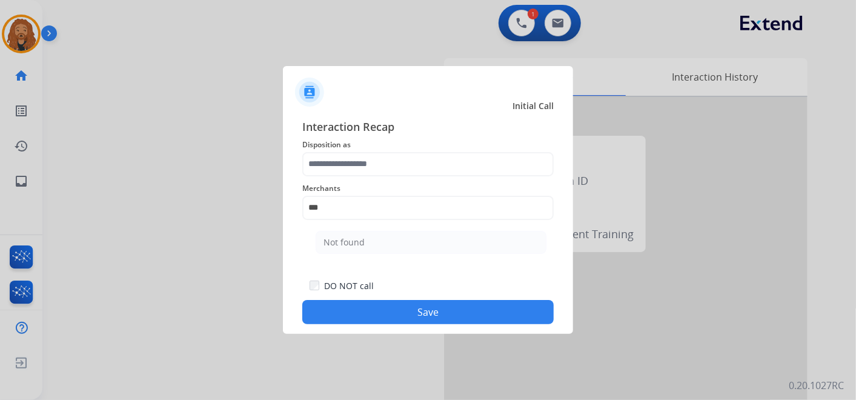
click at [392, 243] on li "Not found" at bounding box center [431, 242] width 231 height 23
type input "*********"
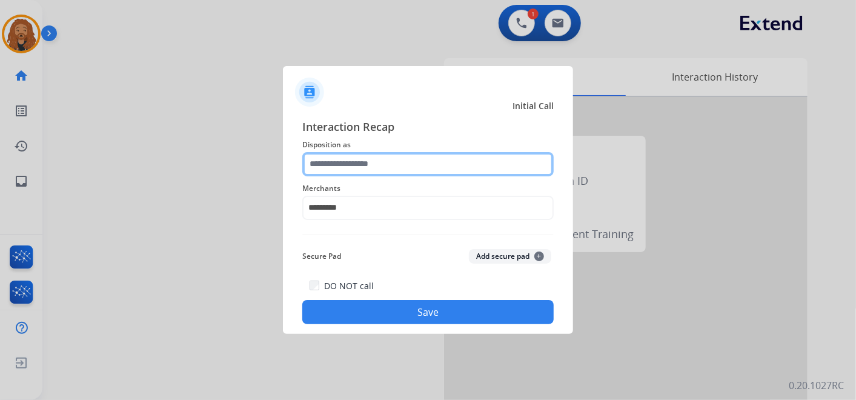
click at [360, 162] on input "text" at bounding box center [427, 164] width 251 height 24
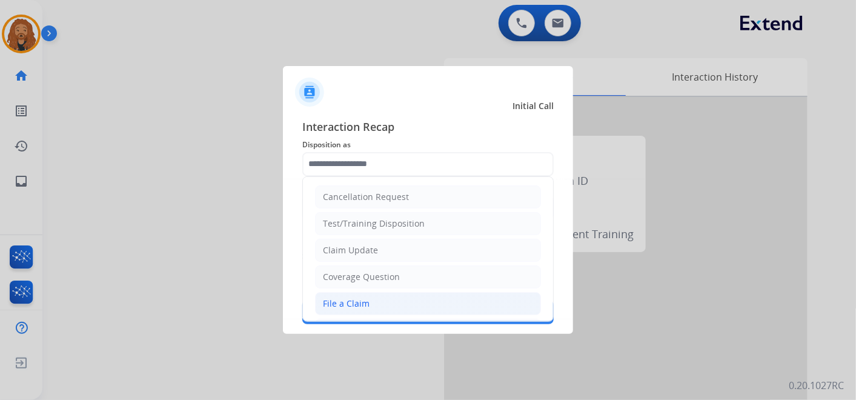
click at [413, 306] on li "File a Claim" at bounding box center [428, 303] width 226 height 23
type input "**********"
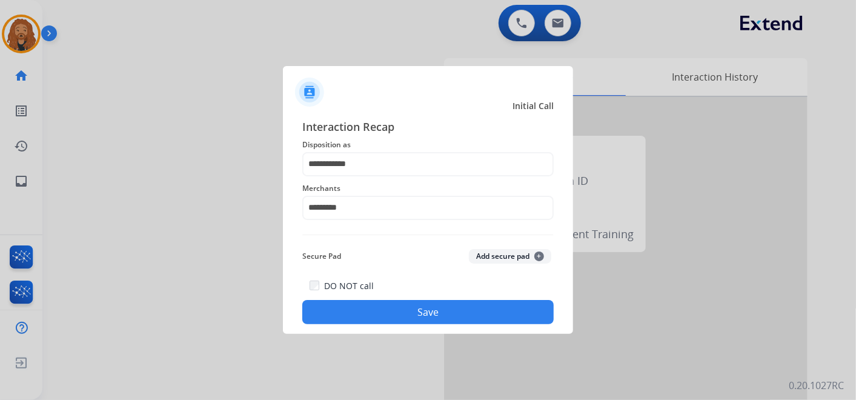
click at [351, 308] on button "Save" at bounding box center [427, 312] width 251 height 24
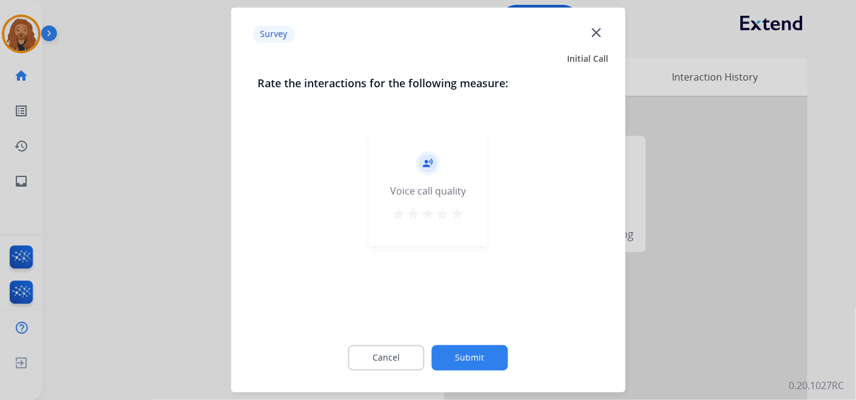
click at [460, 213] on mat-icon "star" at bounding box center [457, 214] width 15 height 15
click at [470, 361] on button "Submit" at bounding box center [470, 357] width 76 height 25
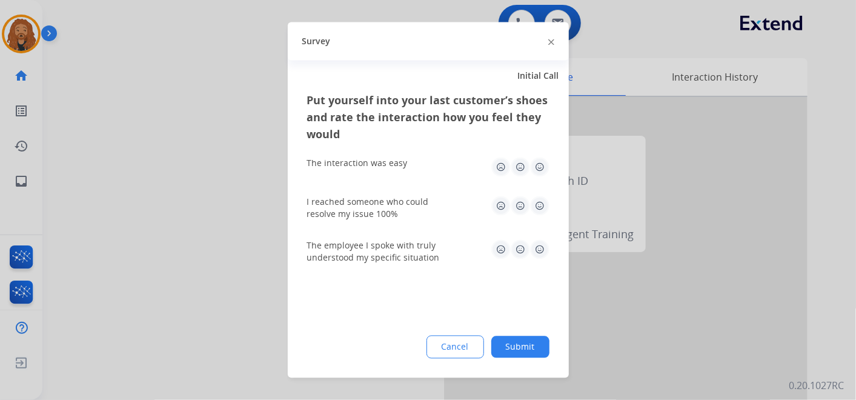
click at [537, 253] on img at bounding box center [539, 249] width 19 height 19
click at [547, 208] on img at bounding box center [539, 205] width 19 height 19
click at [545, 170] on img at bounding box center [539, 166] width 19 height 19
click at [529, 357] on button "Submit" at bounding box center [520, 347] width 58 height 22
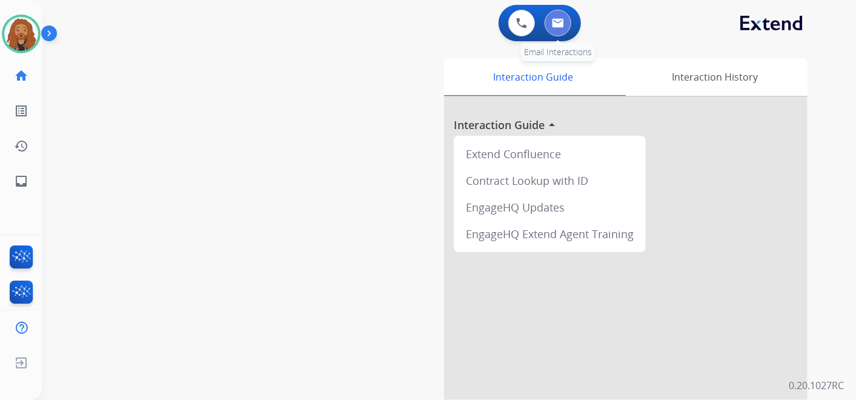
click at [555, 22] on img at bounding box center [558, 23] width 12 height 10
select select "**********"
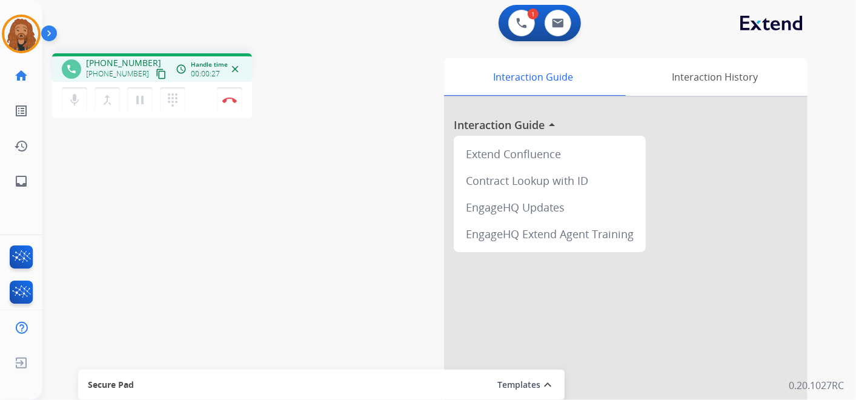
click at [161, 76] on div "phone +18034470505 +18034470505 content_copy access_time Call metrics Queue 00:…" at bounding box center [152, 67] width 200 height 28
click at [156, 73] on mat-icon "content_copy" at bounding box center [161, 73] width 11 height 11
click at [548, 29] on button at bounding box center [558, 23] width 27 height 27
select select "**********"
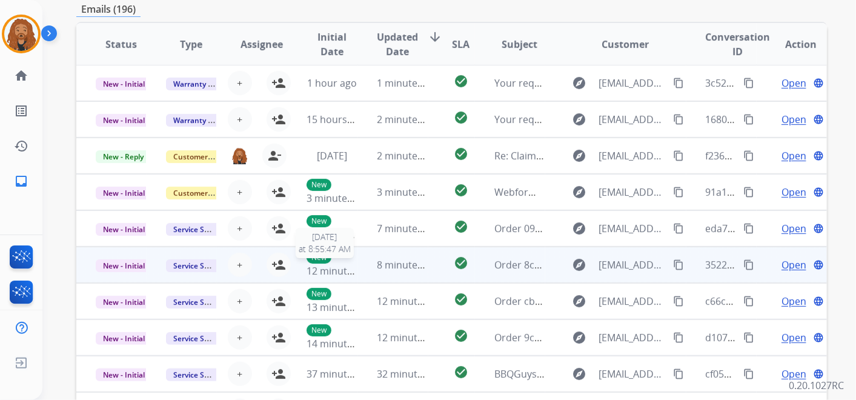
scroll to position [202, 0]
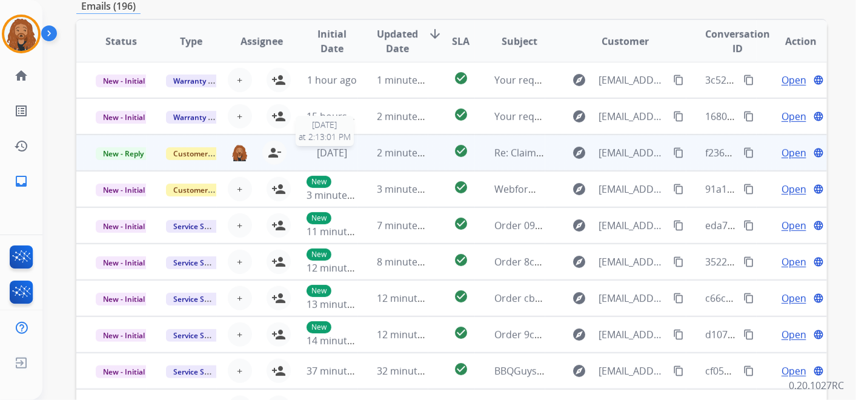
click at [329, 153] on span "3 days ago" at bounding box center [332, 152] width 30 height 13
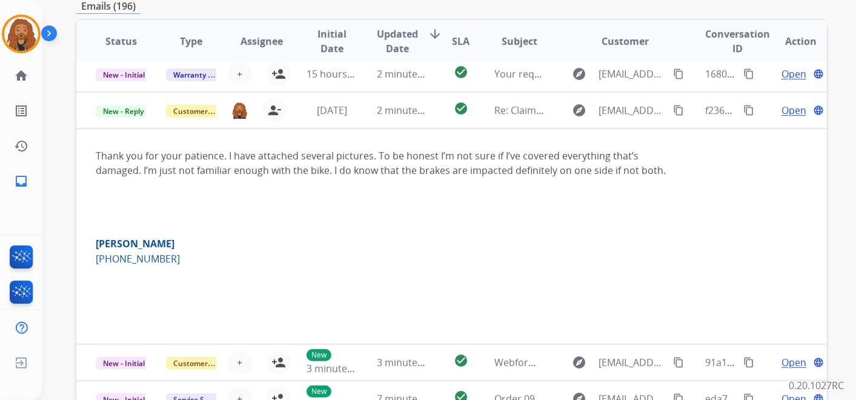
scroll to position [73, 0]
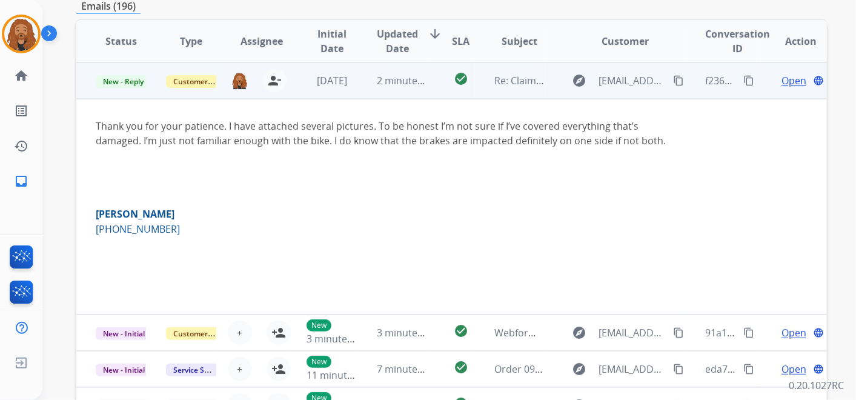
click at [787, 84] on span "Open" at bounding box center [793, 80] width 25 height 15
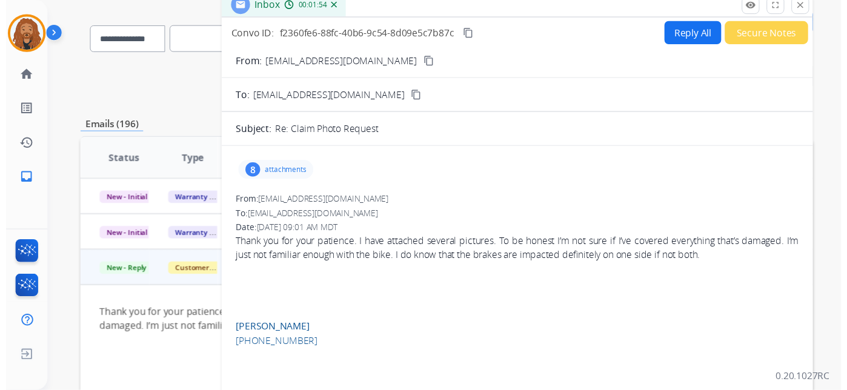
scroll to position [0, 0]
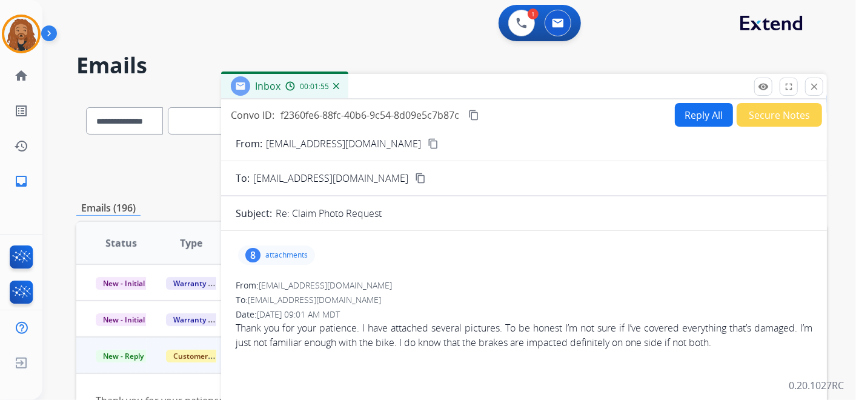
click at [814, 85] on mat-icon "close" at bounding box center [814, 86] width 11 height 11
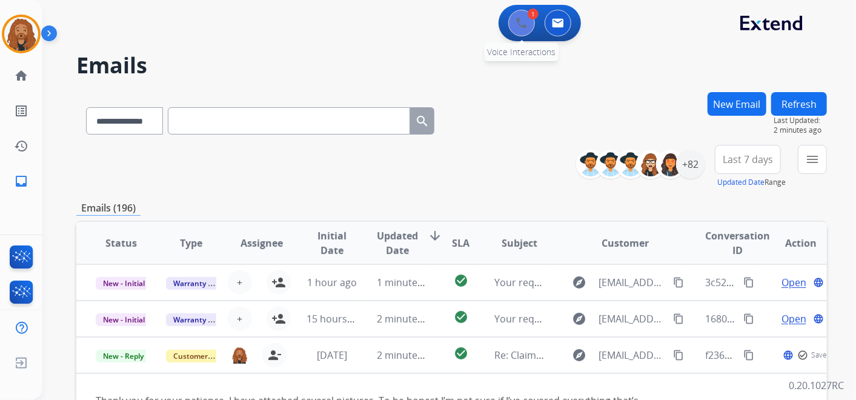
click at [520, 25] on img at bounding box center [521, 23] width 11 height 11
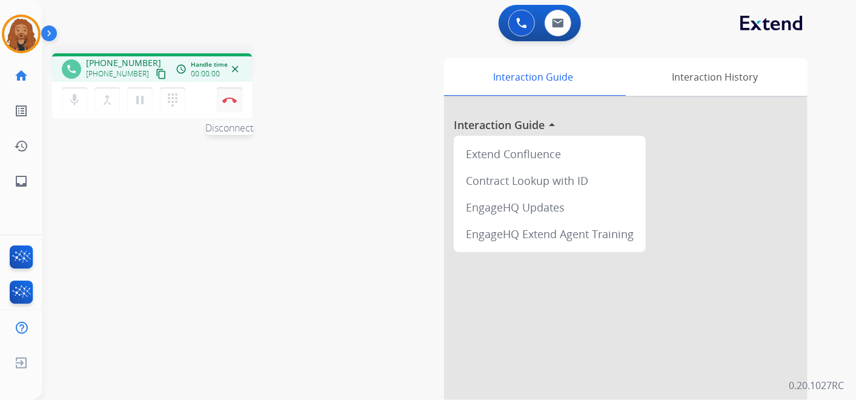
click at [236, 98] on button "Disconnect" at bounding box center [229, 99] width 25 height 25
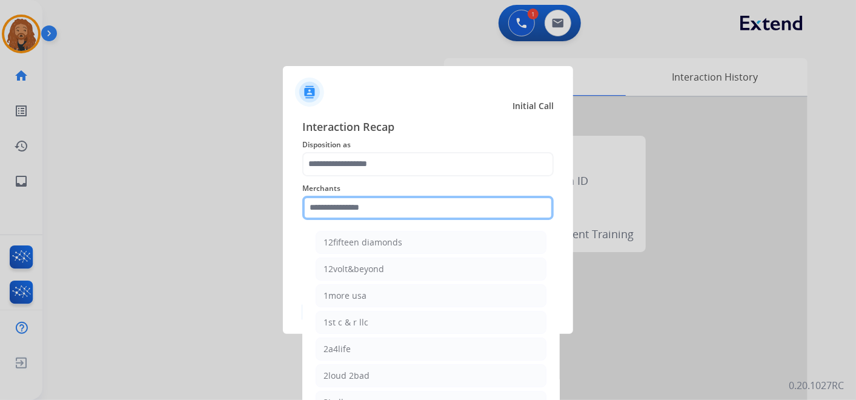
click at [398, 198] on input "text" at bounding box center [427, 208] width 251 height 24
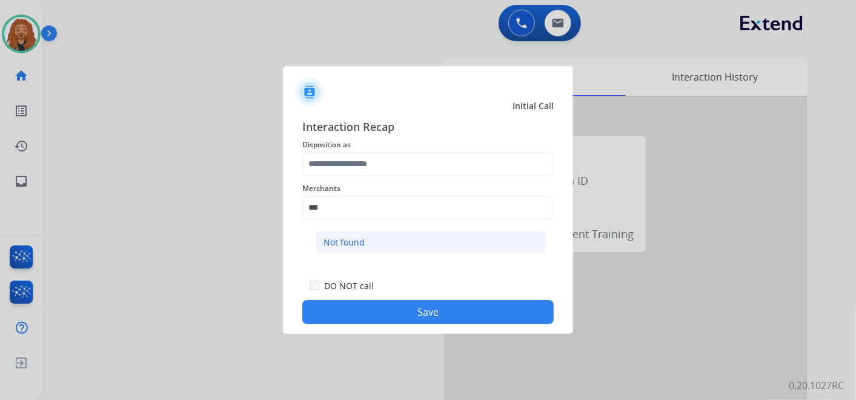
click at [383, 239] on li "Not found" at bounding box center [431, 242] width 231 height 23
type input "*********"
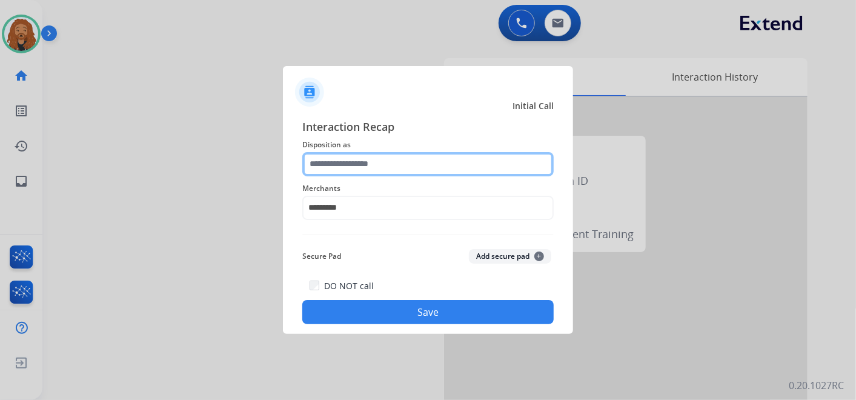
click at [362, 165] on input "text" at bounding box center [427, 164] width 251 height 24
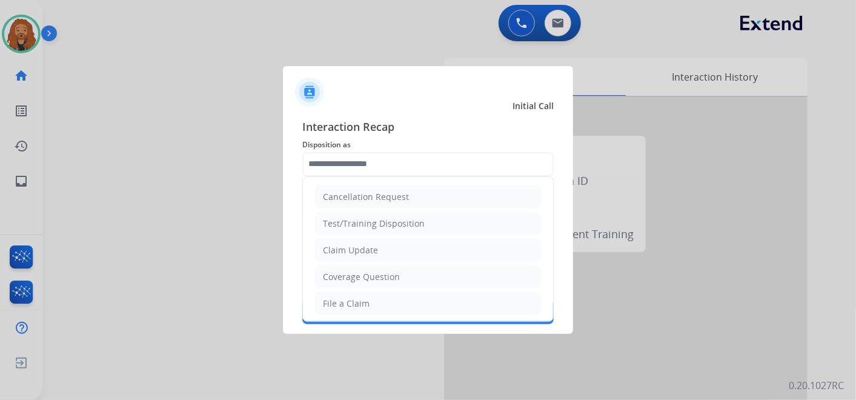
click at [363, 299] on div "File a Claim" at bounding box center [346, 303] width 47 height 12
type input "**********"
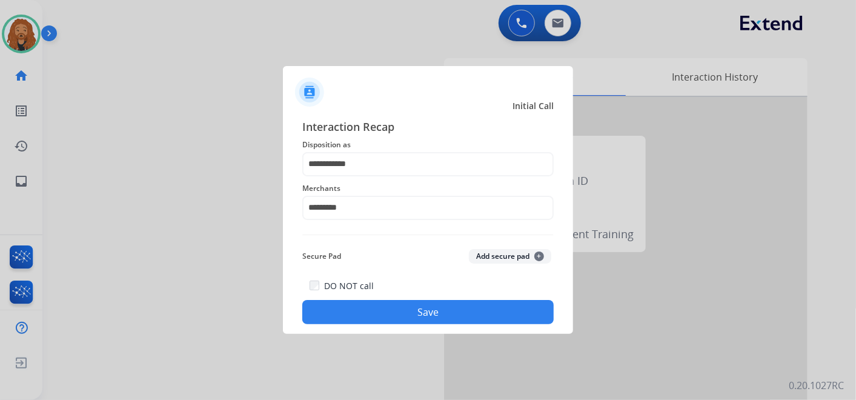
click at [379, 316] on button "Save" at bounding box center [427, 312] width 251 height 24
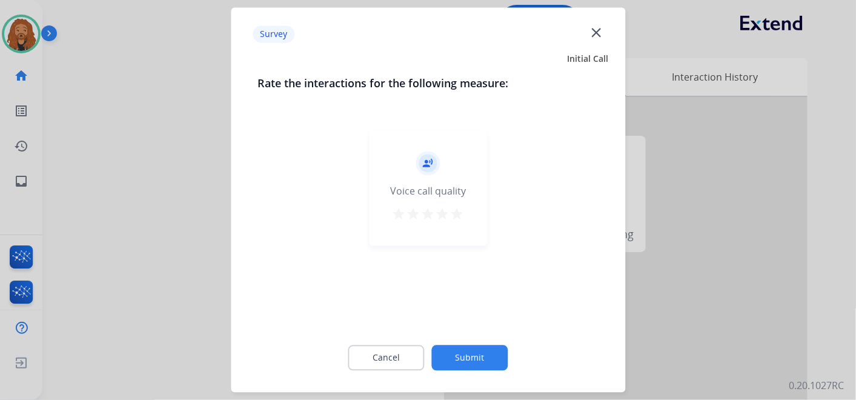
click at [459, 211] on mat-icon "star" at bounding box center [457, 214] width 15 height 15
click at [463, 348] on button "Submit" at bounding box center [470, 357] width 76 height 25
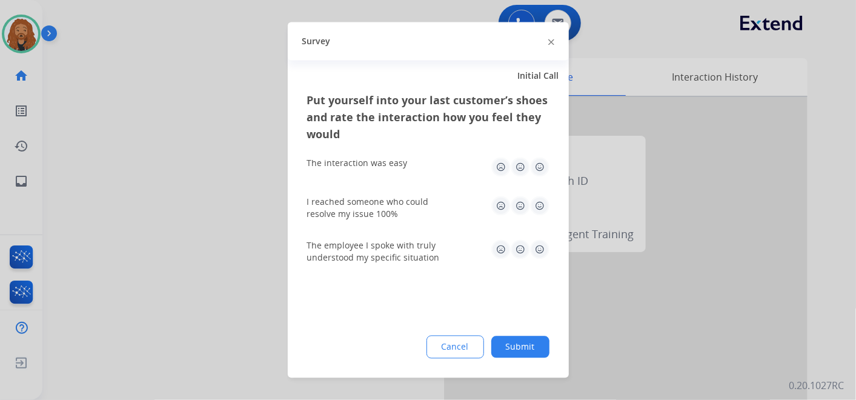
drag, startPoint x: 538, startPoint y: 245, endPoint x: 545, endPoint y: 191, distance: 54.4
click at [538, 245] on img at bounding box center [539, 249] width 19 height 19
drag, startPoint x: 541, startPoint y: 196, endPoint x: 541, endPoint y: 157, distance: 39.4
click at [541, 196] on img at bounding box center [539, 205] width 19 height 19
click at [540, 154] on div "The interaction was easy" at bounding box center [428, 167] width 242 height 39
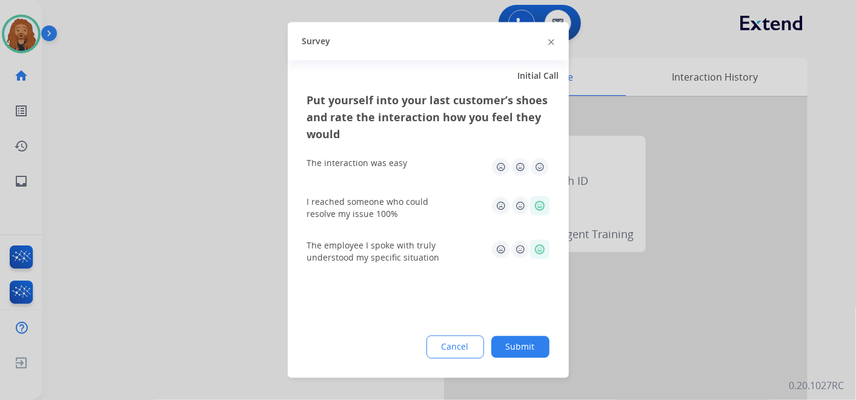
drag, startPoint x: 538, startPoint y: 161, endPoint x: 538, endPoint y: 289, distance: 128.4
click at [538, 162] on img at bounding box center [539, 166] width 19 height 19
click at [543, 348] on button "Submit" at bounding box center [520, 347] width 58 height 22
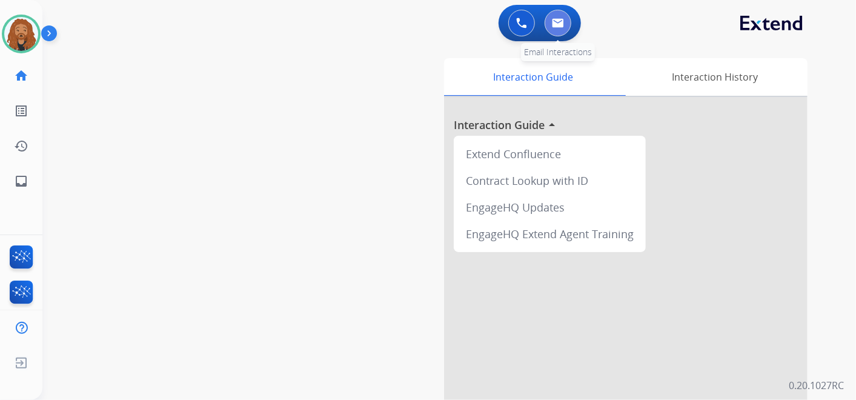
click at [549, 23] on button at bounding box center [558, 23] width 27 height 27
select select "**********"
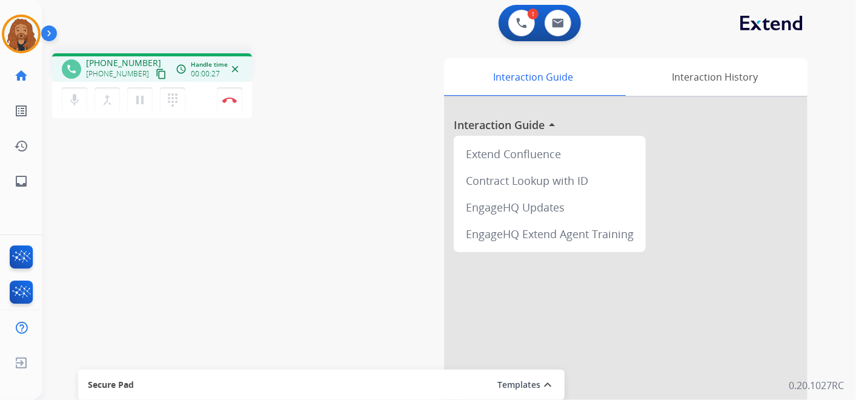
click at [156, 76] on mat-icon "content_copy" at bounding box center [161, 73] width 11 height 11
drag, startPoint x: 148, startPoint y: 73, endPoint x: 156, endPoint y: 73, distance: 7.9
click at [156, 73] on mat-icon "content_copy" at bounding box center [161, 73] width 11 height 11
click at [231, 104] on button "Disconnect" at bounding box center [229, 99] width 25 height 25
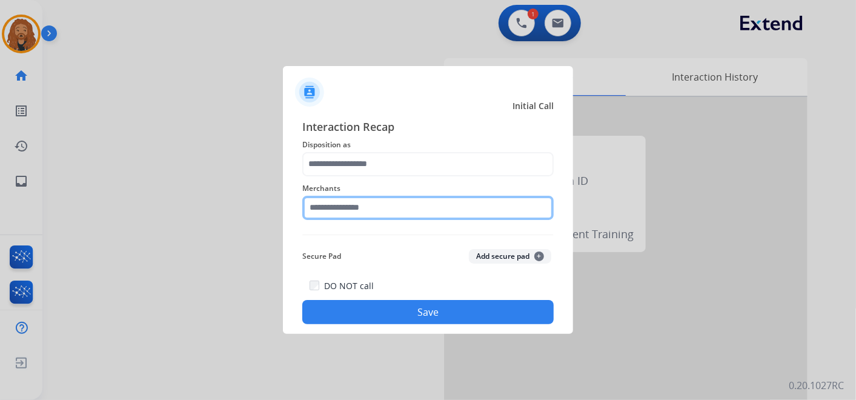
click at [334, 199] on input "text" at bounding box center [427, 208] width 251 height 24
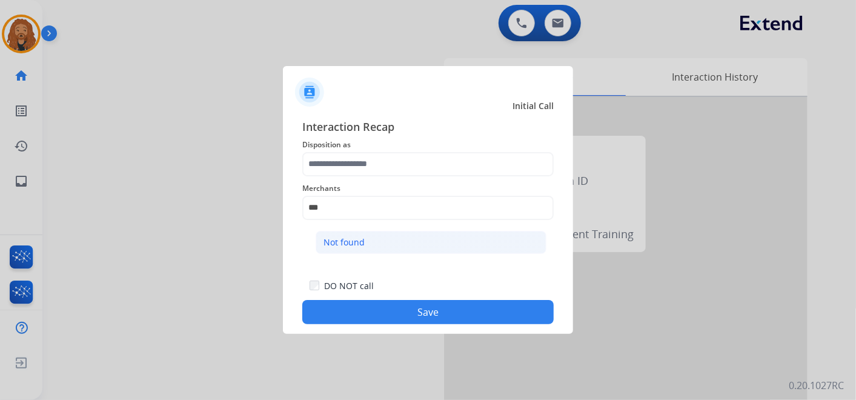
click at [399, 243] on li "Not found" at bounding box center [431, 242] width 231 height 23
type input "*********"
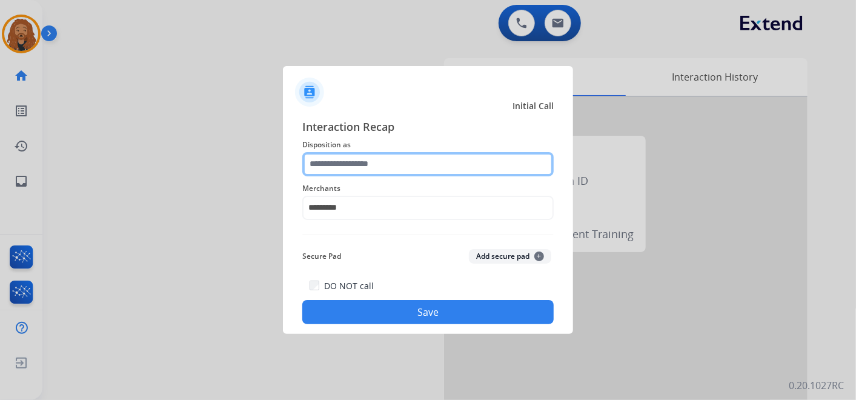
click at [366, 170] on input "text" at bounding box center [427, 164] width 251 height 24
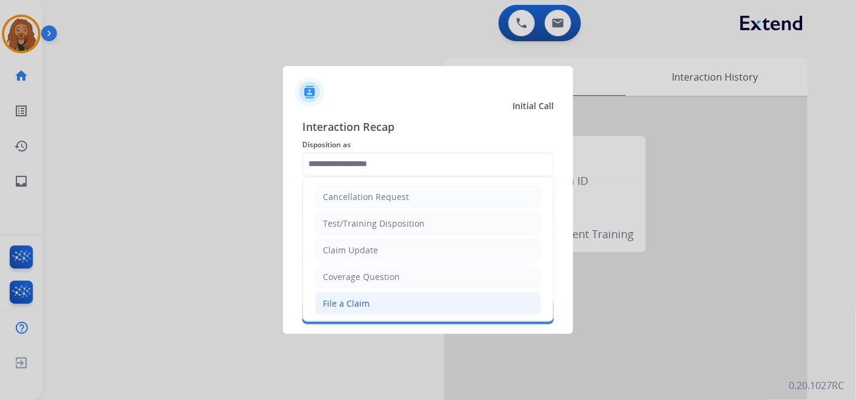
click at [366, 299] on div "File a Claim" at bounding box center [346, 303] width 47 height 12
type input "**********"
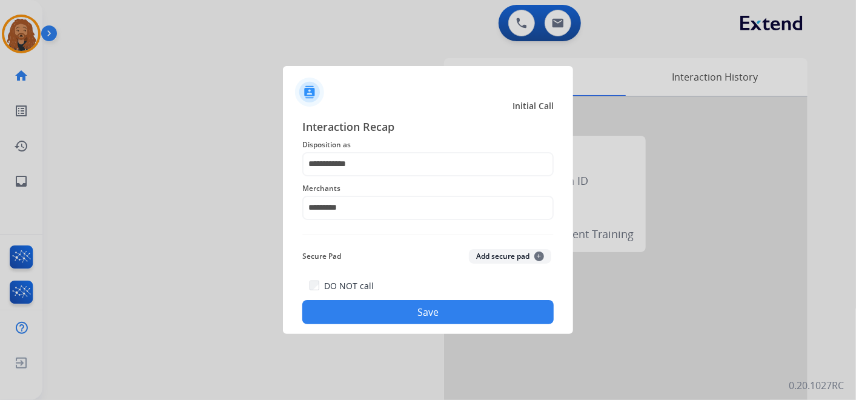
click at [374, 308] on button "Save" at bounding box center [427, 312] width 251 height 24
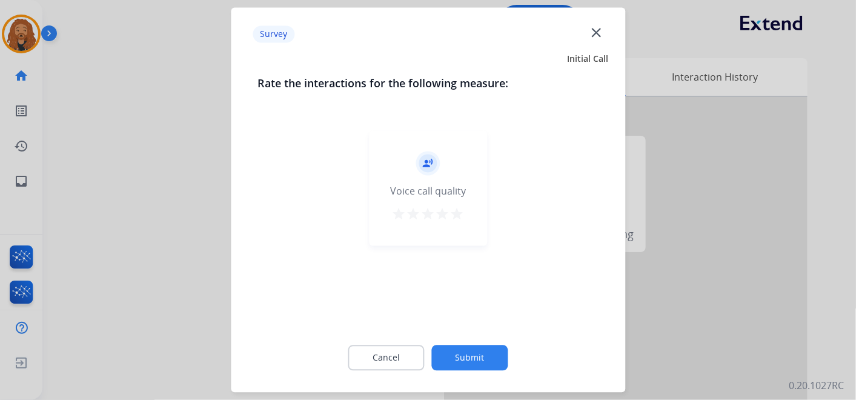
click at [457, 218] on mat-icon "star" at bounding box center [457, 214] width 15 height 15
click at [448, 346] on button "Submit" at bounding box center [470, 357] width 76 height 25
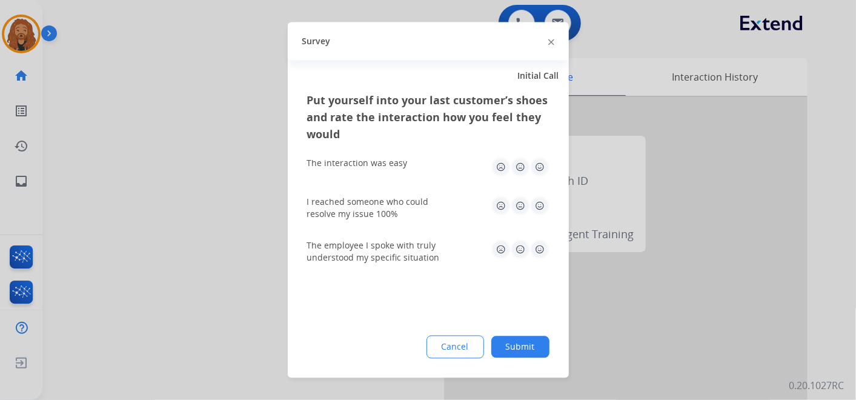
click at [535, 161] on img at bounding box center [539, 166] width 19 height 19
click at [538, 197] on img at bounding box center [539, 205] width 19 height 19
click at [545, 248] on img at bounding box center [539, 249] width 19 height 19
click at [515, 338] on button "Submit" at bounding box center [520, 347] width 58 height 22
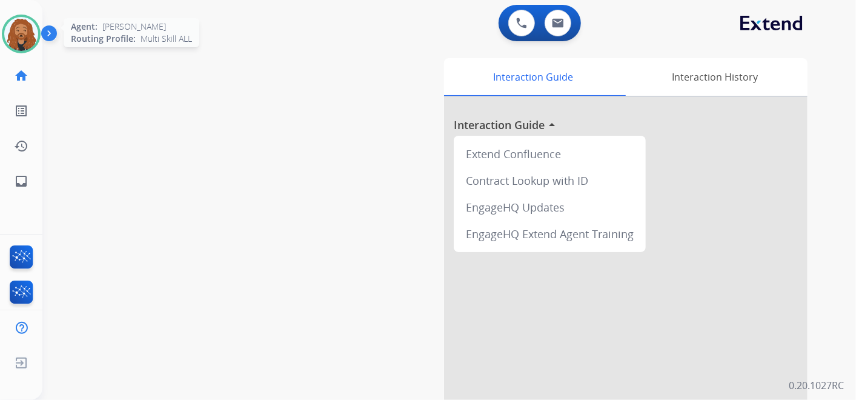
click at [33, 39] on img at bounding box center [21, 34] width 34 height 34
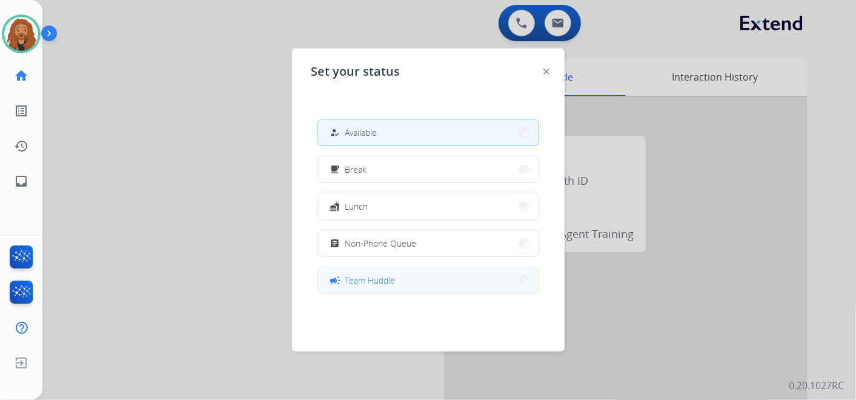
click at [415, 290] on button "campaign Team Huddle" at bounding box center [428, 280] width 220 height 26
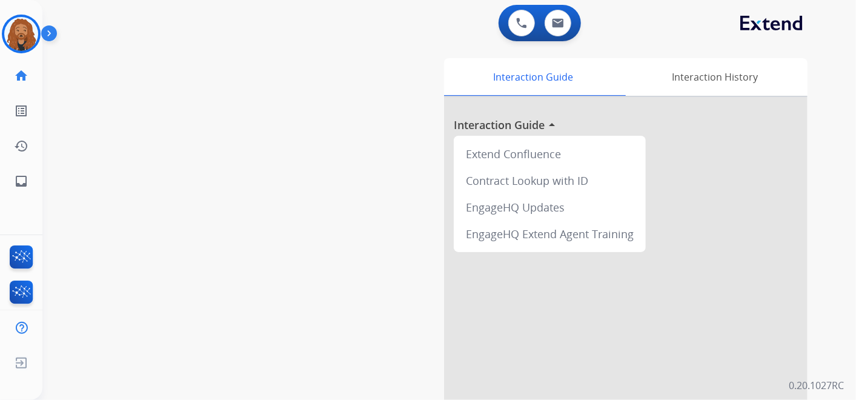
click at [270, 199] on div "swap_horiz Break voice bridge close_fullscreen Connect 3-Way Call merge_type Se…" at bounding box center [434, 296] width 784 height 505
